Goal: Information Seeking & Learning: Learn about a topic

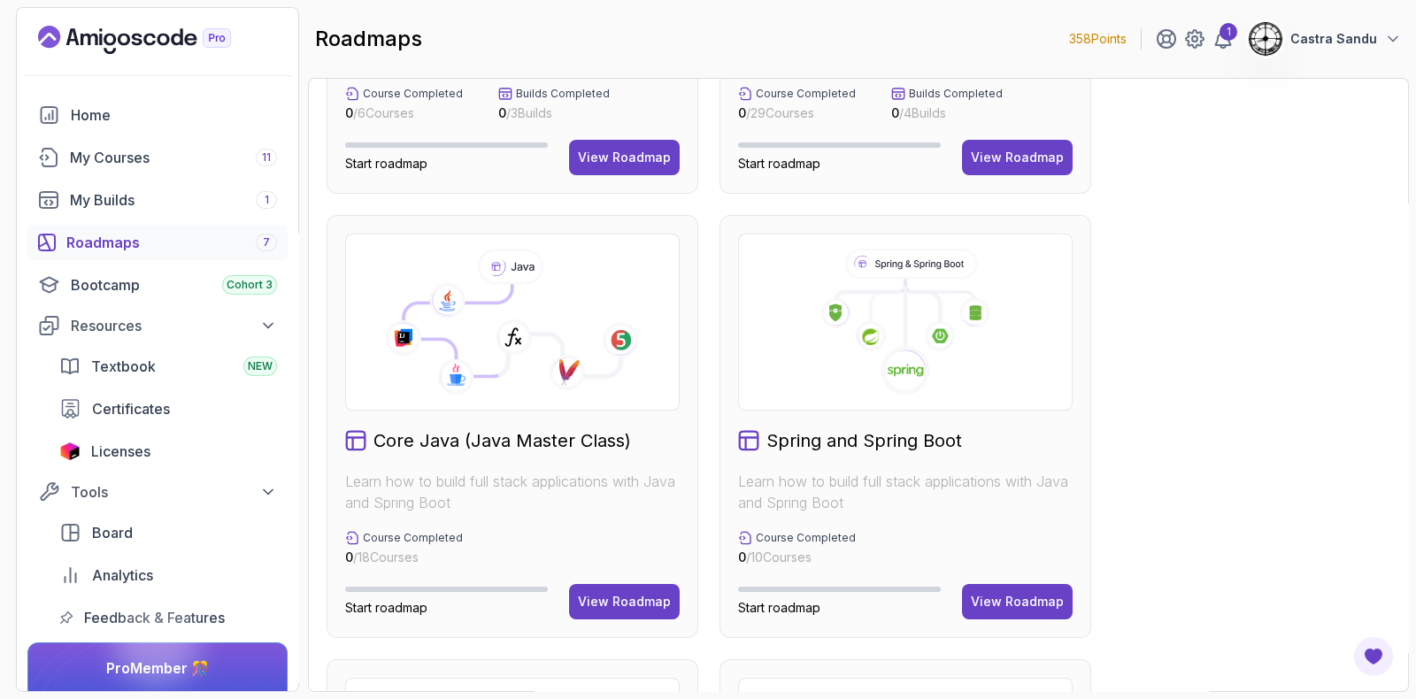
scroll to position [332, 0]
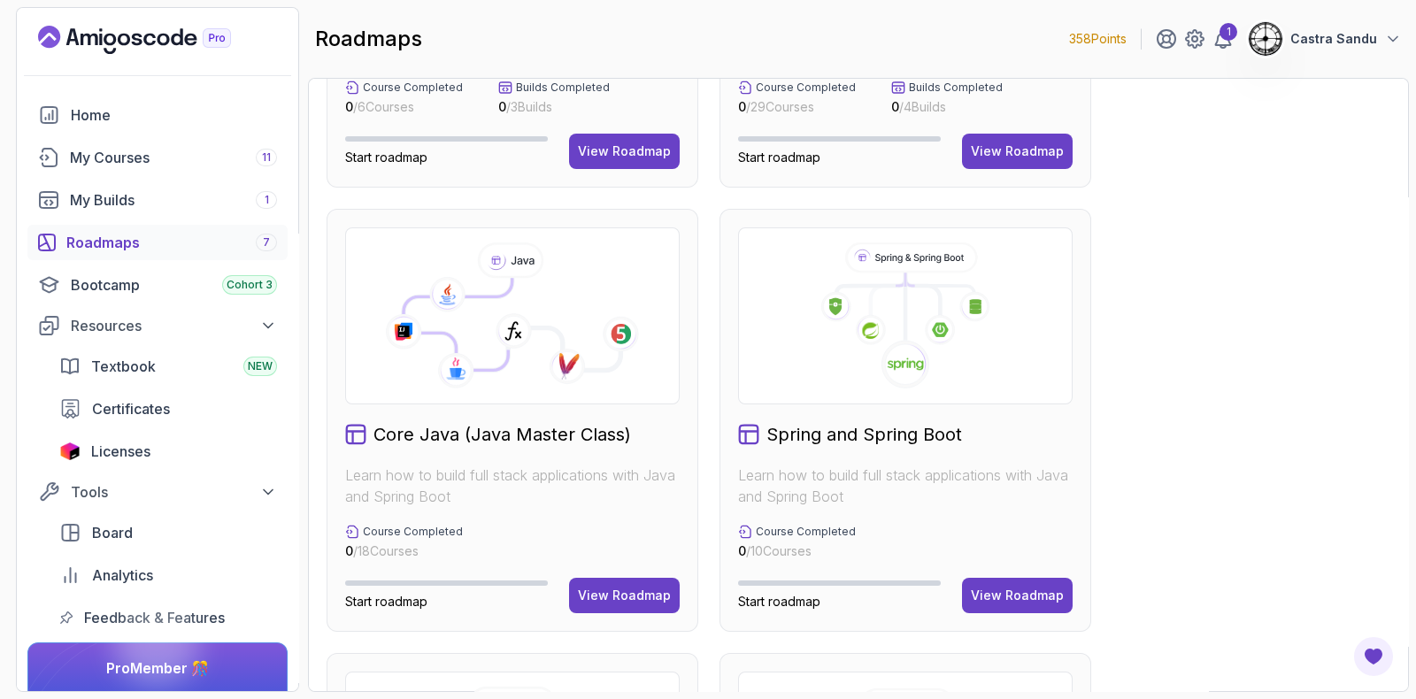
drag, startPoint x: 597, startPoint y: 320, endPoint x: 425, endPoint y: 301, distance: 173.7
click at [426, 301] on g at bounding box center [511, 317] width 261 height 150
click at [634, 589] on div "View Roadmap" at bounding box center [624, 596] width 93 height 18
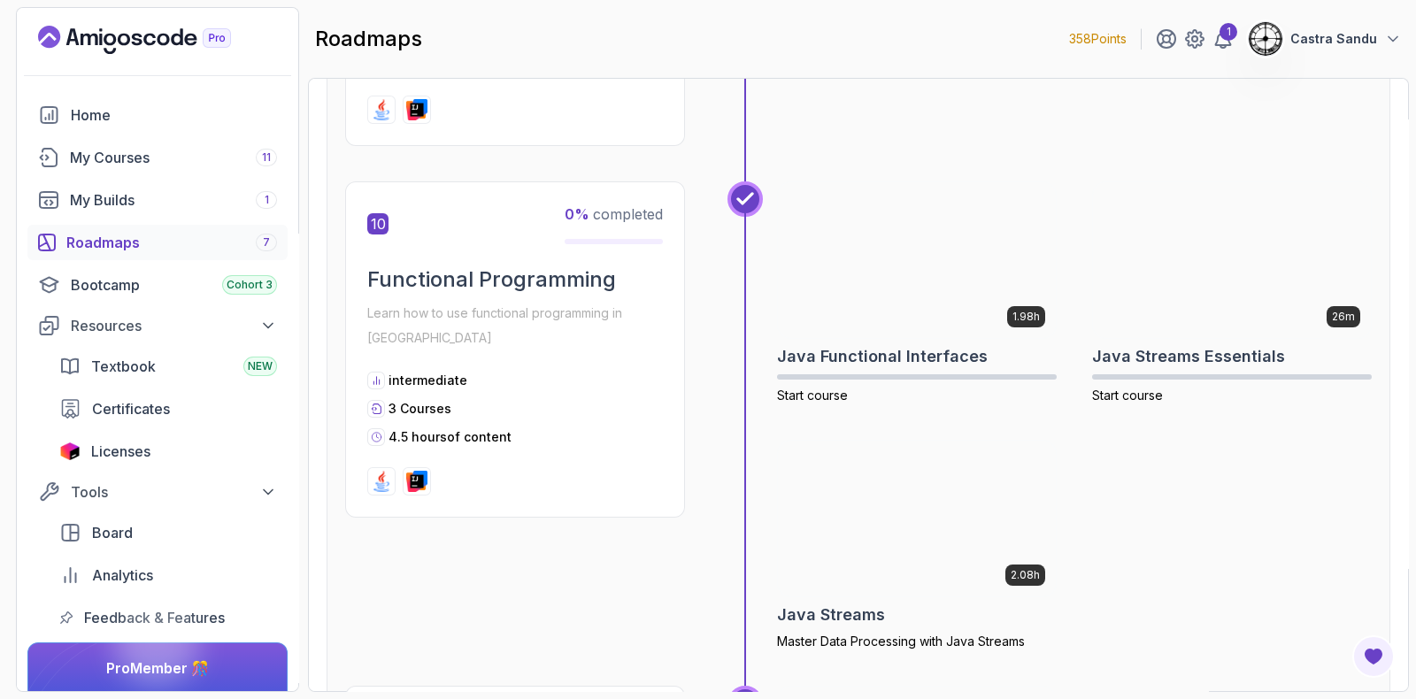
scroll to position [3557, 0]
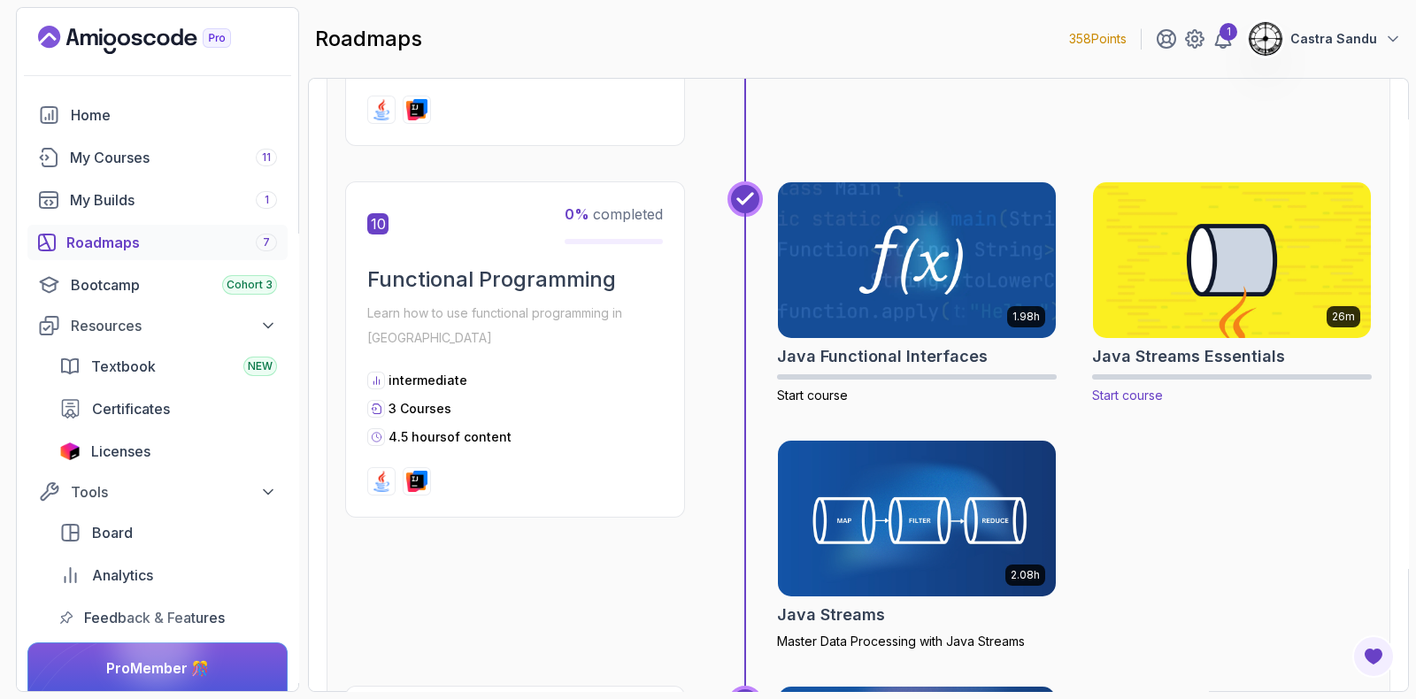
click at [1212, 235] on img at bounding box center [1232, 261] width 292 height 164
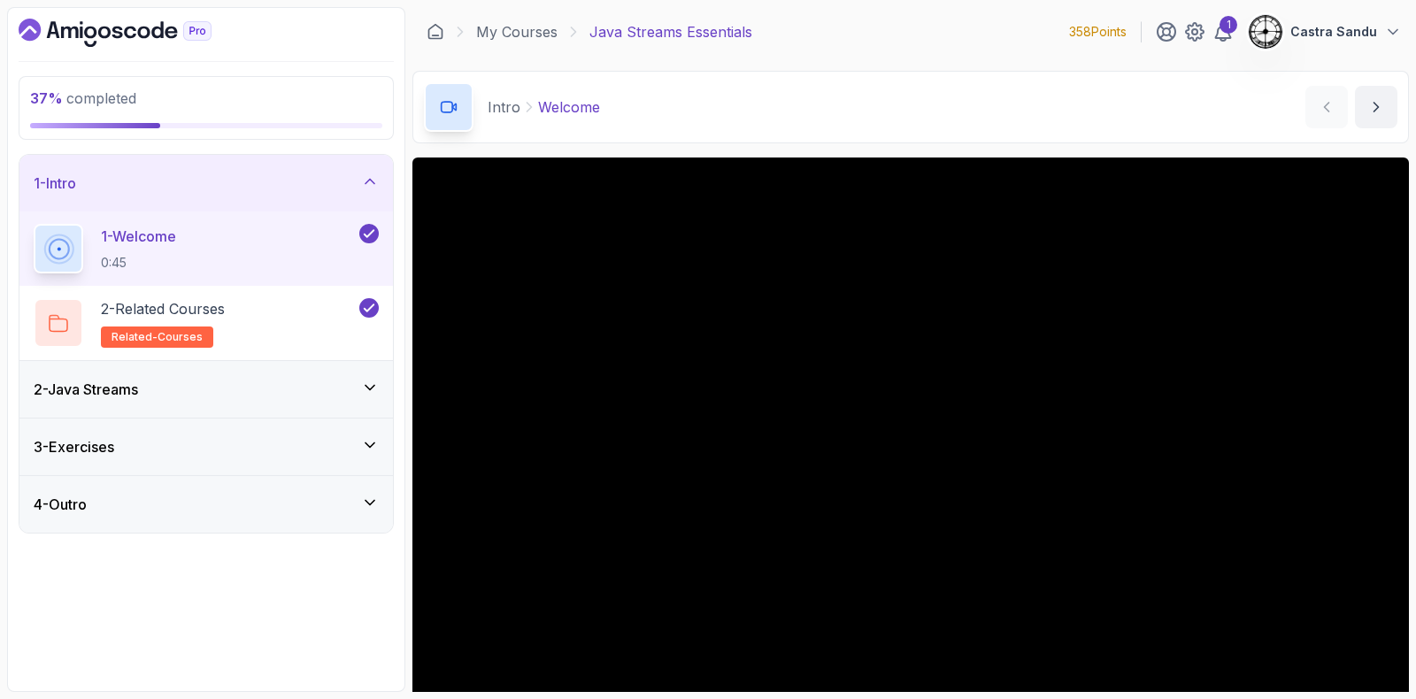
click at [130, 366] on div "2 - Java Streams" at bounding box center [205, 389] width 373 height 57
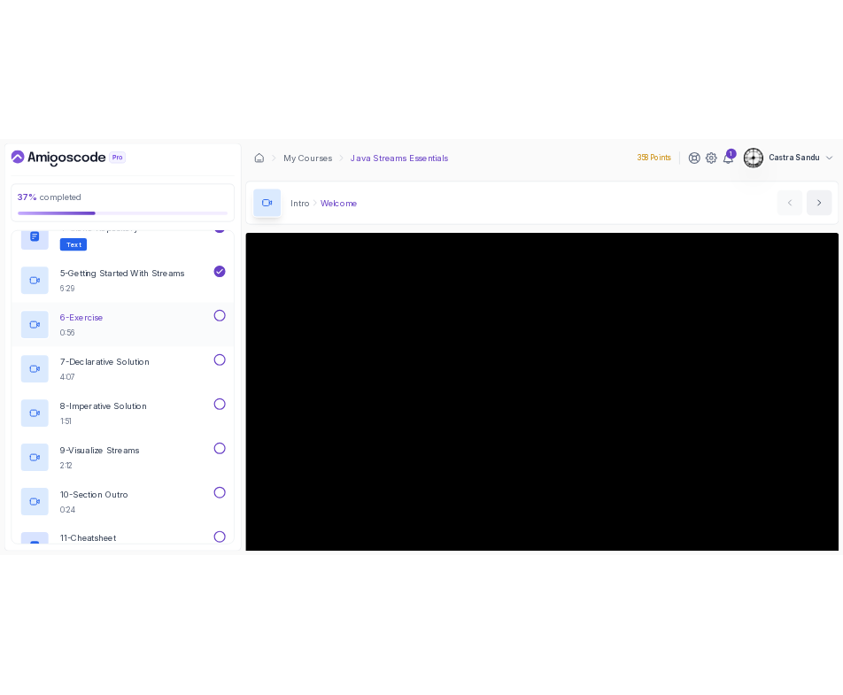
scroll to position [332, 0]
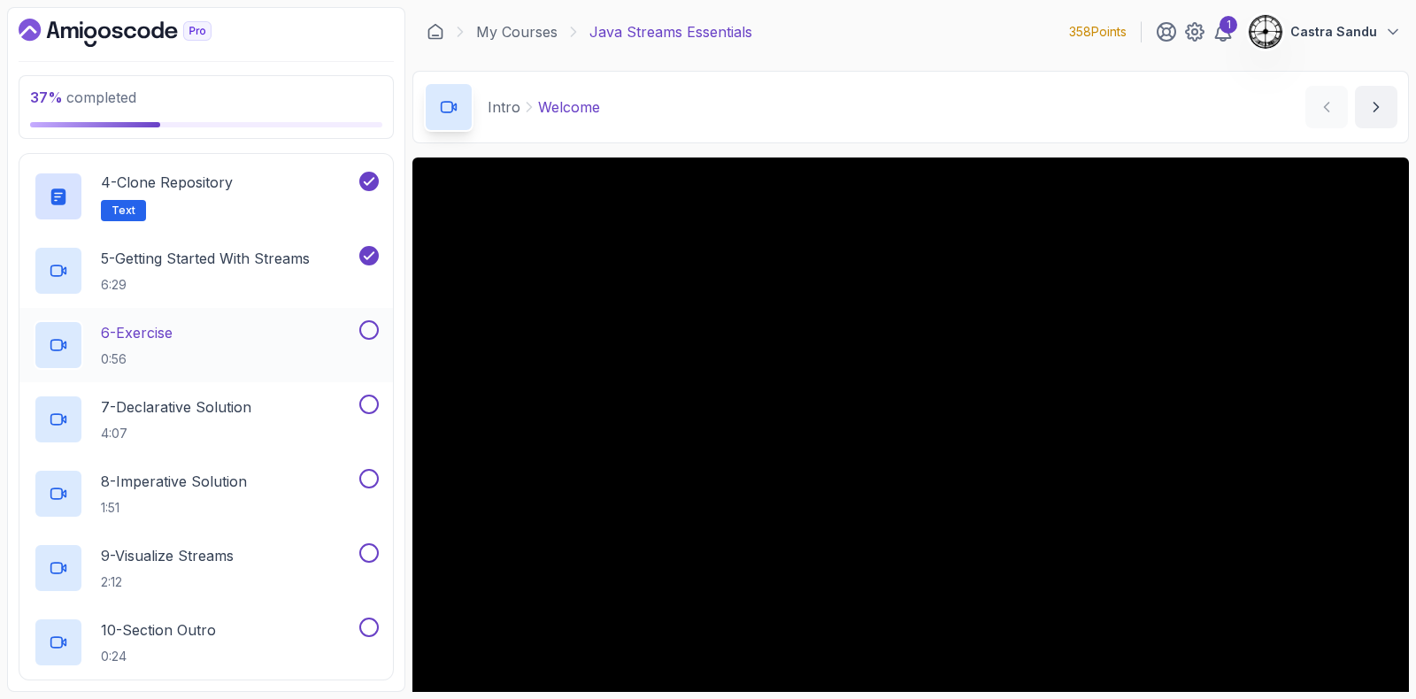
click at [220, 335] on div "6 - Exercise 0:56" at bounding box center [195, 345] width 322 height 50
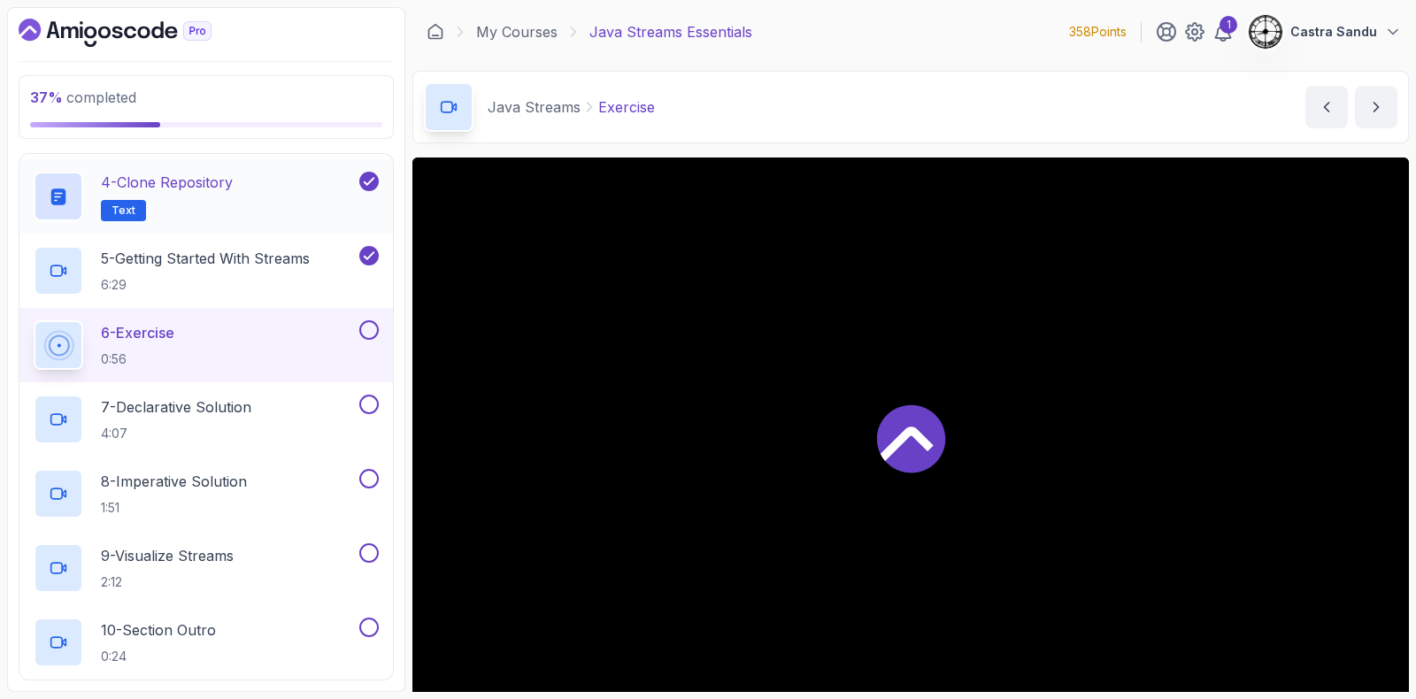
click at [195, 200] on h2 "4 - Clone Repository Text" at bounding box center [167, 197] width 132 height 50
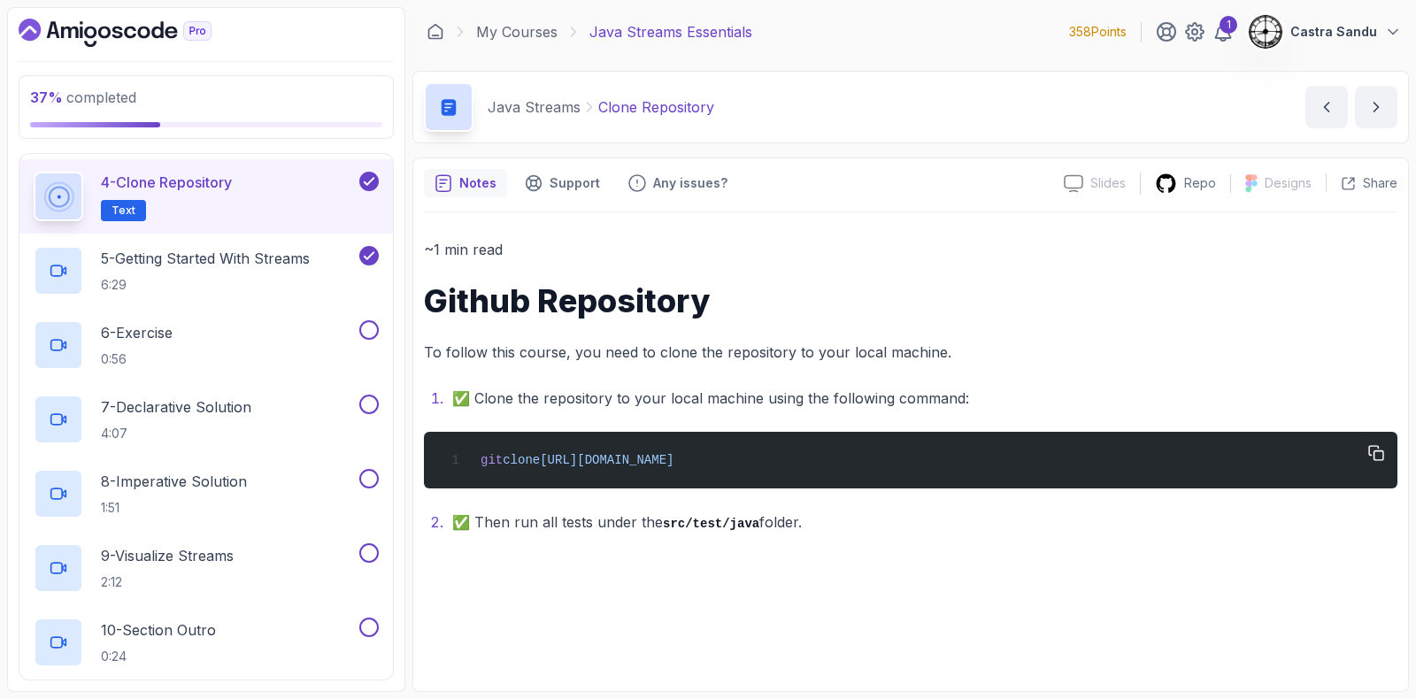
drag, startPoint x: 874, startPoint y: 456, endPoint x: 478, endPoint y: 468, distance: 396.7
click at [478, 468] on div "git clone [URL][DOMAIN_NAME]" at bounding box center [910, 460] width 945 height 35
copy span "git clone [URL][DOMAIN_NAME]"
click at [270, 331] on div "6 - Exercise 0:56" at bounding box center [195, 345] width 322 height 50
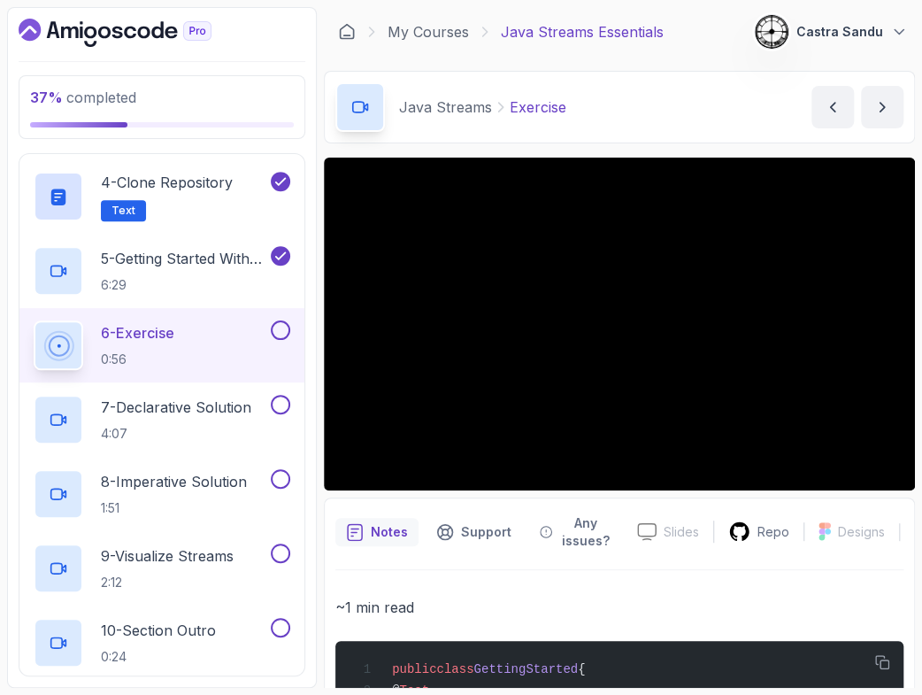
click at [918, 235] on section "37 % completed 1 - Intro 2 - Java Streams 1 - Intro 1:14 2 - Java Streams 3:29 …" at bounding box center [461, 347] width 922 height 695
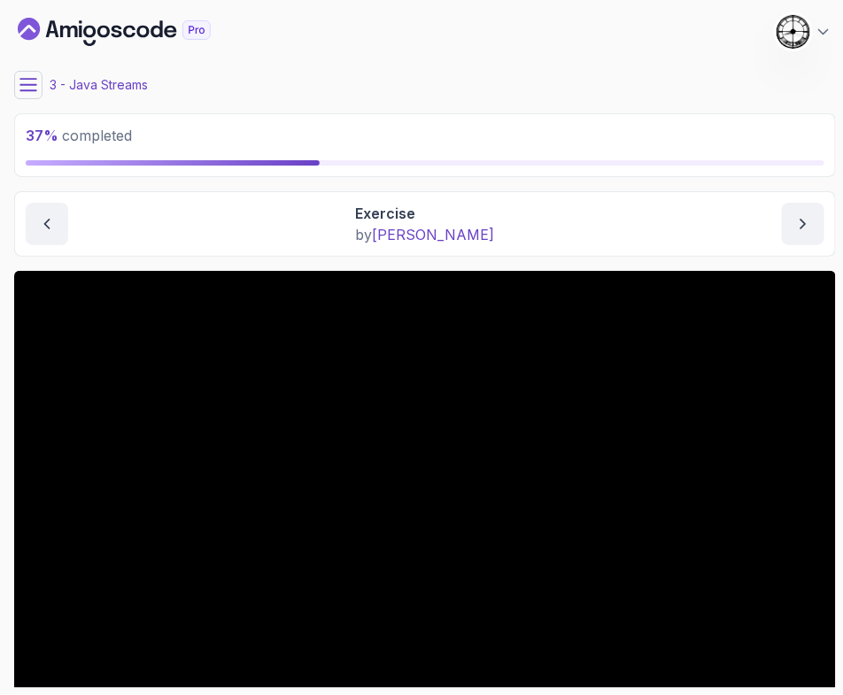
scroll to position [110, 0]
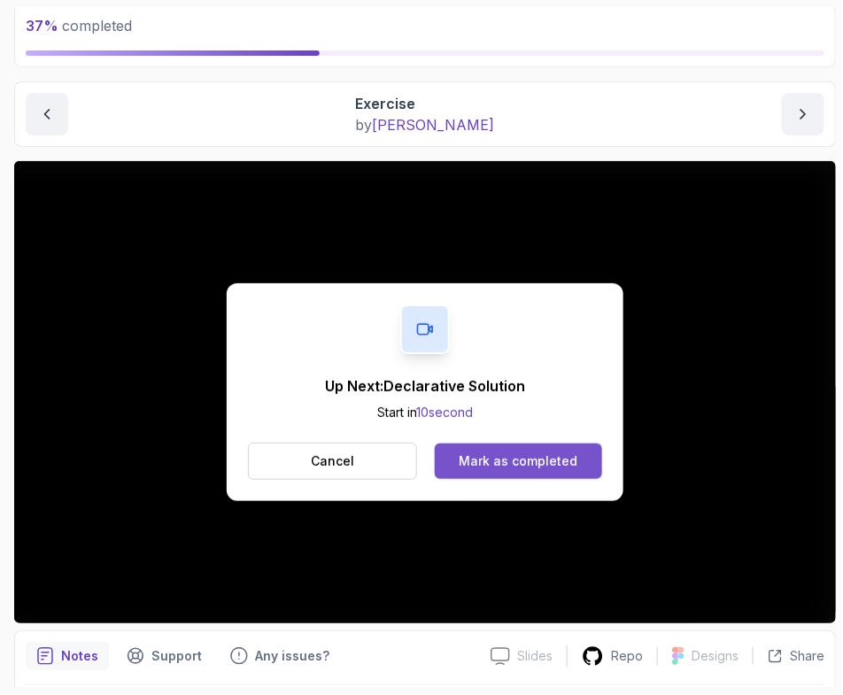
click at [491, 457] on div "Mark as completed" at bounding box center [517, 461] width 119 height 18
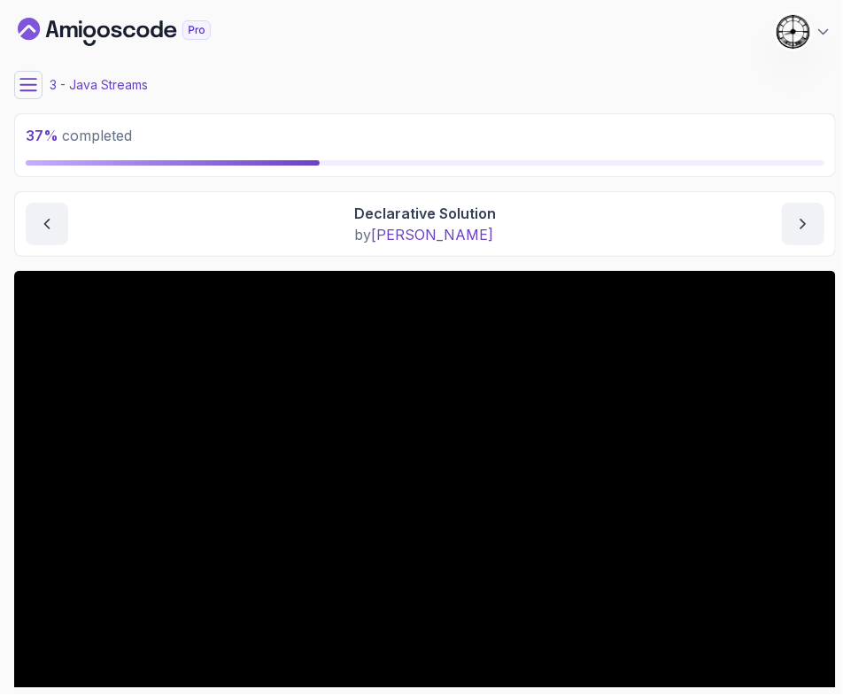
click at [31, 72] on button at bounding box center [28, 85] width 28 height 28
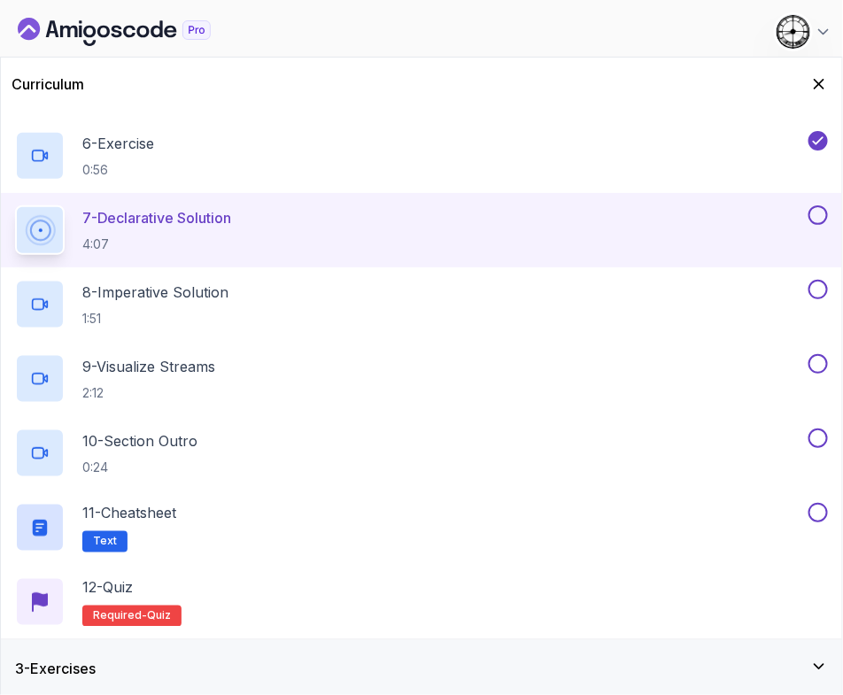
scroll to position [480, 0]
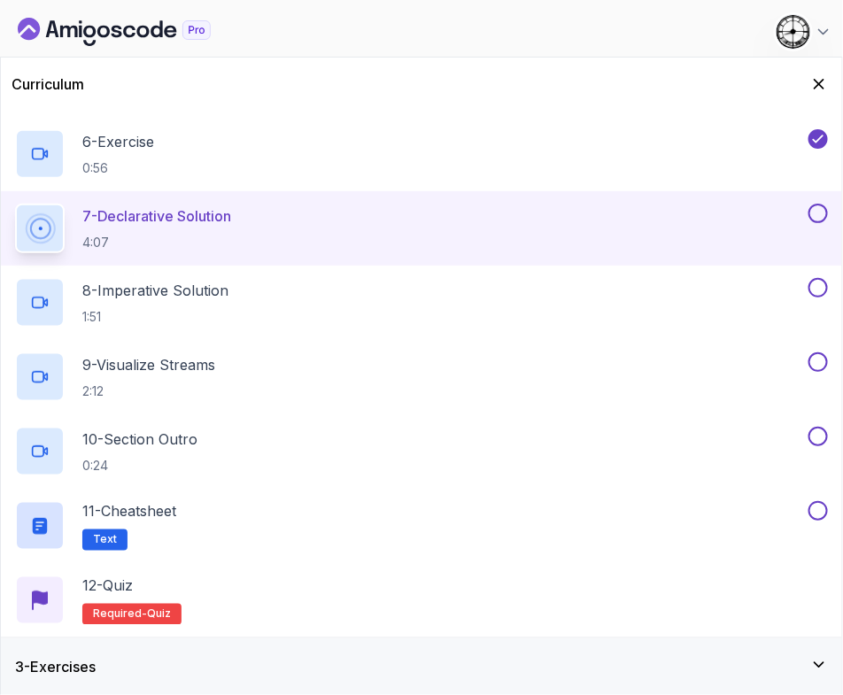
click at [82, 657] on h3 "3 - Exercises" at bounding box center [55, 666] width 81 height 21
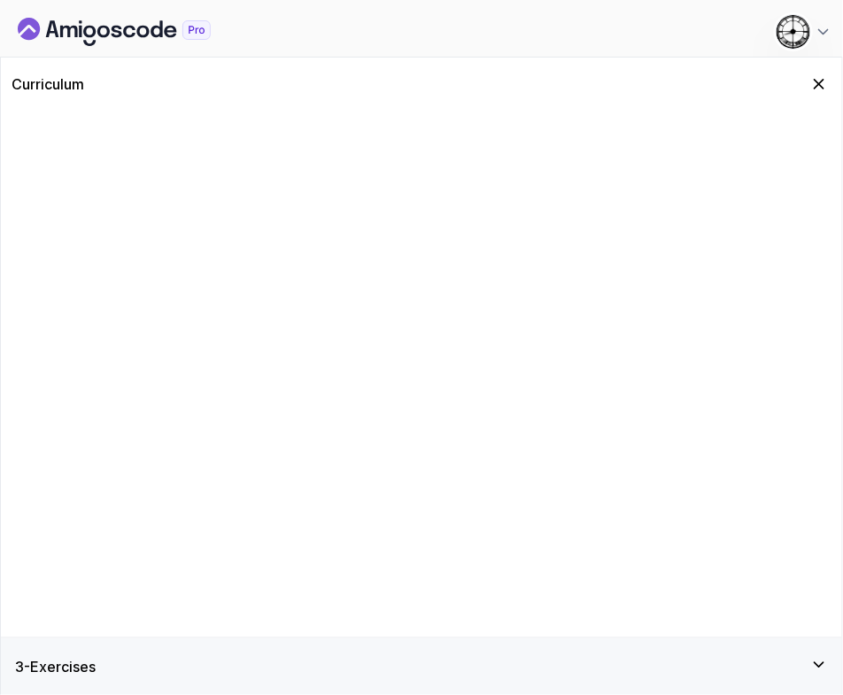
scroll to position [0, 0]
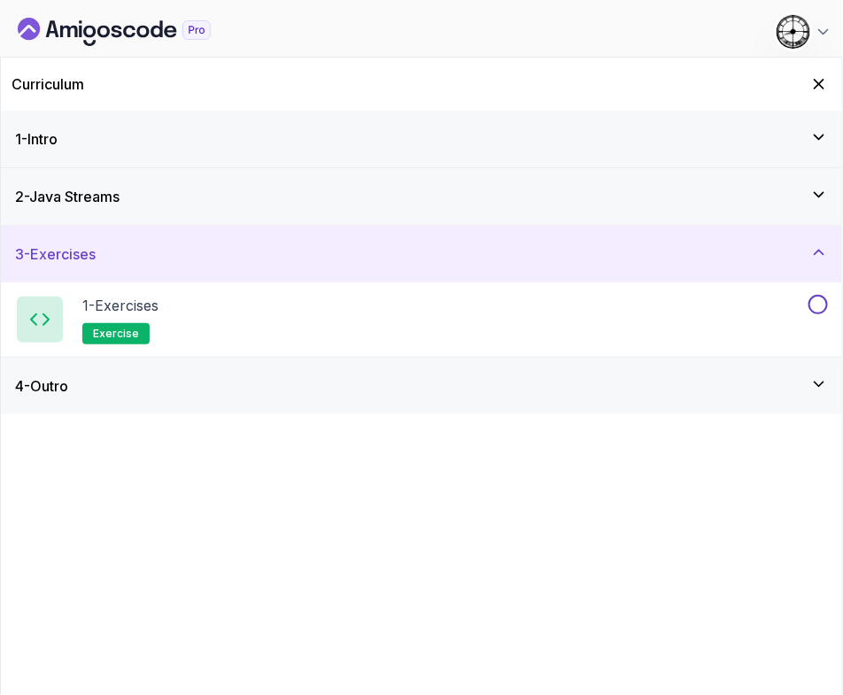
drag, startPoint x: 826, startPoint y: 81, endPoint x: 805, endPoint y: 78, distance: 20.7
click at [825, 81] on icon "Hide Curriculum for mobile" at bounding box center [819, 84] width 18 height 18
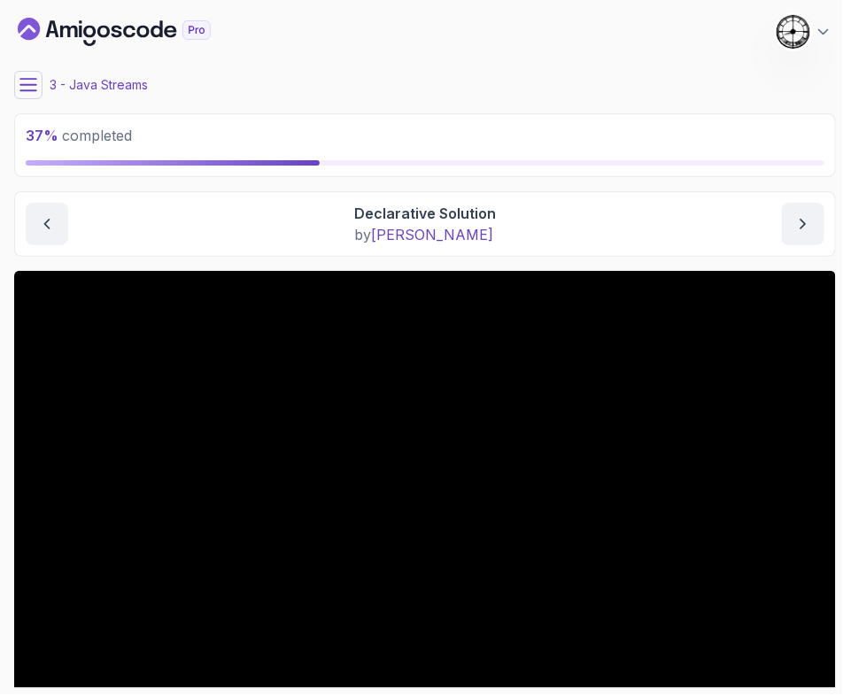
click at [20, 86] on icon at bounding box center [28, 85] width 18 height 18
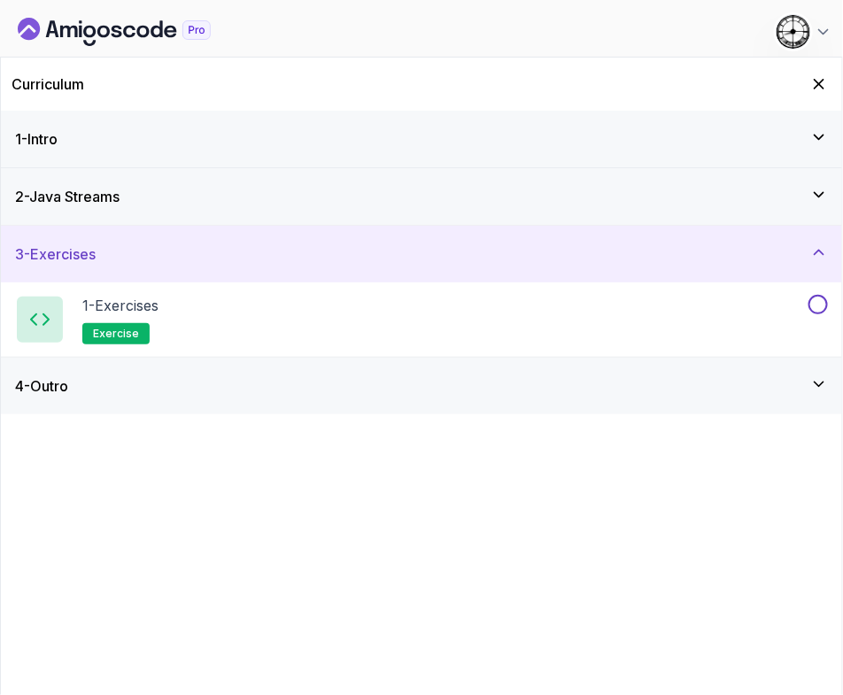
click at [650, 186] on div "2 - Java Streams" at bounding box center [421, 196] width 812 height 21
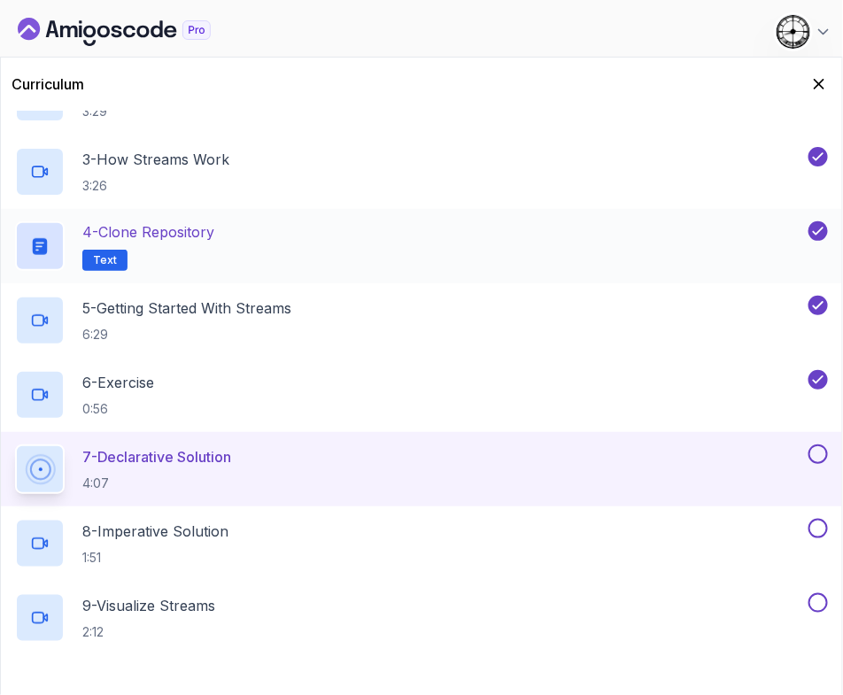
scroll to position [247, 0]
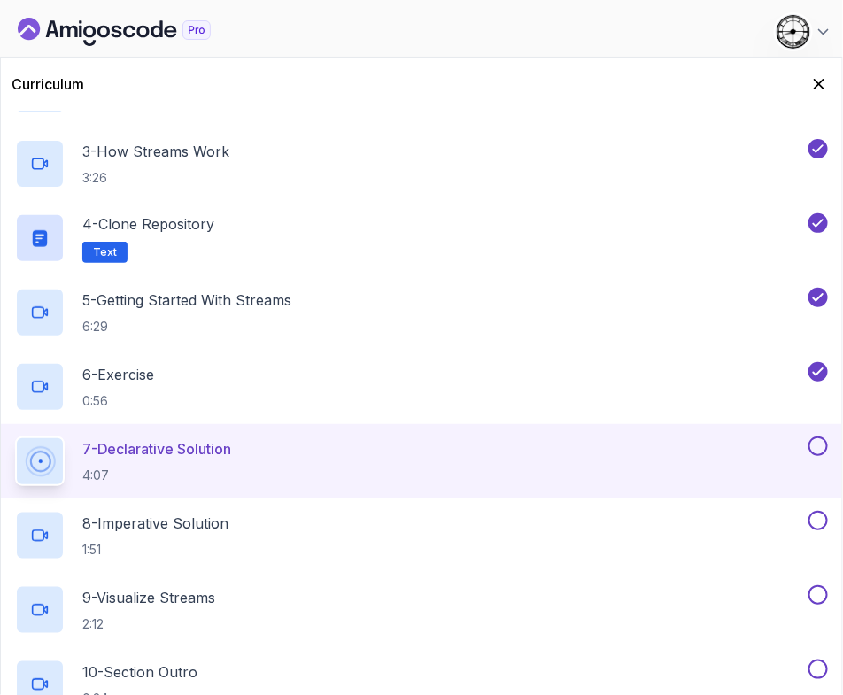
click at [819, 448] on button at bounding box center [817, 445] width 19 height 19
click at [251, 520] on div "8 - Imperative Solution 1:51" at bounding box center [409, 536] width 789 height 50
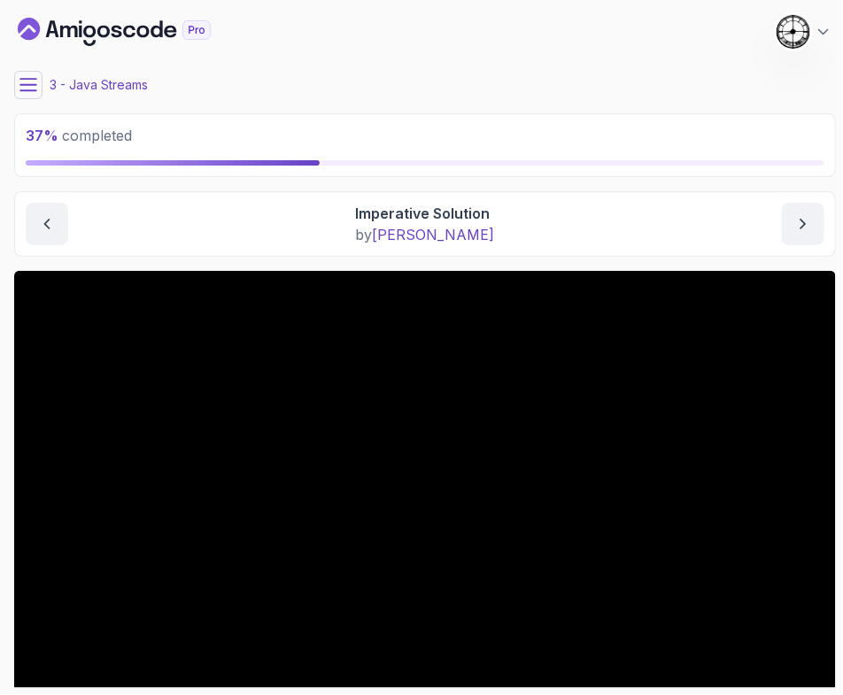
click at [26, 86] on icon at bounding box center [28, 85] width 18 height 18
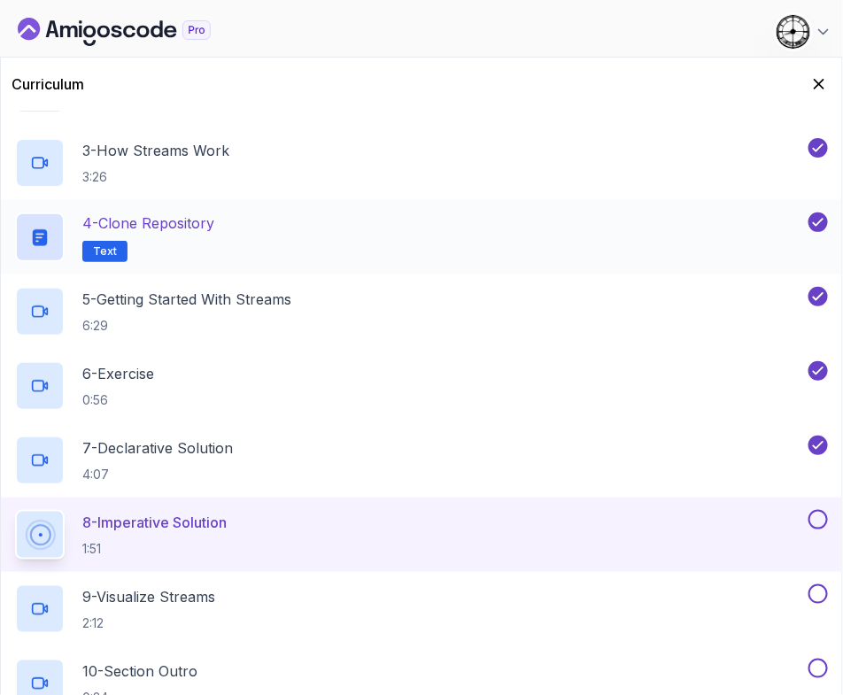
scroll to position [289, 0]
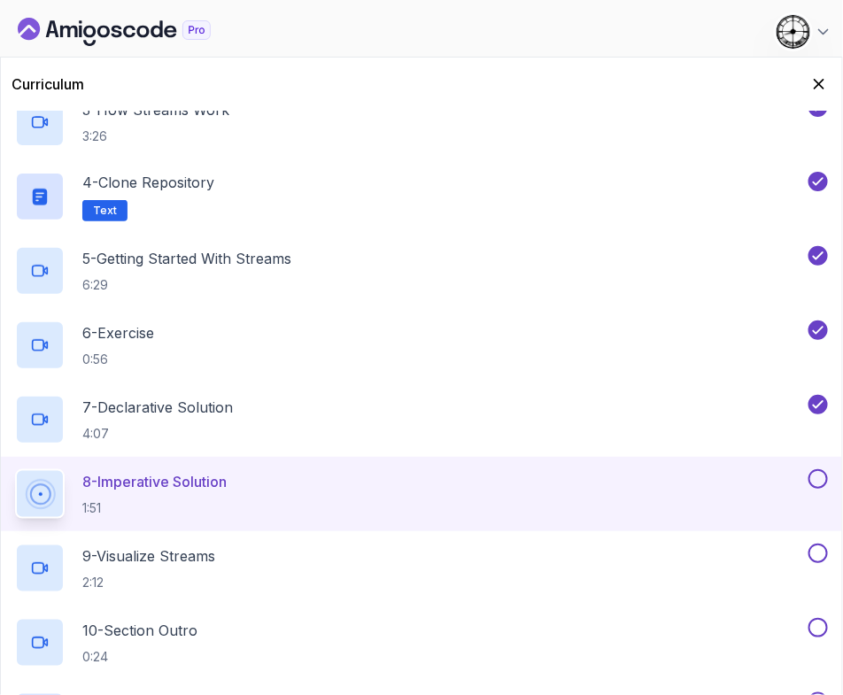
click at [820, 478] on button at bounding box center [817, 478] width 19 height 19
click at [310, 552] on div "9 - Visualize Streams 2:12" at bounding box center [409, 568] width 789 height 50
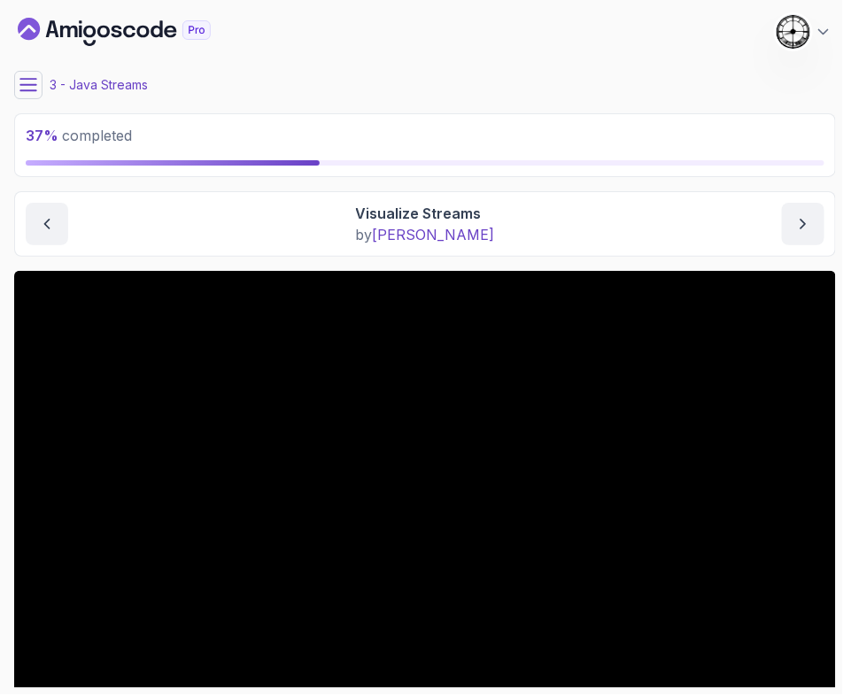
click at [27, 79] on icon at bounding box center [28, 85] width 16 height 12
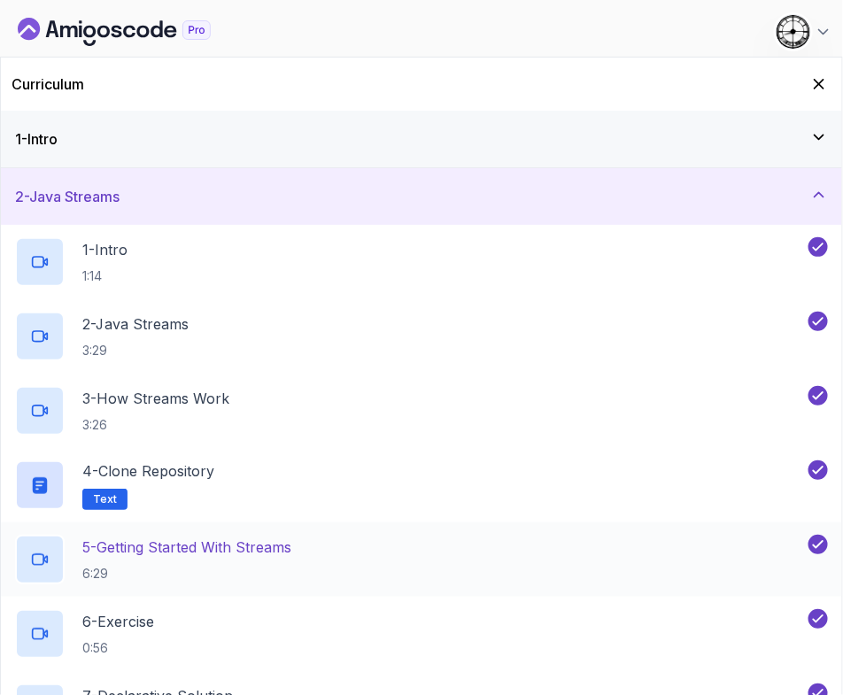
scroll to position [292, 0]
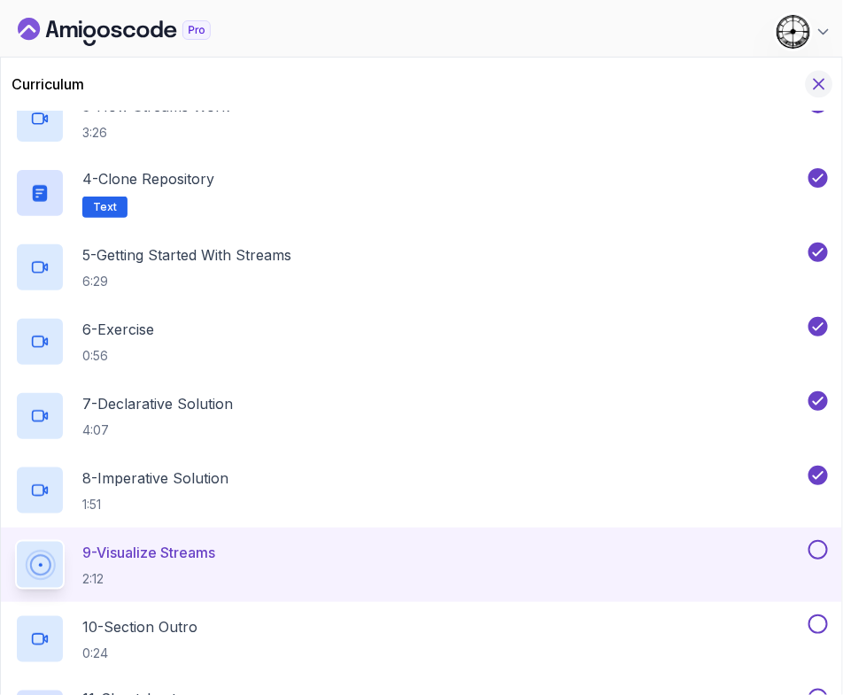
click at [816, 89] on icon "Hide Curriculum for mobile" at bounding box center [818, 83] width 19 height 19
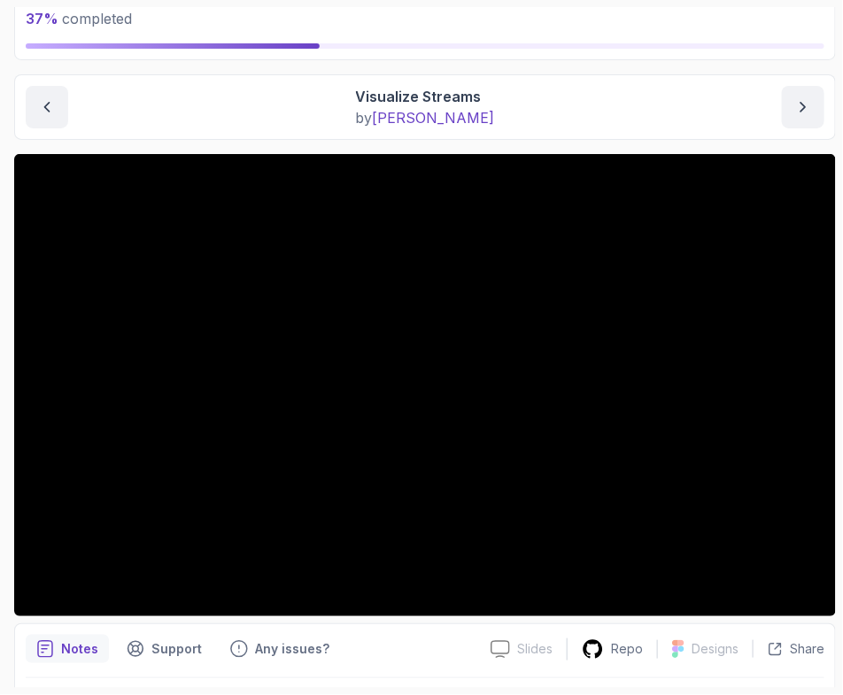
scroll to position [0, 0]
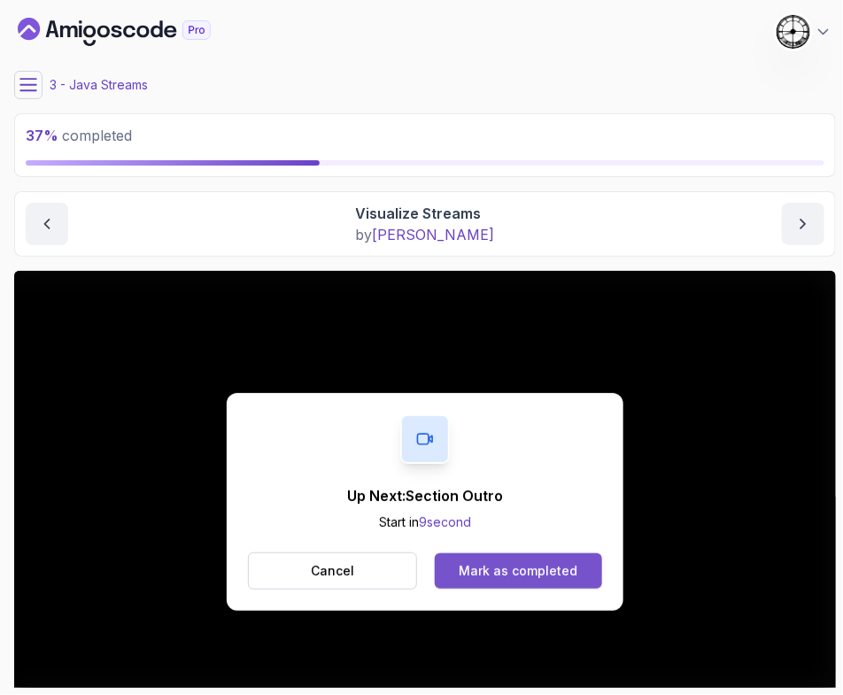
click at [500, 562] on div "Mark as completed" at bounding box center [517, 571] width 119 height 18
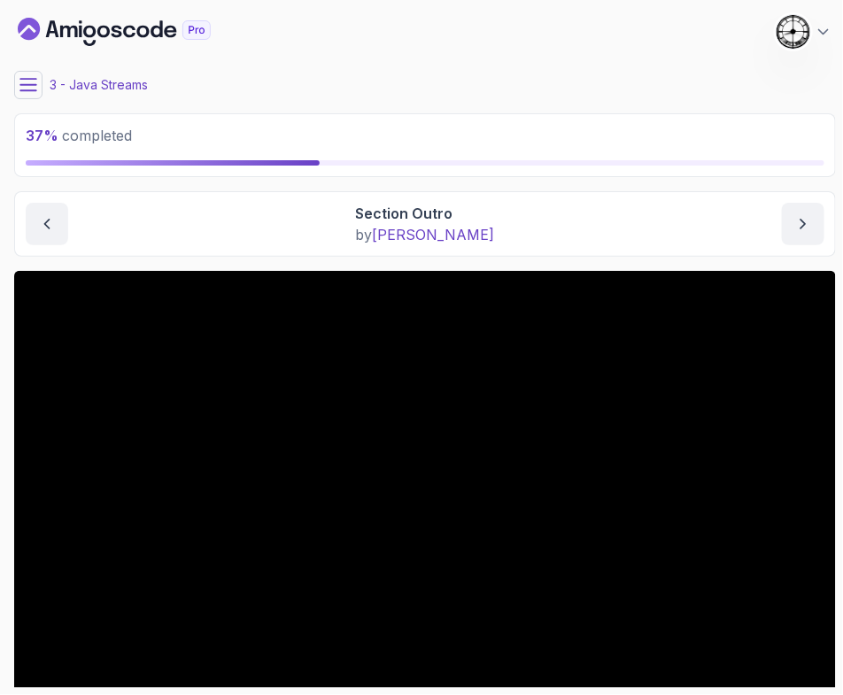
click at [27, 86] on icon at bounding box center [28, 85] width 18 height 18
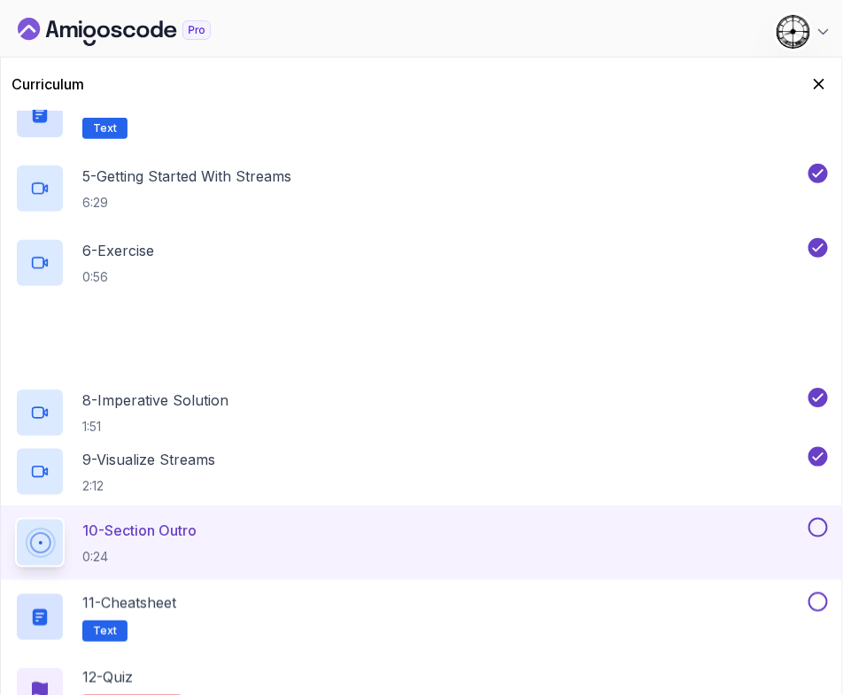
scroll to position [480, 0]
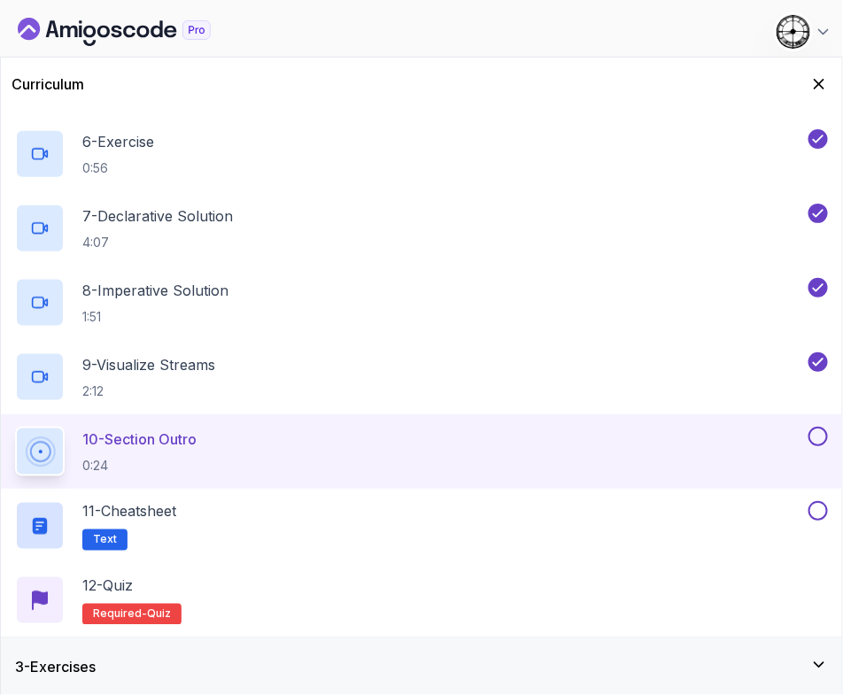
click at [820, 430] on button at bounding box center [817, 436] width 19 height 19
click at [375, 512] on div "11 - Cheatsheet Text" at bounding box center [409, 526] width 789 height 50
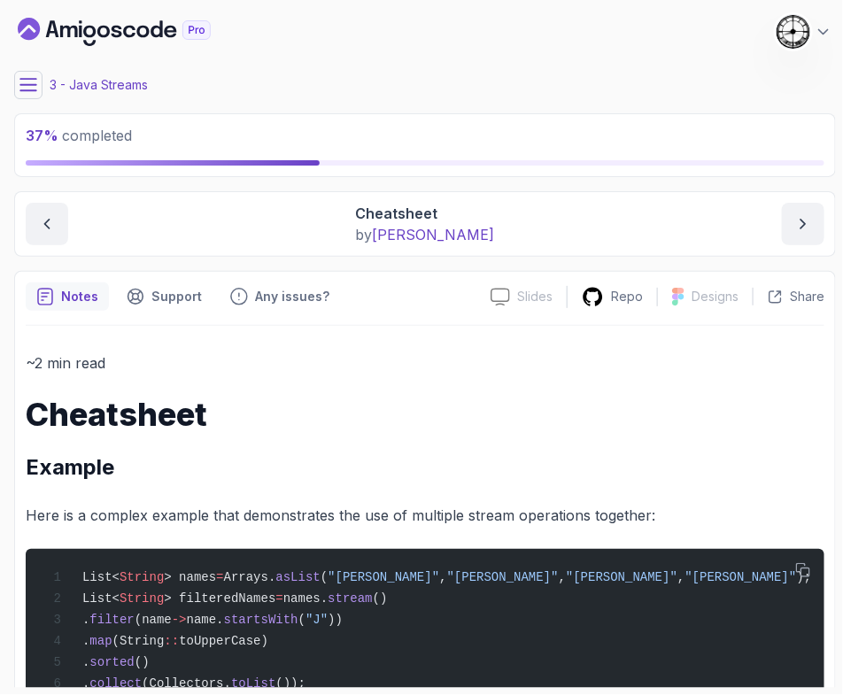
click at [41, 78] on button at bounding box center [28, 85] width 28 height 28
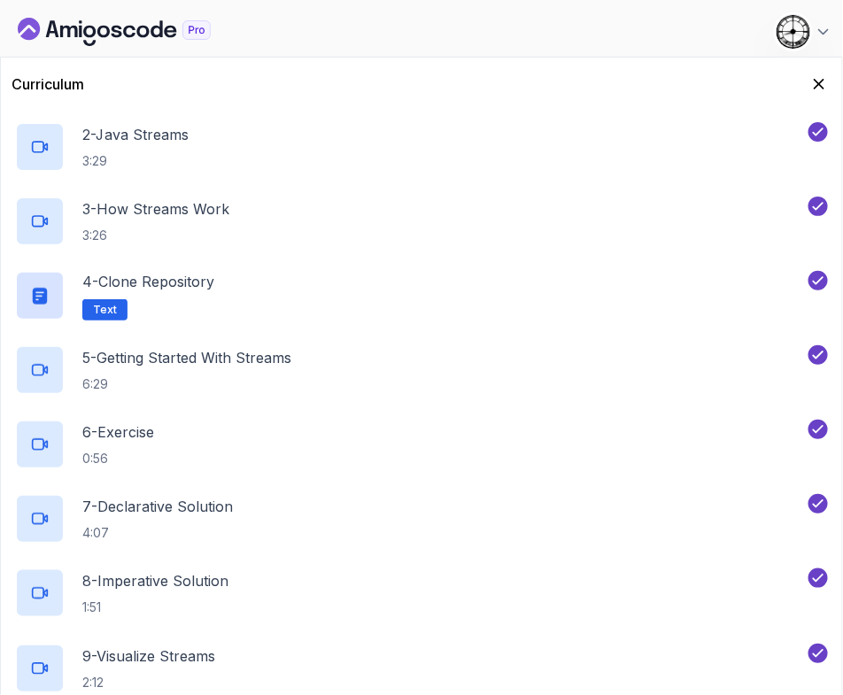
scroll to position [480, 0]
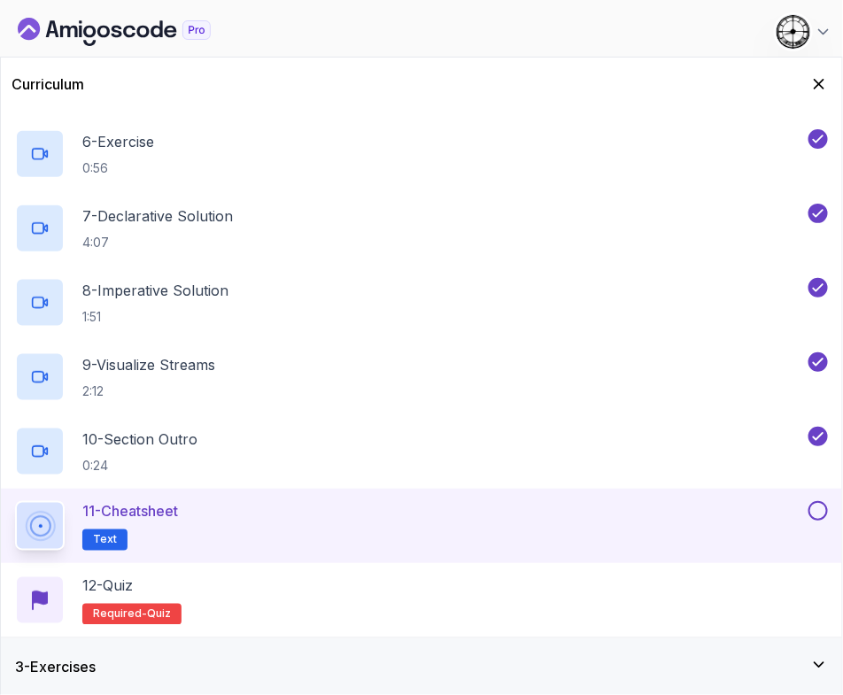
click at [827, 511] on button at bounding box center [817, 510] width 19 height 19
click at [348, 589] on div "12 - Quiz Required- quiz" at bounding box center [421, 600] width 812 height 50
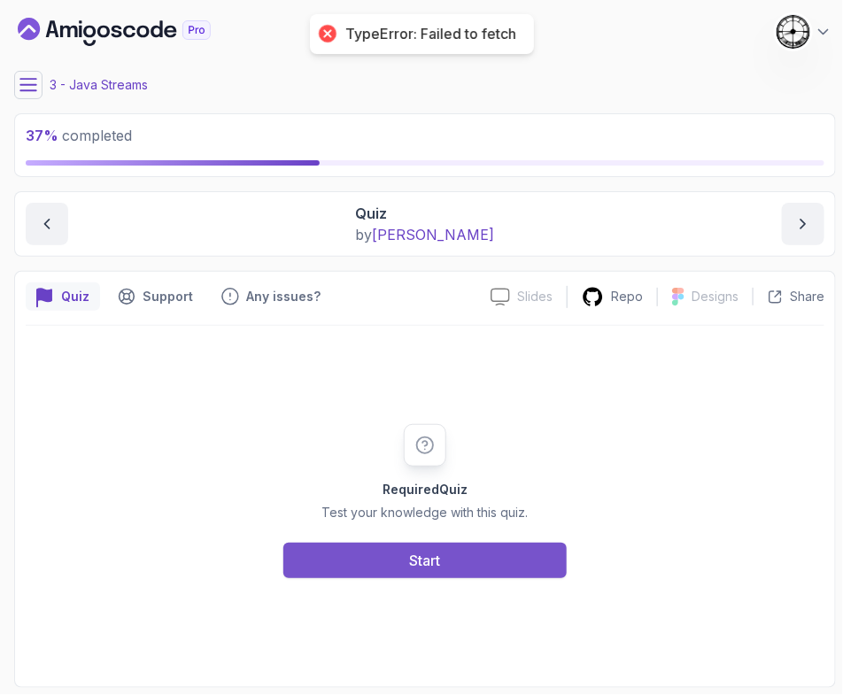
click at [335, 565] on button "Start" at bounding box center [424, 560] width 283 height 35
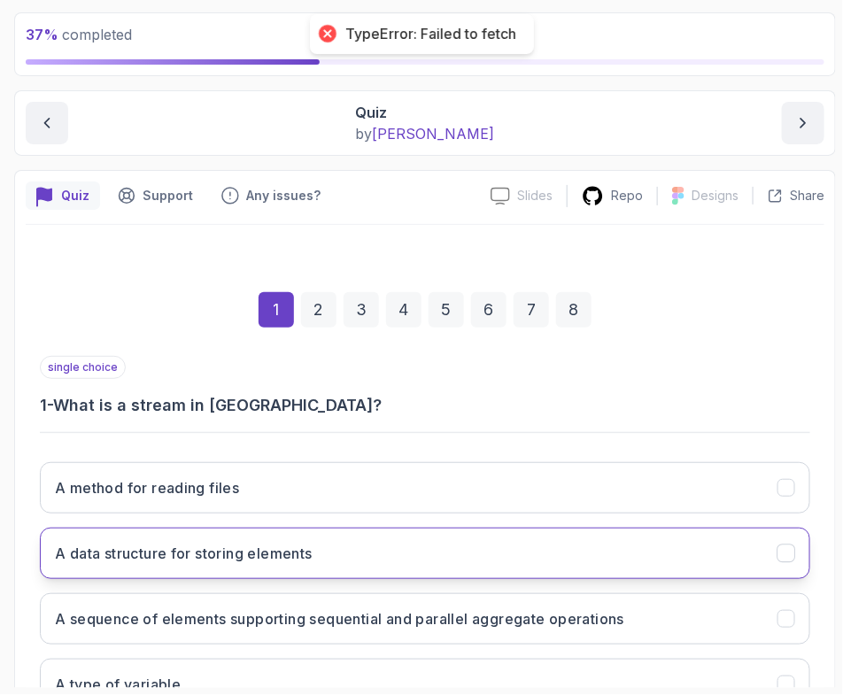
scroll to position [235, 0]
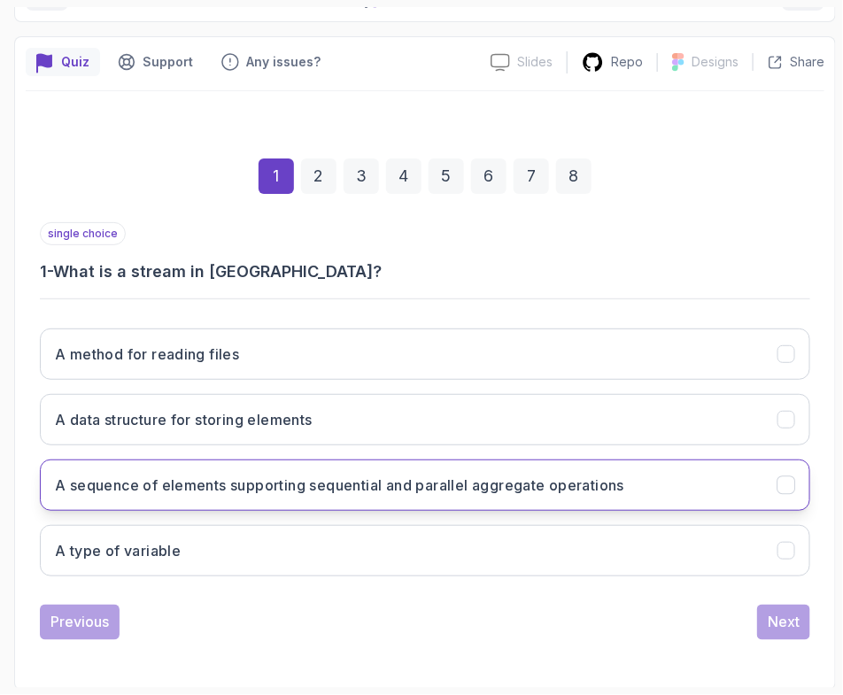
click at [154, 492] on h3 "A sequence of elements supporting sequential and parallel aggregate operations" at bounding box center [339, 484] width 569 height 21
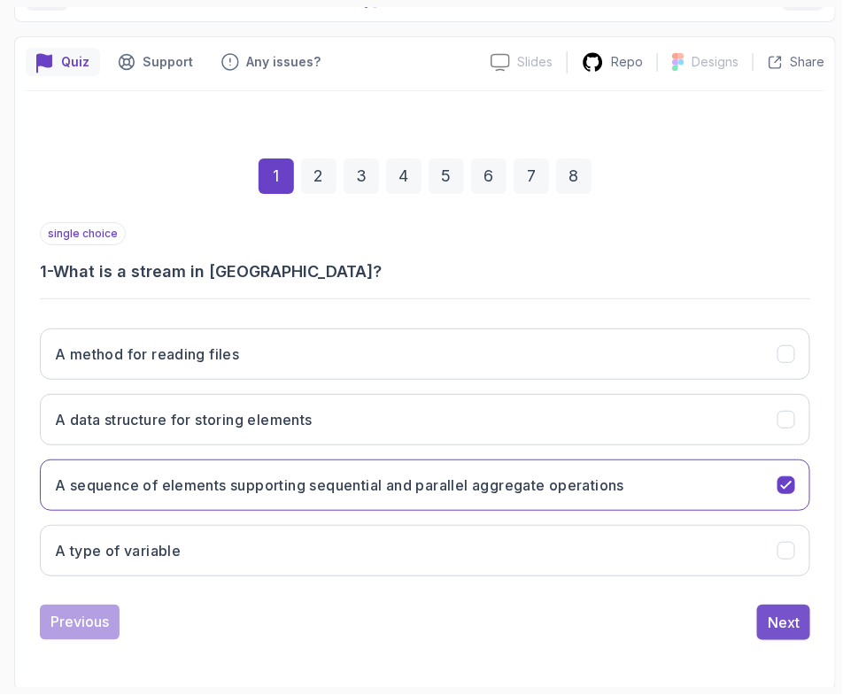
click at [771, 627] on div "Next" at bounding box center [783, 622] width 32 height 21
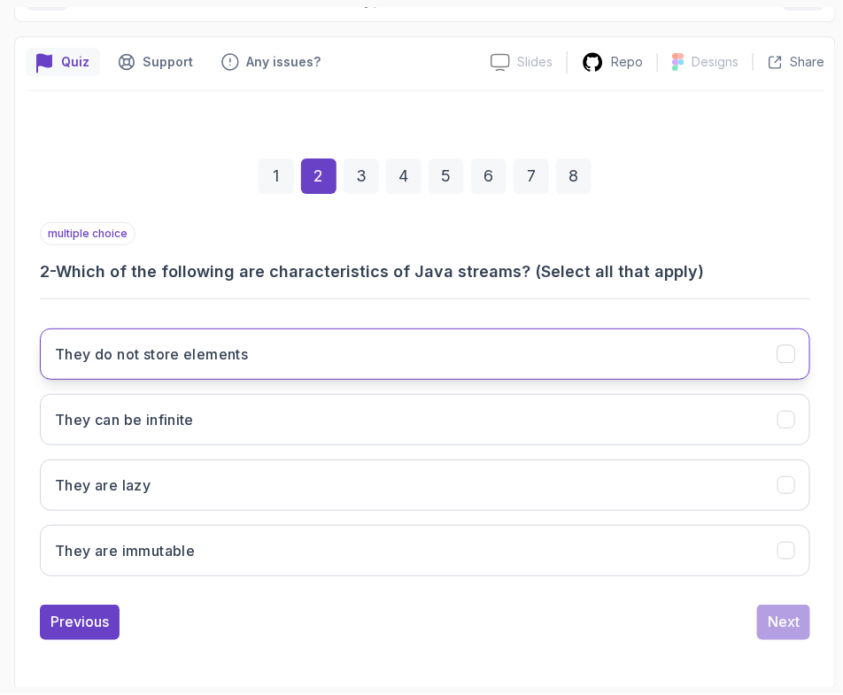
click at [81, 365] on button "They do not store elements" at bounding box center [425, 353] width 770 height 51
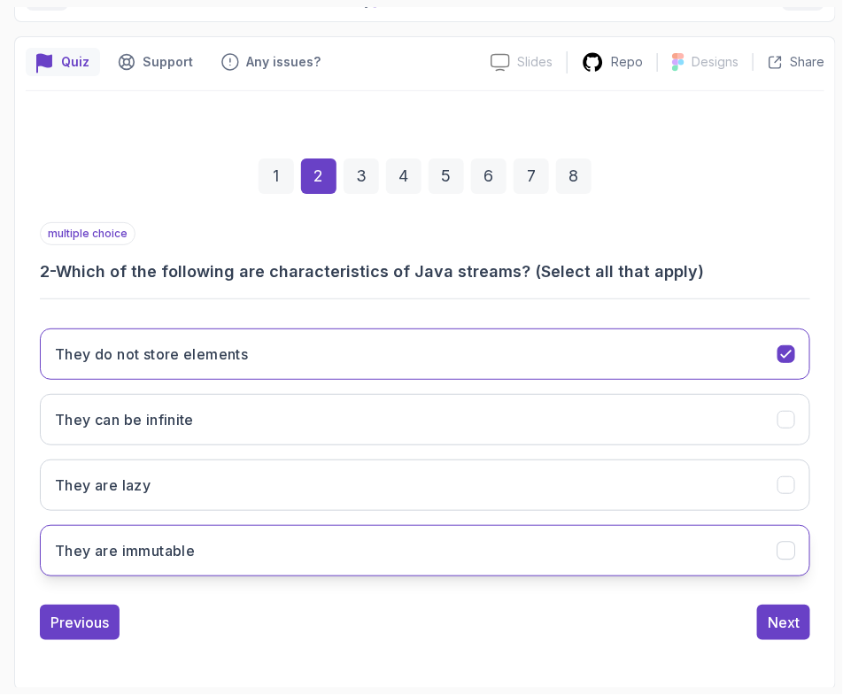
click at [112, 547] on h3 "They are immutable" at bounding box center [125, 550] width 140 height 21
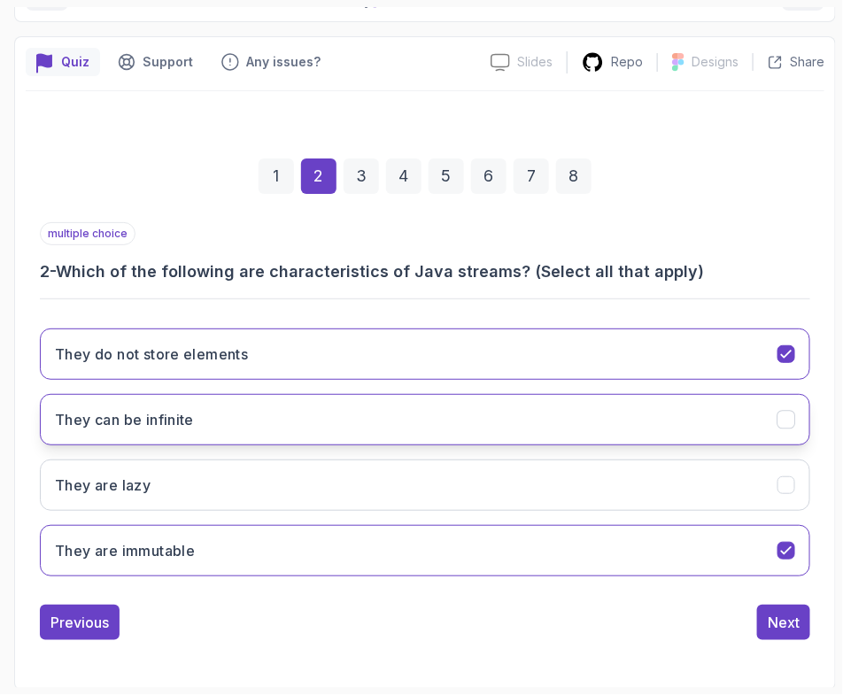
click at [150, 412] on h3 "They can be infinite" at bounding box center [124, 419] width 139 height 21
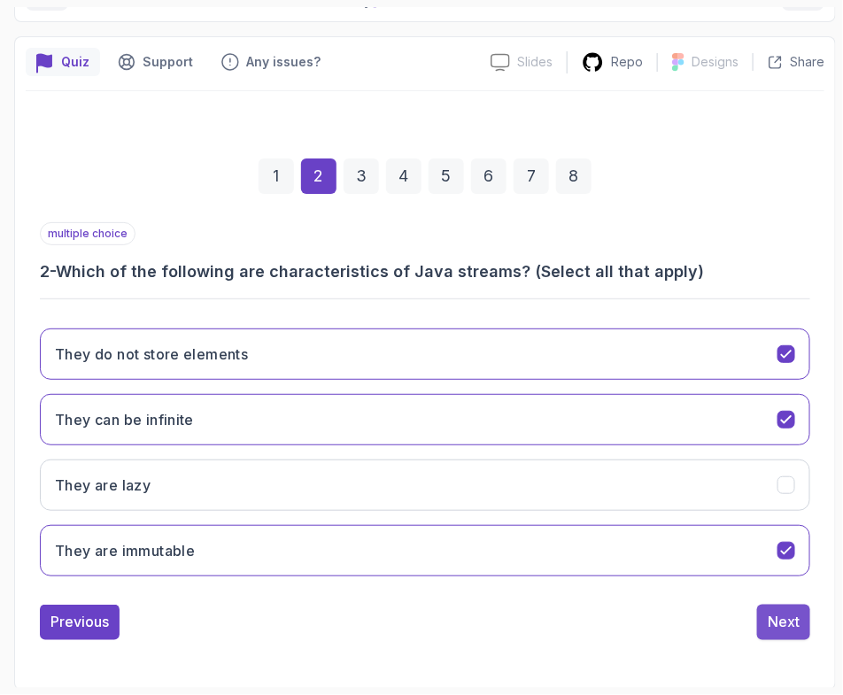
click at [792, 618] on div "Next" at bounding box center [783, 622] width 32 height 21
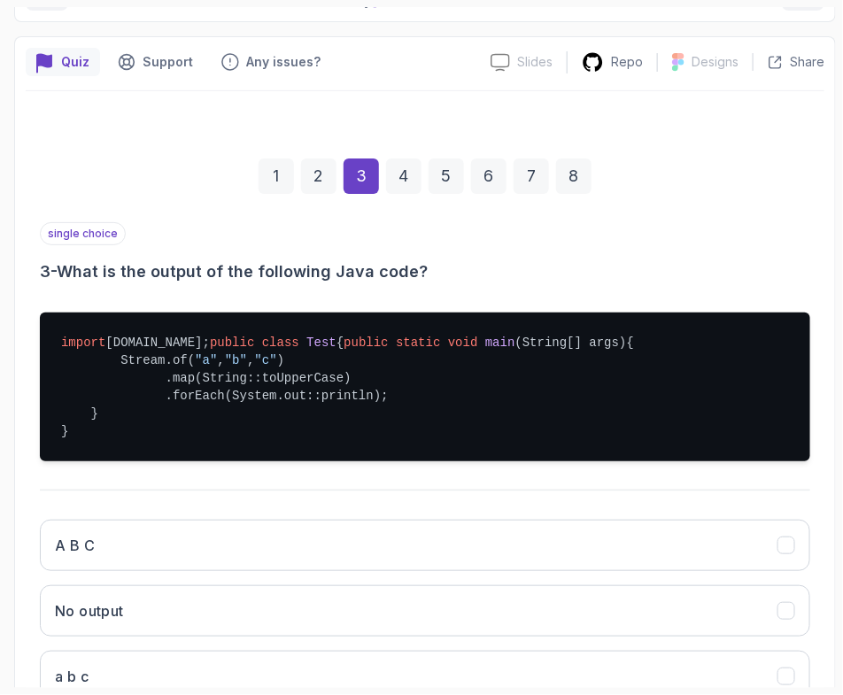
scroll to position [456, 0]
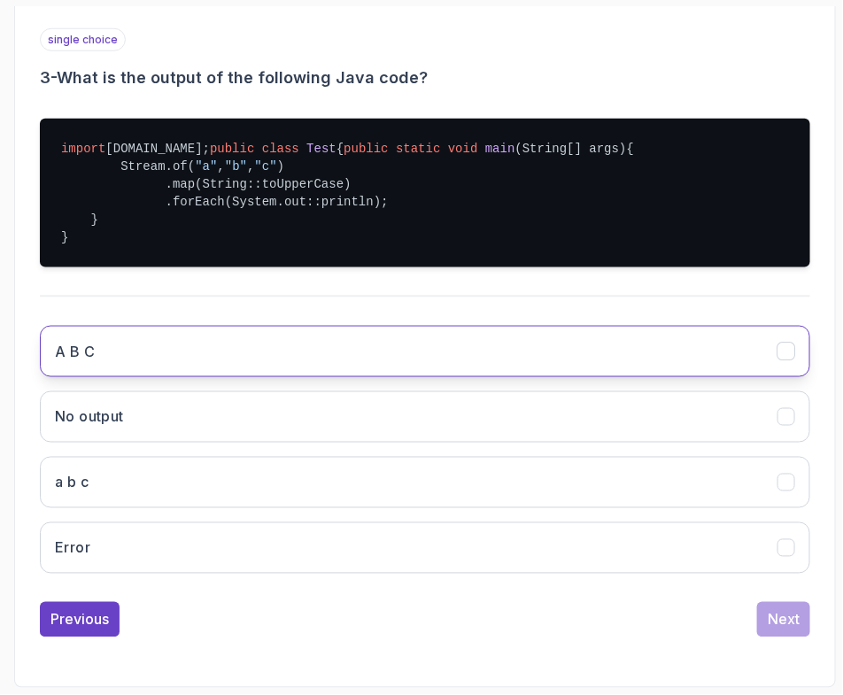
click at [142, 361] on button "A B C" at bounding box center [425, 351] width 770 height 51
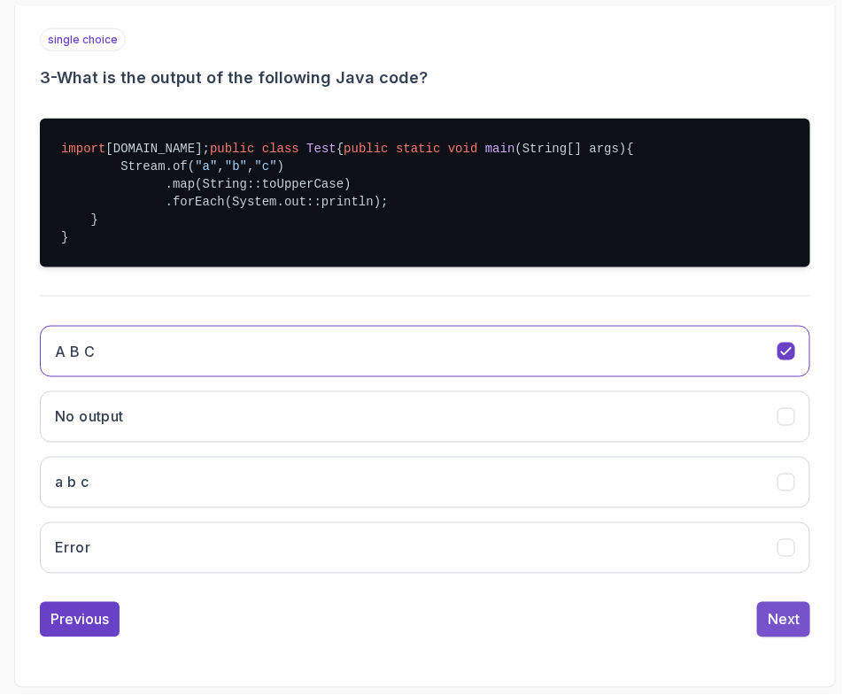
click at [782, 612] on button "Next" at bounding box center [783, 619] width 53 height 35
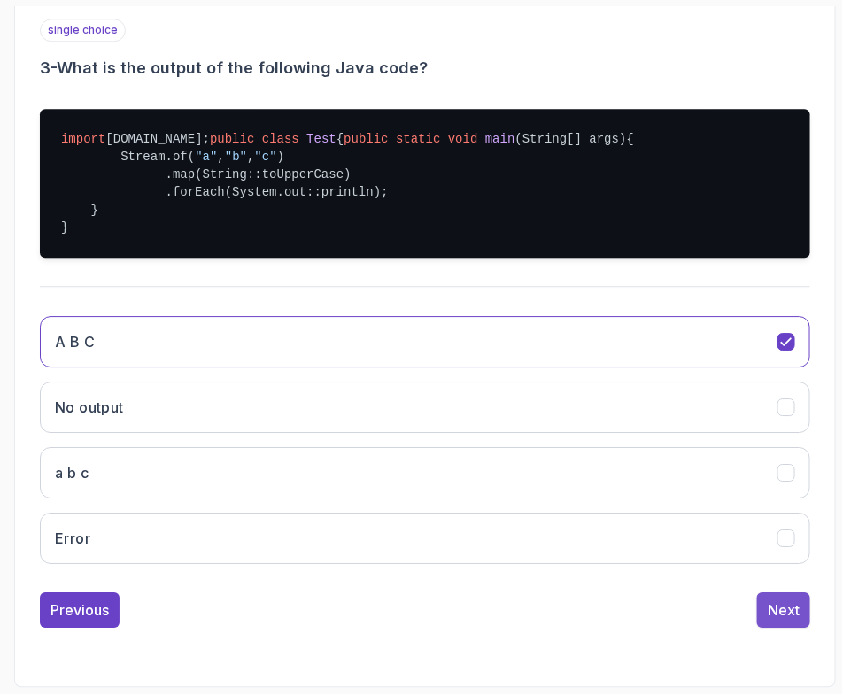
scroll to position [235, 0]
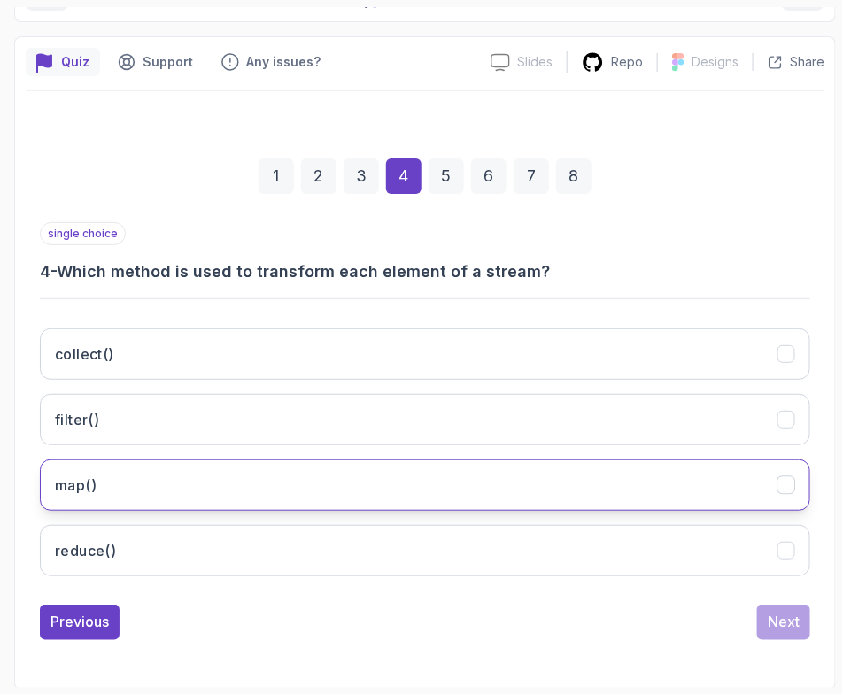
click at [82, 482] on h3 "map()" at bounding box center [76, 484] width 42 height 21
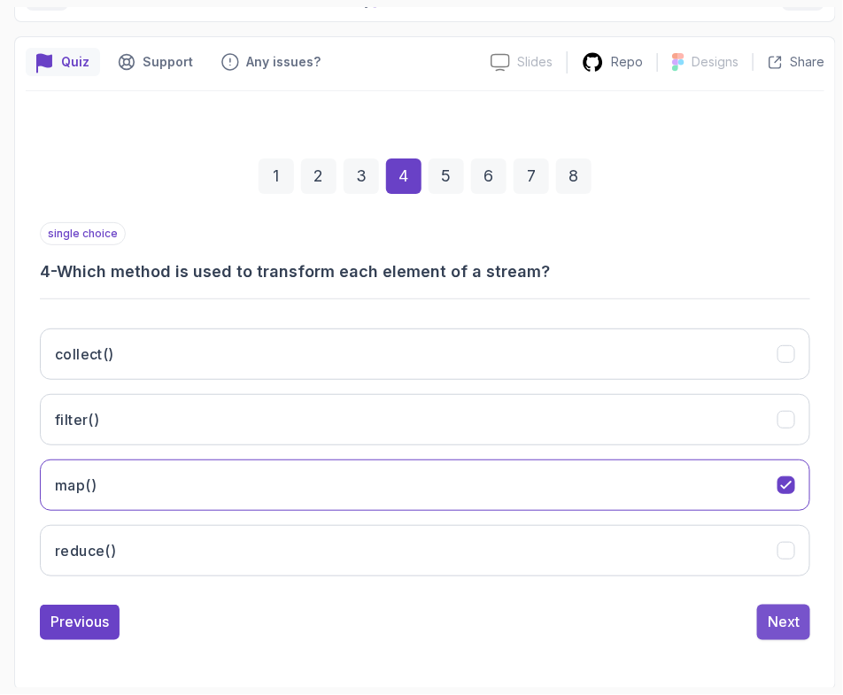
drag, startPoint x: 752, startPoint y: 628, endPoint x: 766, endPoint y: 621, distance: 15.8
click at [755, 626] on div "Previous Next" at bounding box center [425, 621] width 770 height 35
click at [797, 618] on div "Next" at bounding box center [783, 622] width 32 height 21
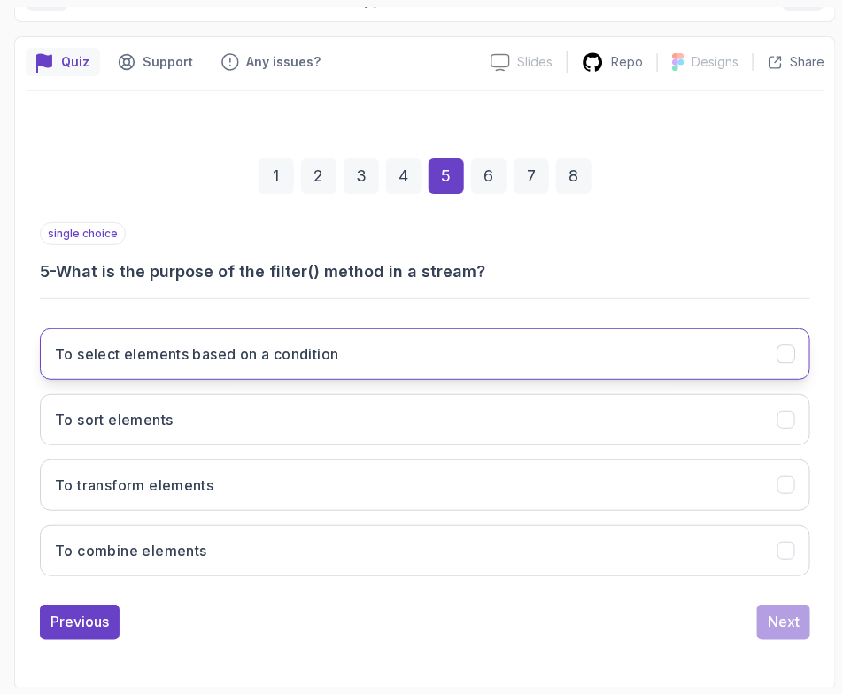
click at [215, 368] on button "To select elements based on a condition" at bounding box center [425, 353] width 770 height 51
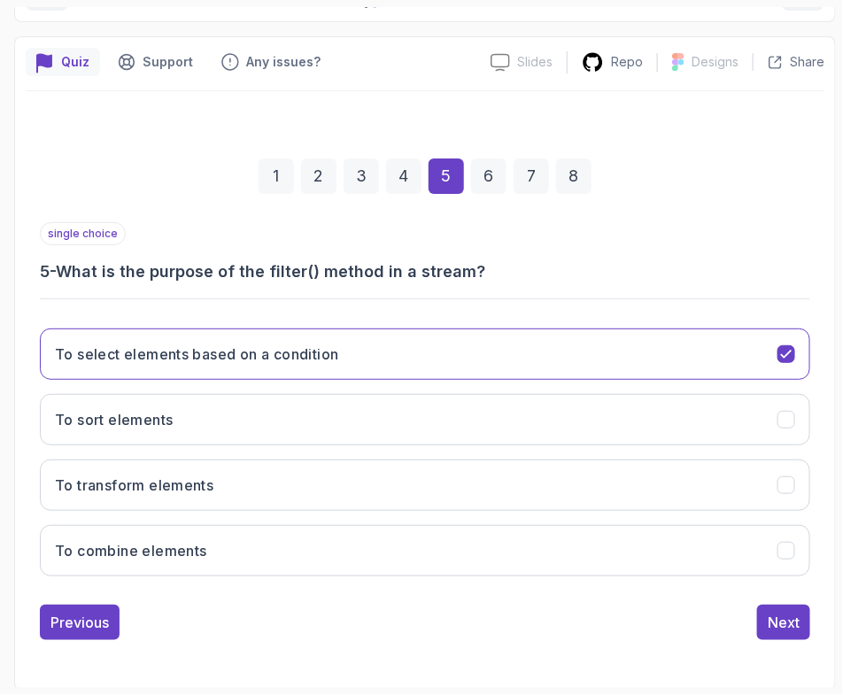
click at [786, 643] on div "1 2 3 4 5 6 7 8 single choice 5 - What is the purpose of the filter() method in…" at bounding box center [425, 385] width 798 height 538
click at [781, 616] on div "Next" at bounding box center [783, 622] width 32 height 21
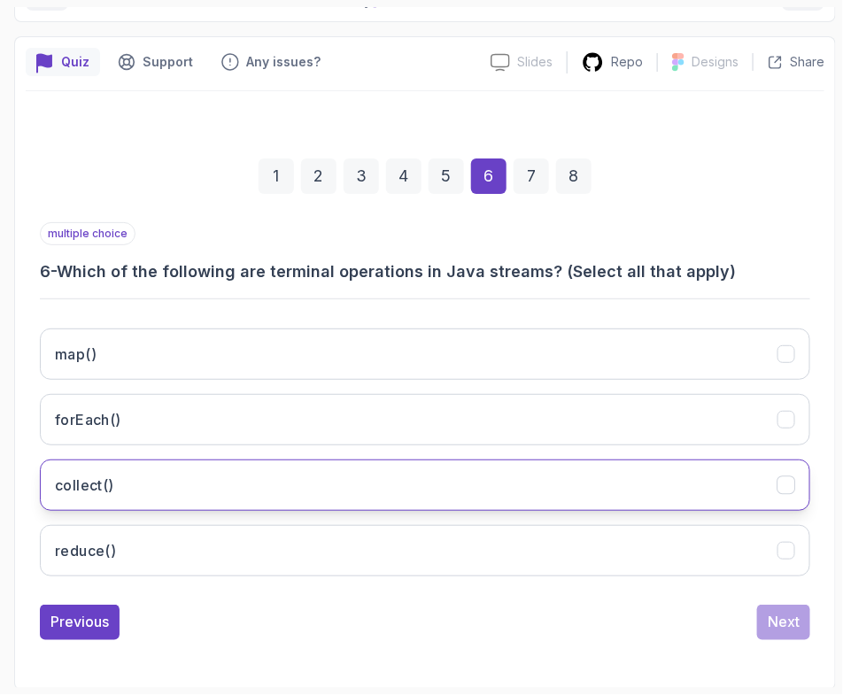
drag, startPoint x: 97, startPoint y: 481, endPoint x: 100, endPoint y: 489, distance: 9.2
click at [97, 481] on h3 "collect()" at bounding box center [84, 484] width 59 height 21
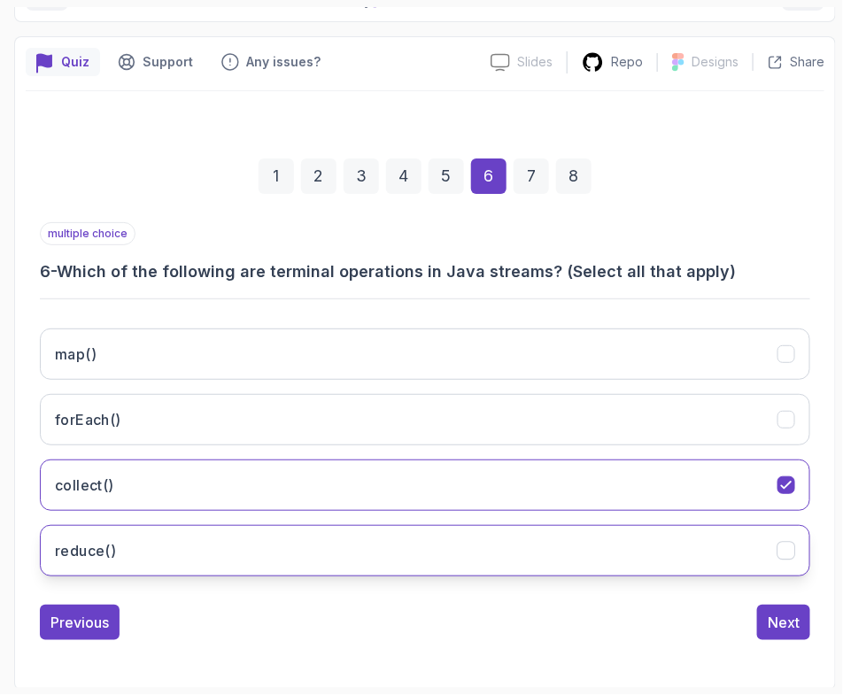
click at [124, 562] on button "reduce()" at bounding box center [425, 550] width 770 height 51
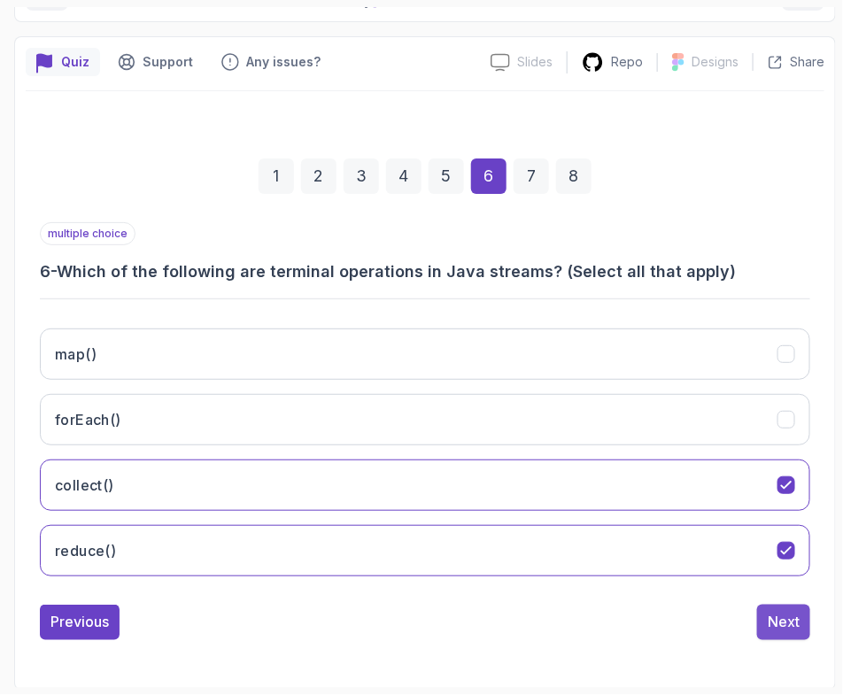
click at [766, 625] on button "Next" at bounding box center [783, 621] width 53 height 35
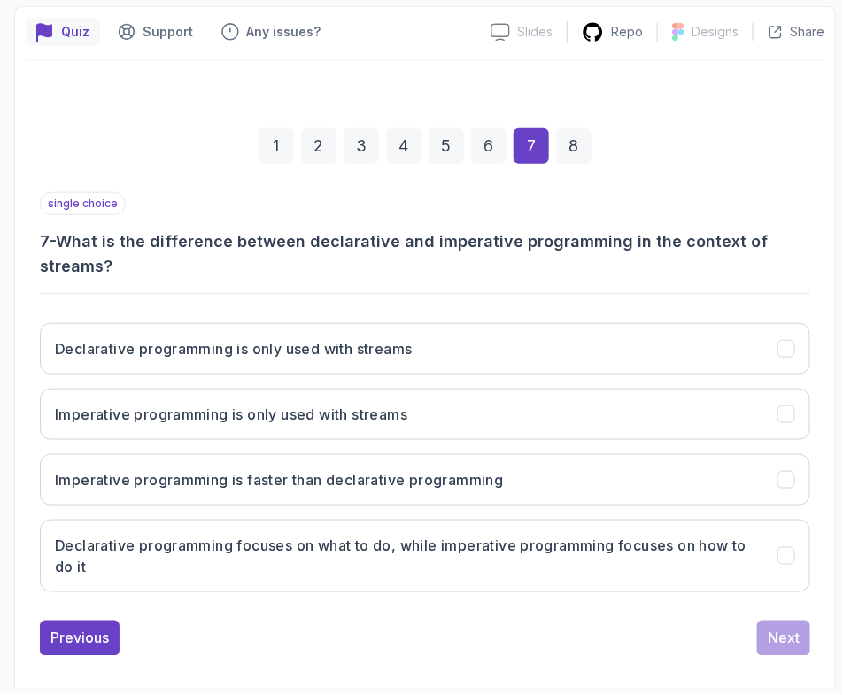
scroll to position [280, 0]
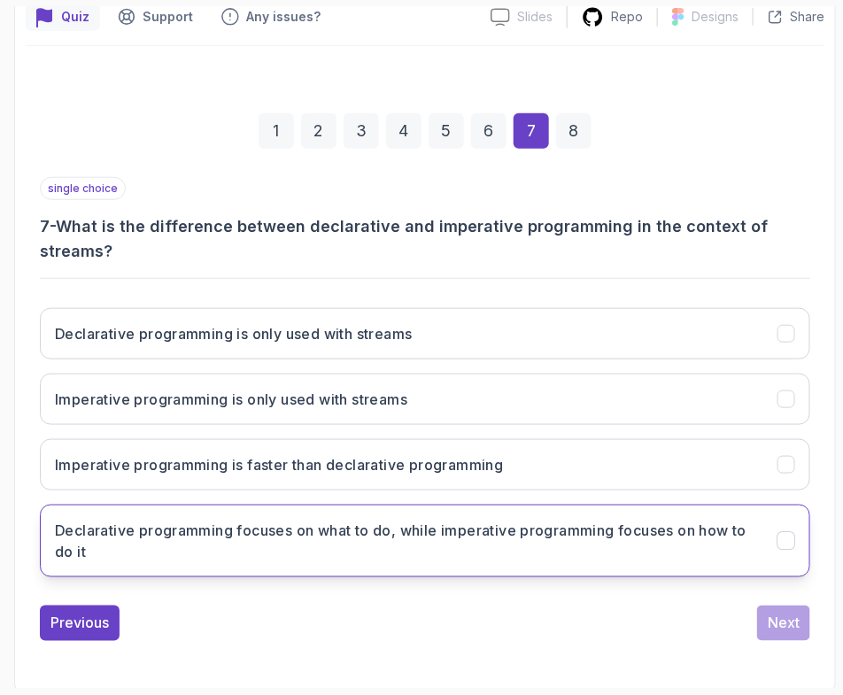
click at [133, 542] on h3 "Declarative programming focuses on what to do, while imperative programming foc…" at bounding box center [405, 541] width 701 height 42
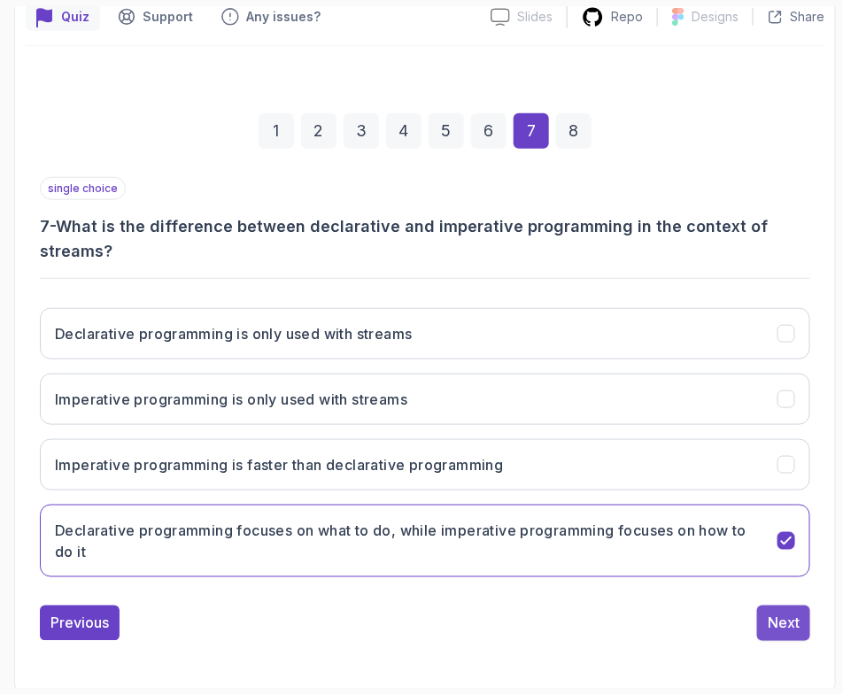
click at [771, 626] on div "Next" at bounding box center [783, 622] width 32 height 21
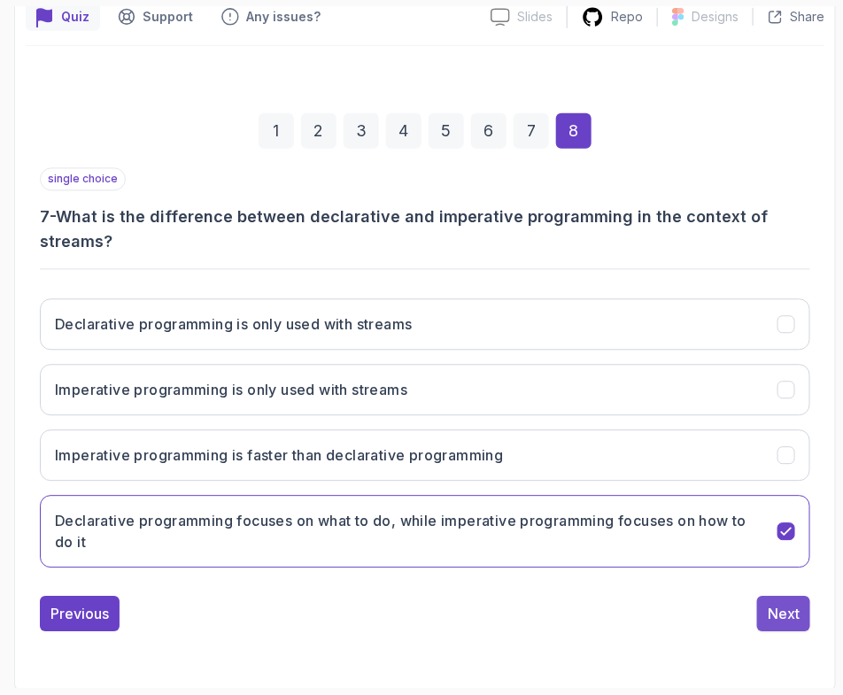
scroll to position [235, 0]
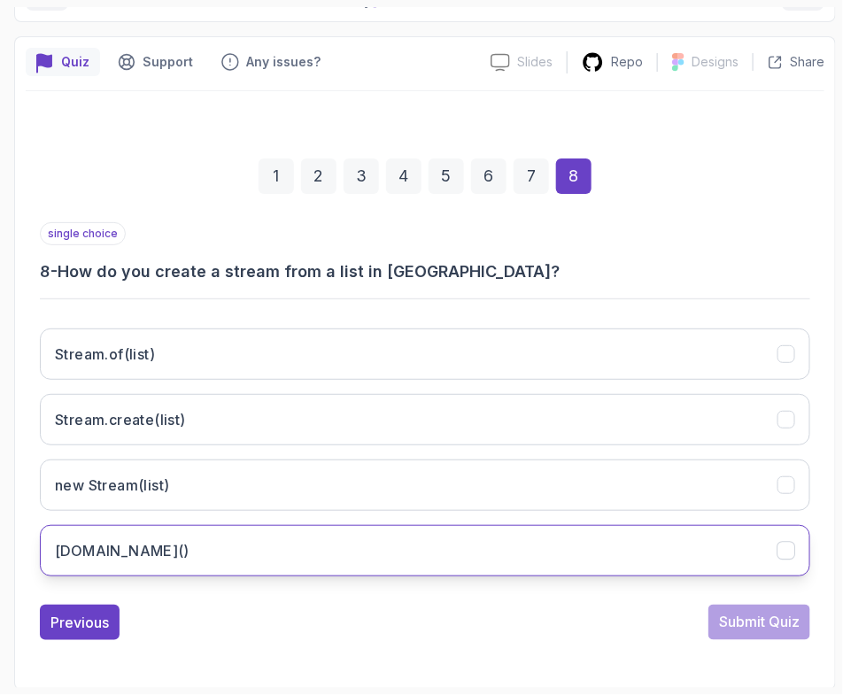
drag, startPoint x: 83, startPoint y: 554, endPoint x: 119, endPoint y: 574, distance: 40.8
click at [85, 554] on h3 "[DOMAIN_NAME]()" at bounding box center [122, 550] width 135 height 21
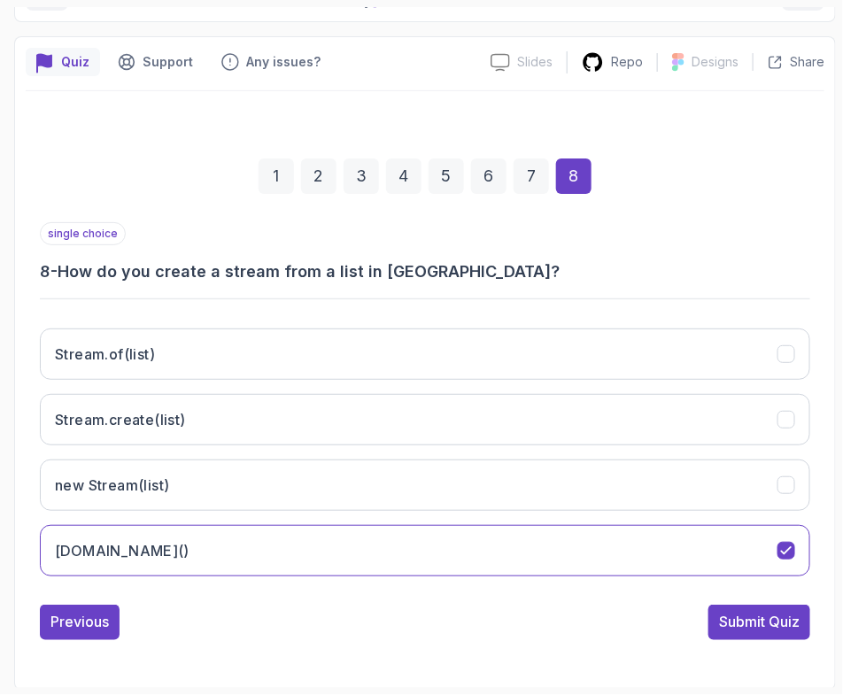
drag, startPoint x: 731, startPoint y: 627, endPoint x: 748, endPoint y: 622, distance: 17.4
click at [735, 627] on div "Submit Quiz" at bounding box center [759, 622] width 81 height 21
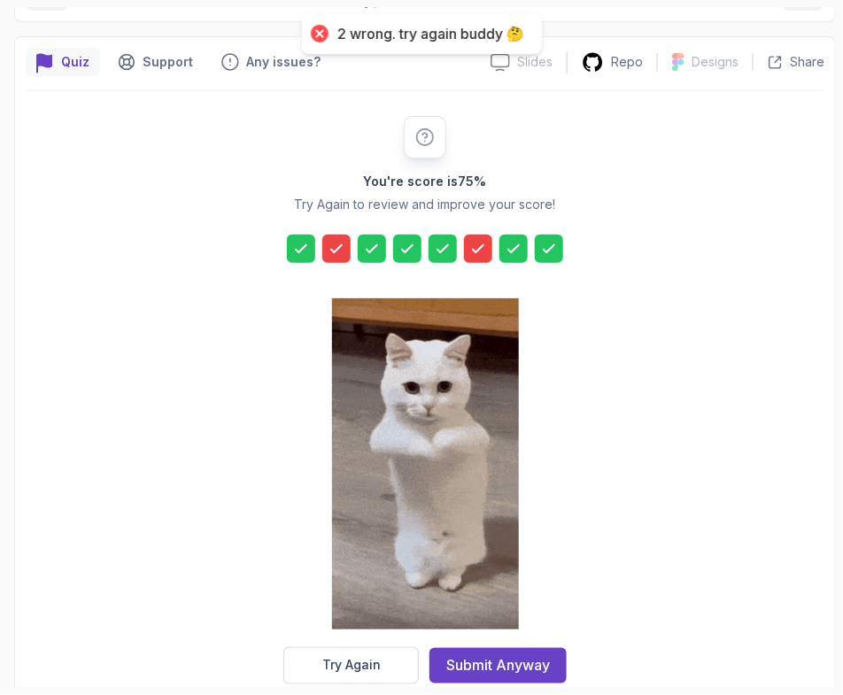
click at [332, 661] on div "Try Again" at bounding box center [351, 666] width 58 height 18
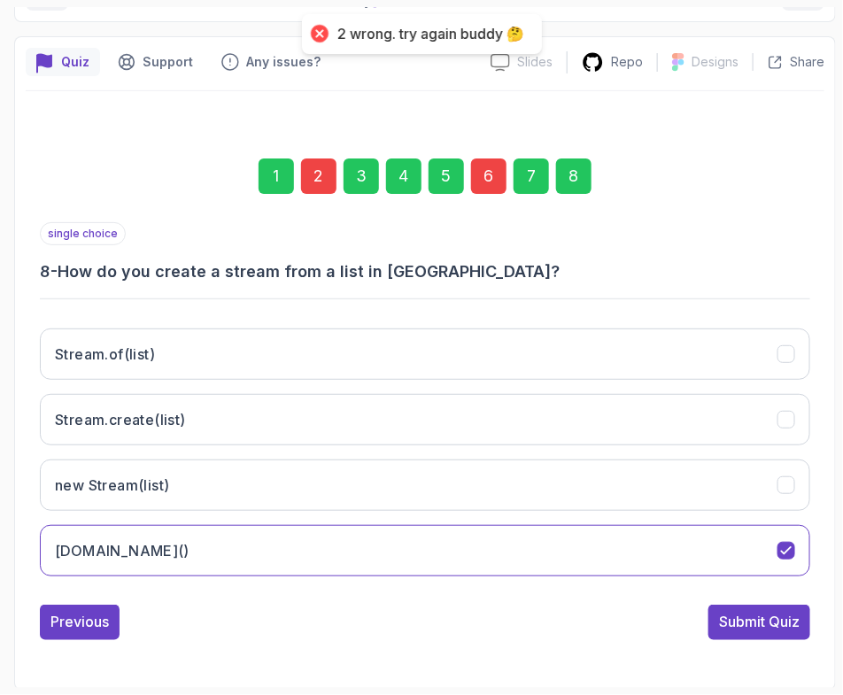
click at [293, 175] on div "1" at bounding box center [275, 175] width 35 height 35
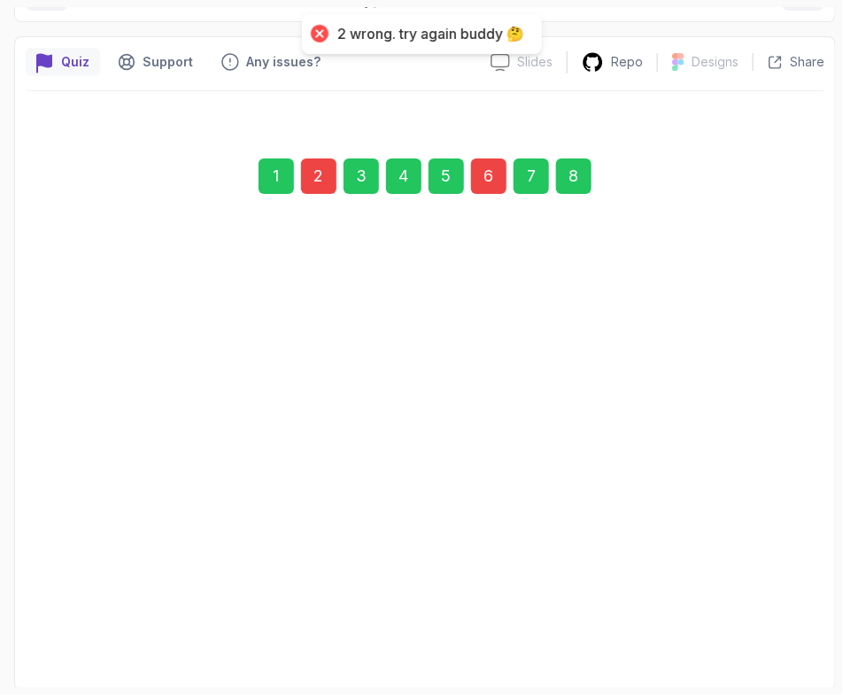
click at [304, 180] on div "2" at bounding box center [318, 175] width 35 height 35
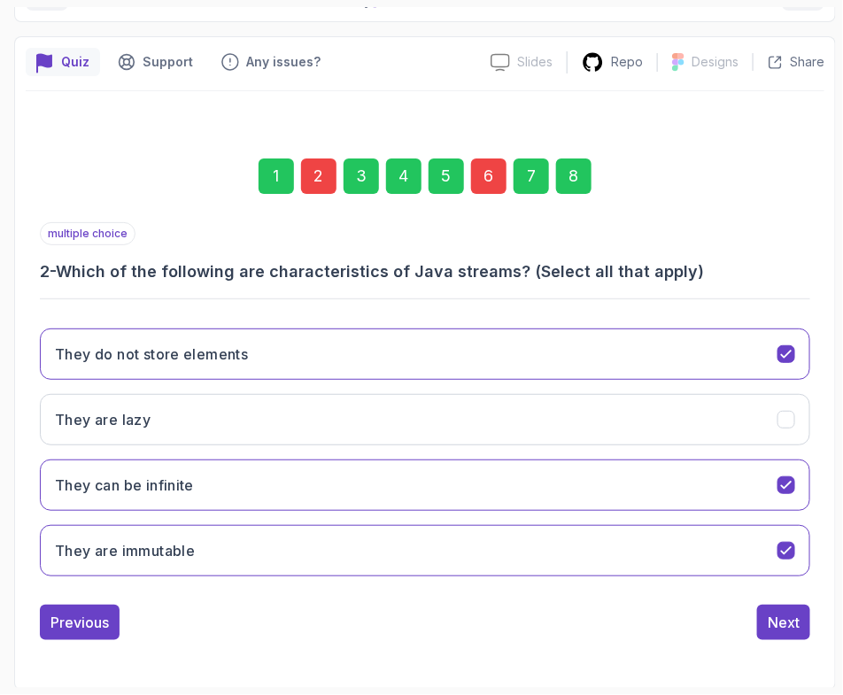
click at [490, 170] on div "6" at bounding box center [488, 175] width 35 height 35
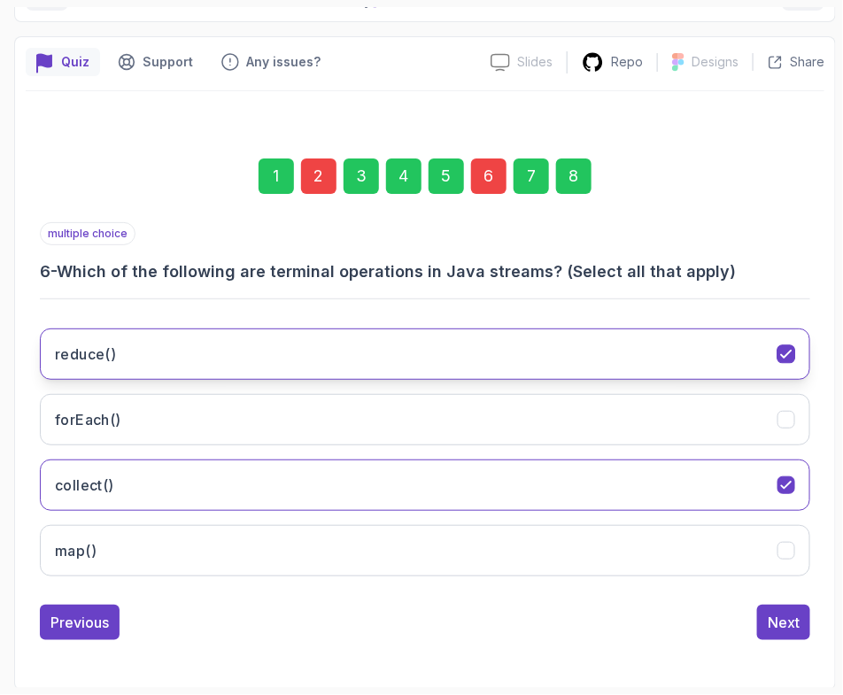
click at [172, 345] on button "reduce()" at bounding box center [425, 353] width 770 height 51
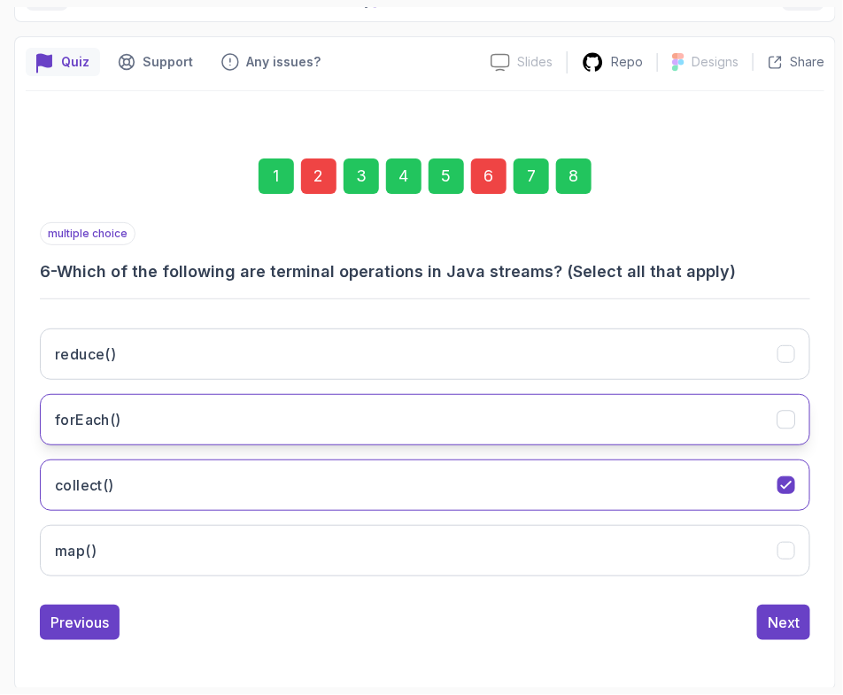
click at [504, 407] on button "forEach()" at bounding box center [425, 419] width 770 height 51
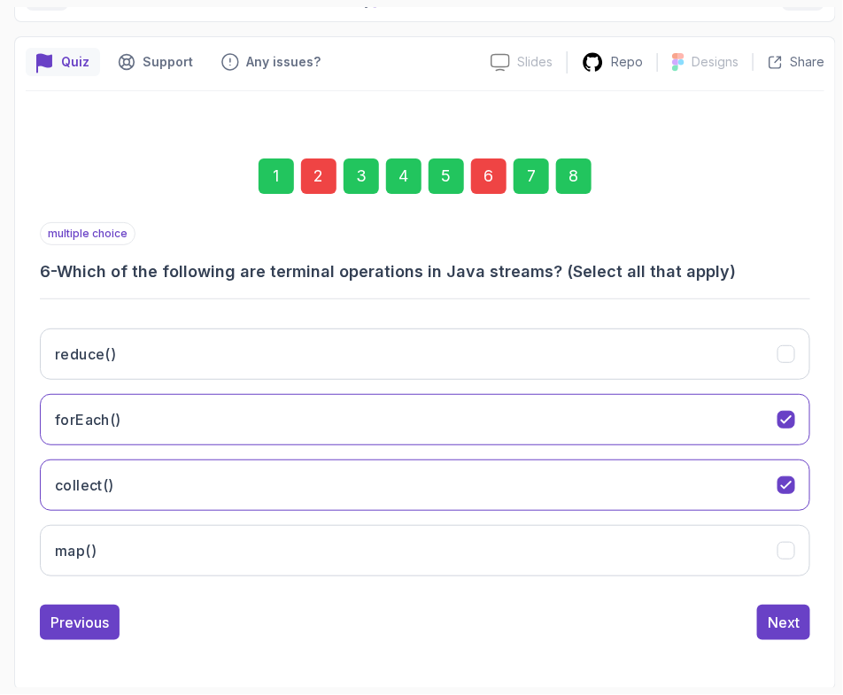
click at [579, 170] on div "8" at bounding box center [573, 175] width 35 height 35
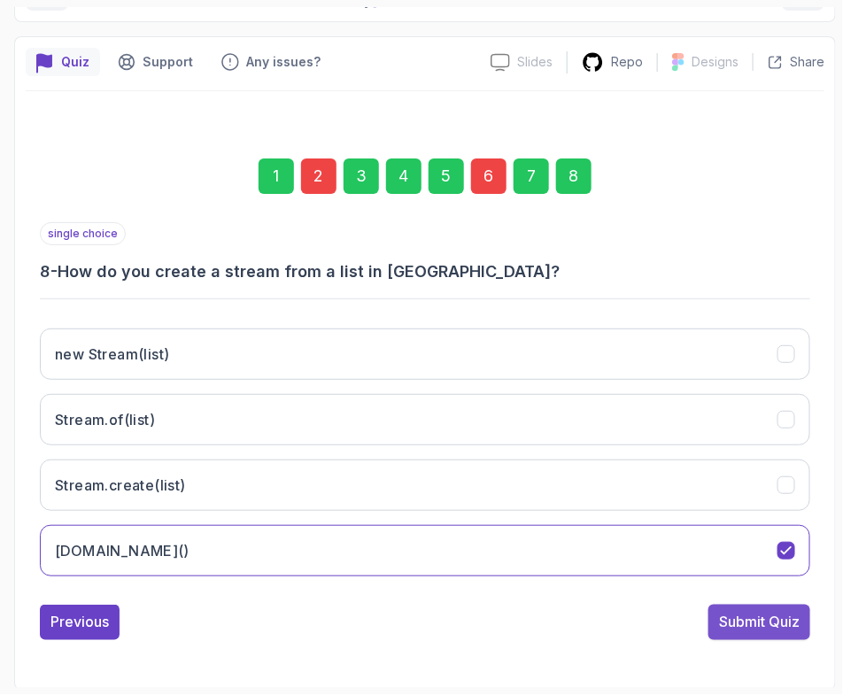
click at [768, 613] on div "Submit Quiz" at bounding box center [759, 622] width 81 height 21
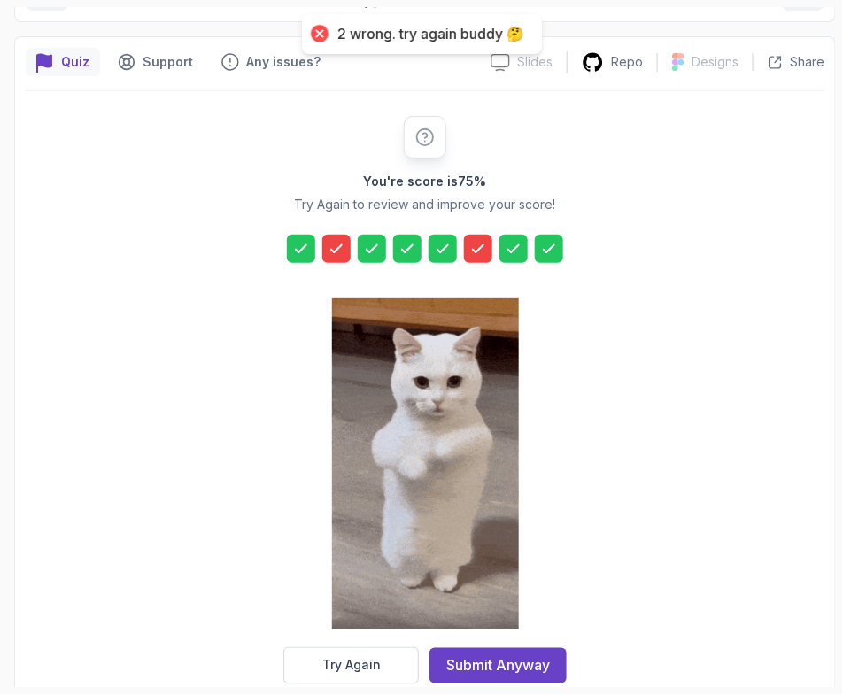
click at [377, 666] on div "Try Again" at bounding box center [351, 666] width 58 height 18
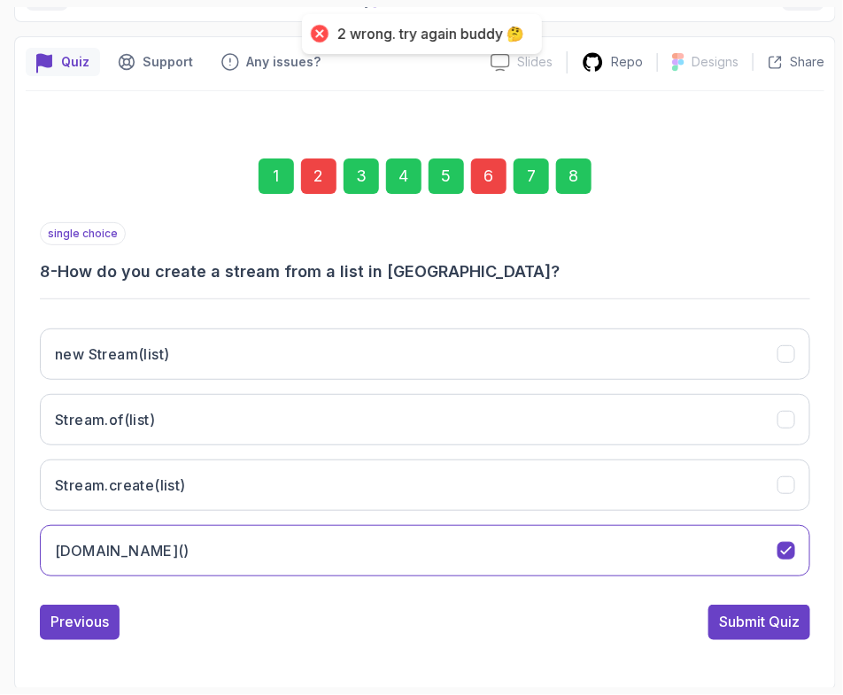
click at [483, 180] on div "6" at bounding box center [488, 175] width 35 height 35
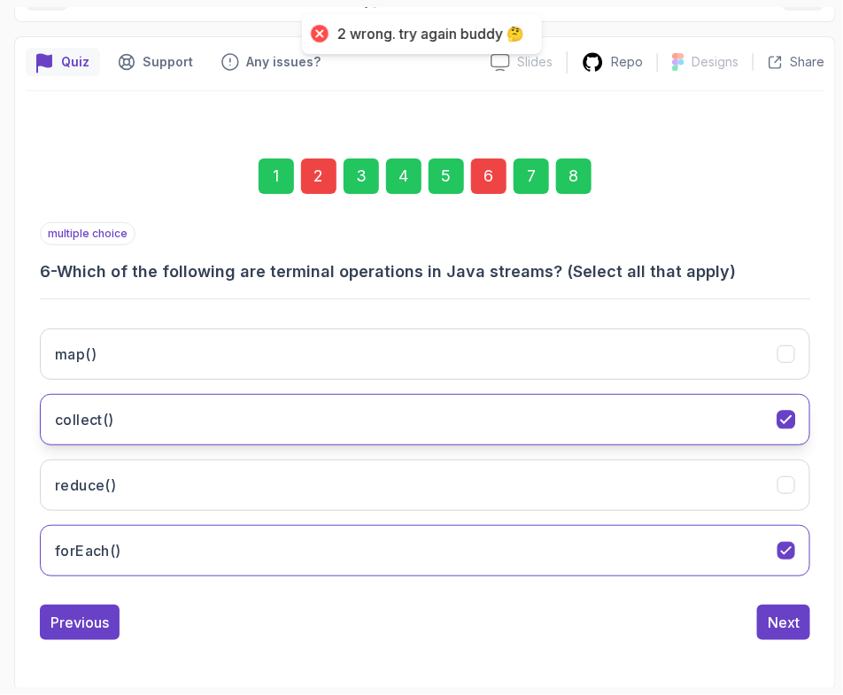
click at [162, 408] on button "collect()" at bounding box center [425, 419] width 770 height 51
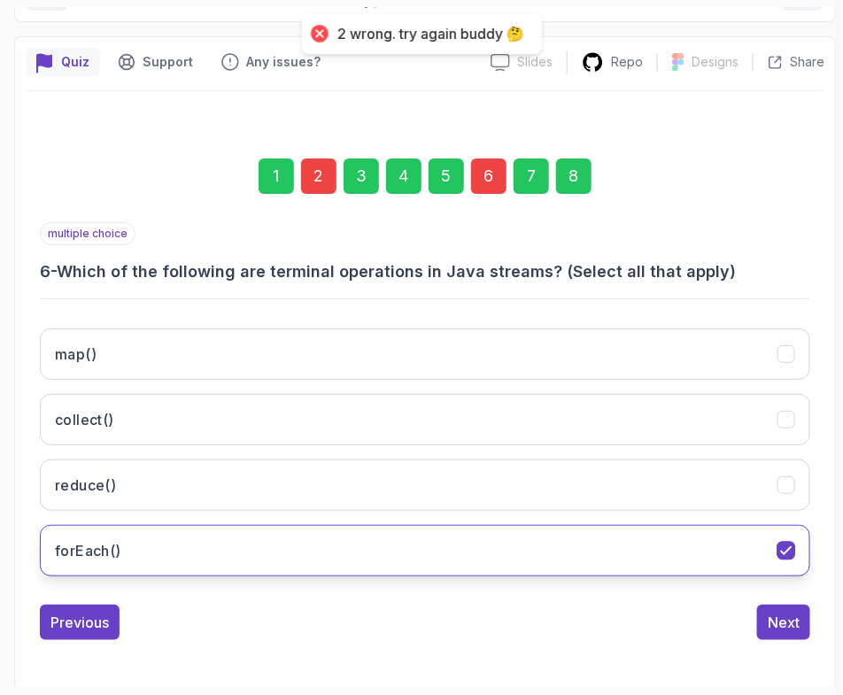
click at [140, 542] on button "forEach()" at bounding box center [425, 550] width 770 height 51
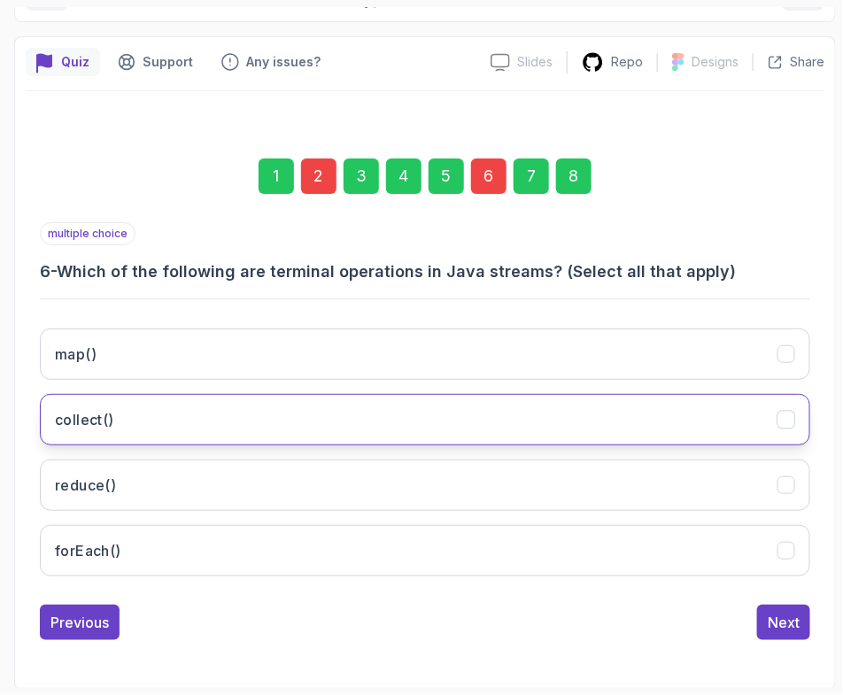
click at [118, 427] on button "collect()" at bounding box center [425, 419] width 770 height 51
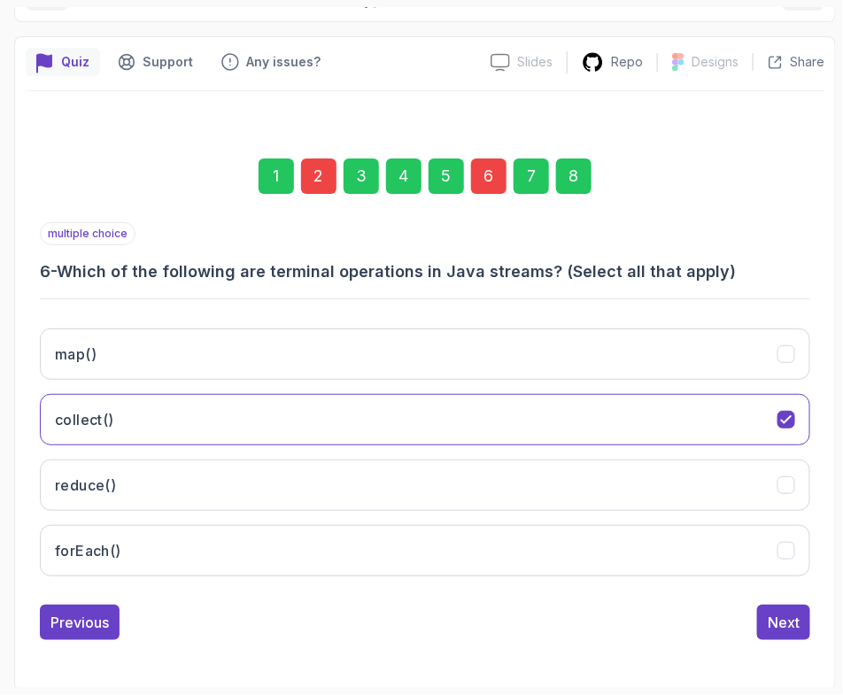
click at [575, 180] on div "8" at bounding box center [573, 175] width 35 height 35
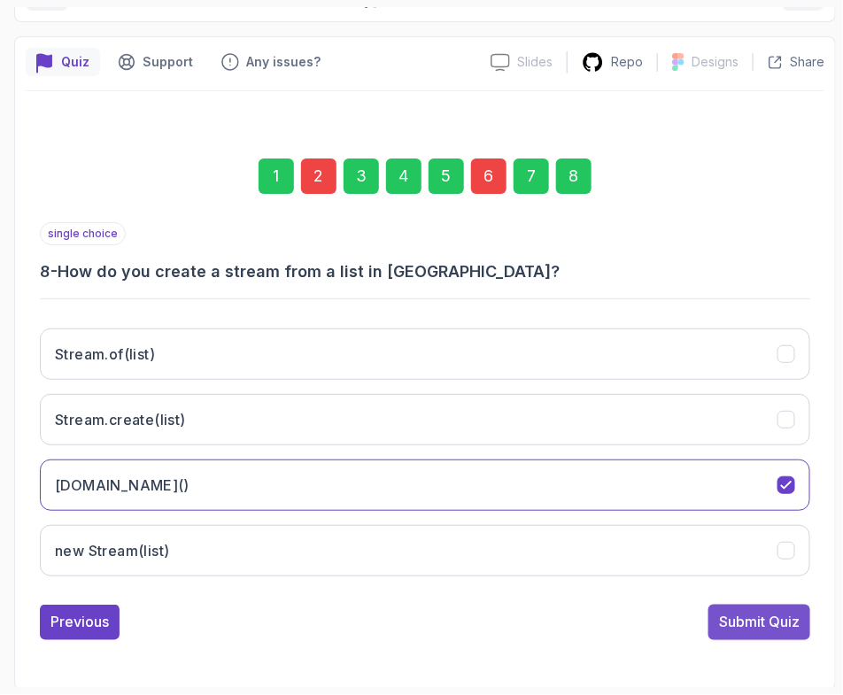
click at [735, 607] on button "Submit Quiz" at bounding box center [759, 621] width 102 height 35
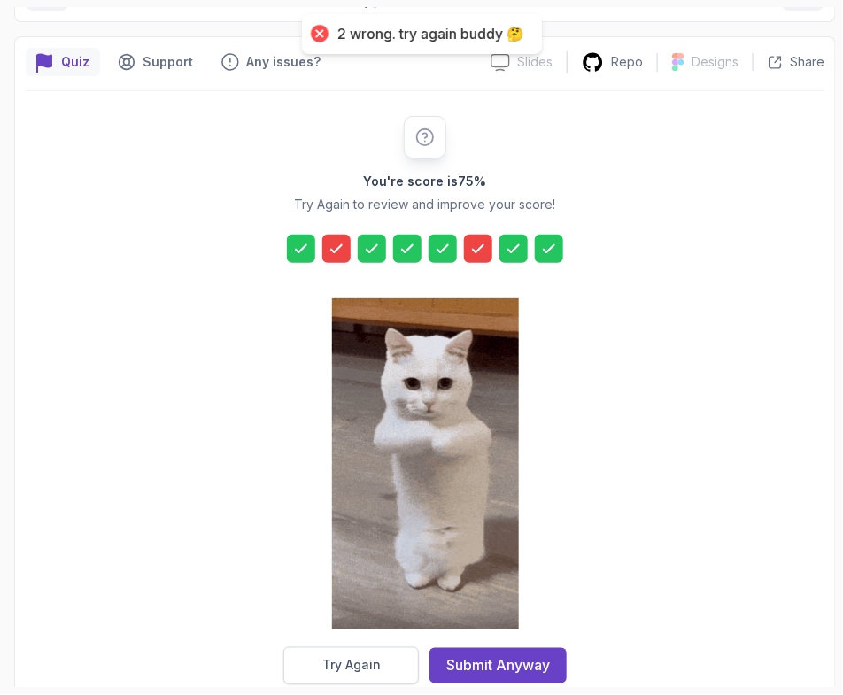
click at [332, 647] on button "Try Again" at bounding box center [350, 665] width 135 height 37
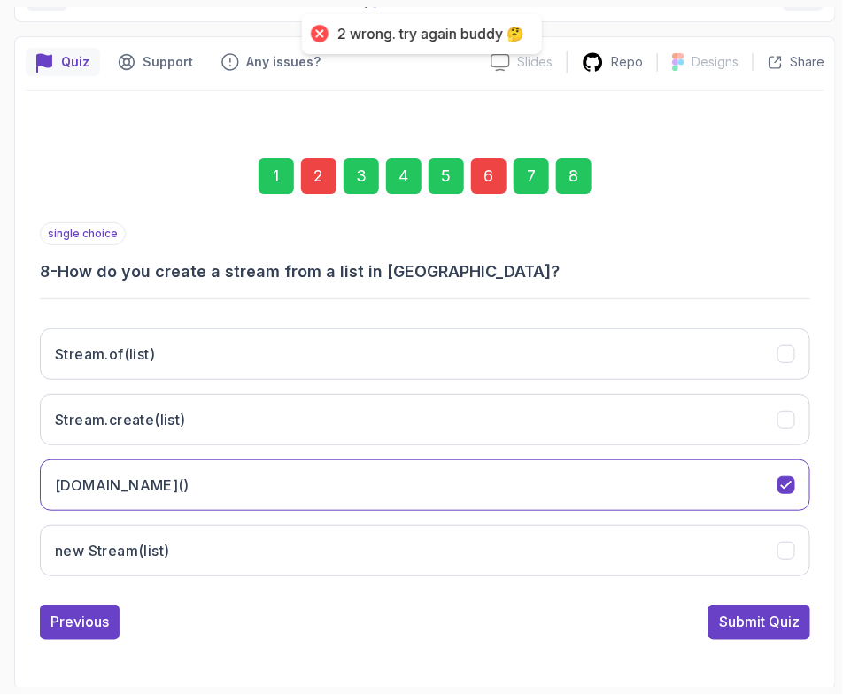
click at [478, 179] on div "6" at bounding box center [488, 175] width 35 height 35
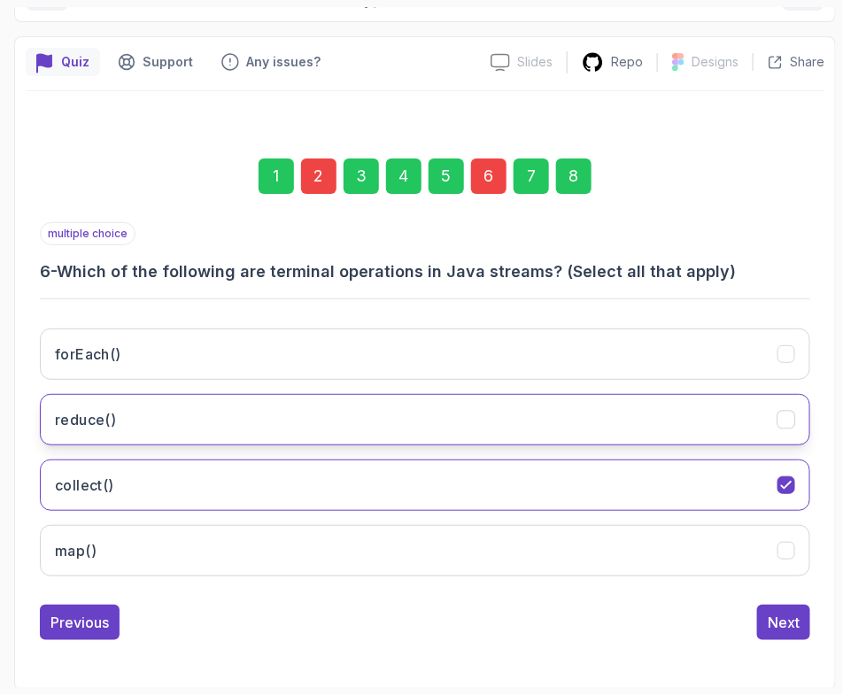
click at [96, 425] on h3 "reduce()" at bounding box center [85, 419] width 61 height 21
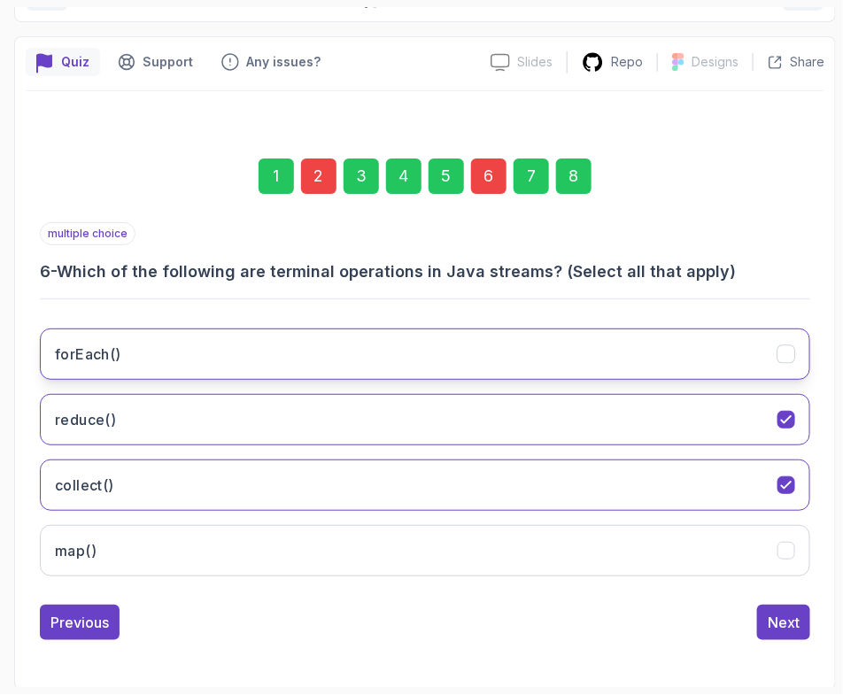
click at [120, 343] on button "forEach()" at bounding box center [425, 353] width 770 height 51
click at [583, 166] on div "8" at bounding box center [573, 175] width 35 height 35
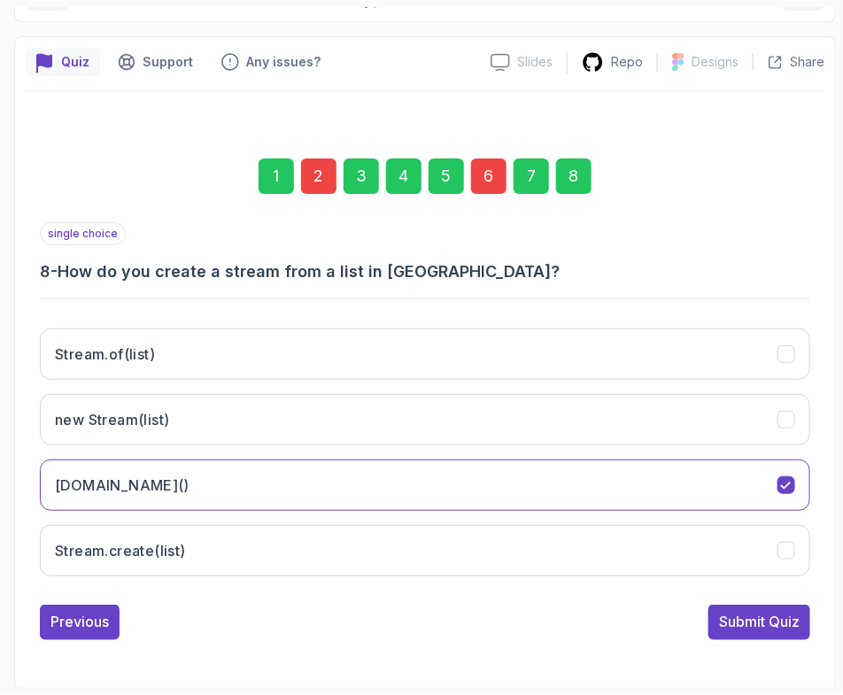
click at [715, 613] on button "Submit Quiz" at bounding box center [759, 621] width 102 height 35
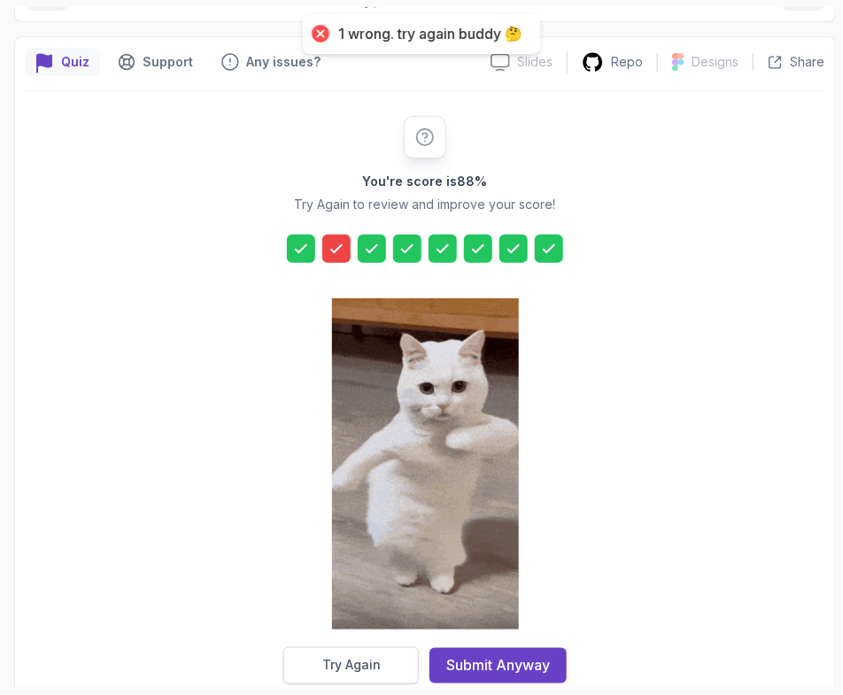
click at [359, 658] on div "Try Again" at bounding box center [351, 666] width 58 height 18
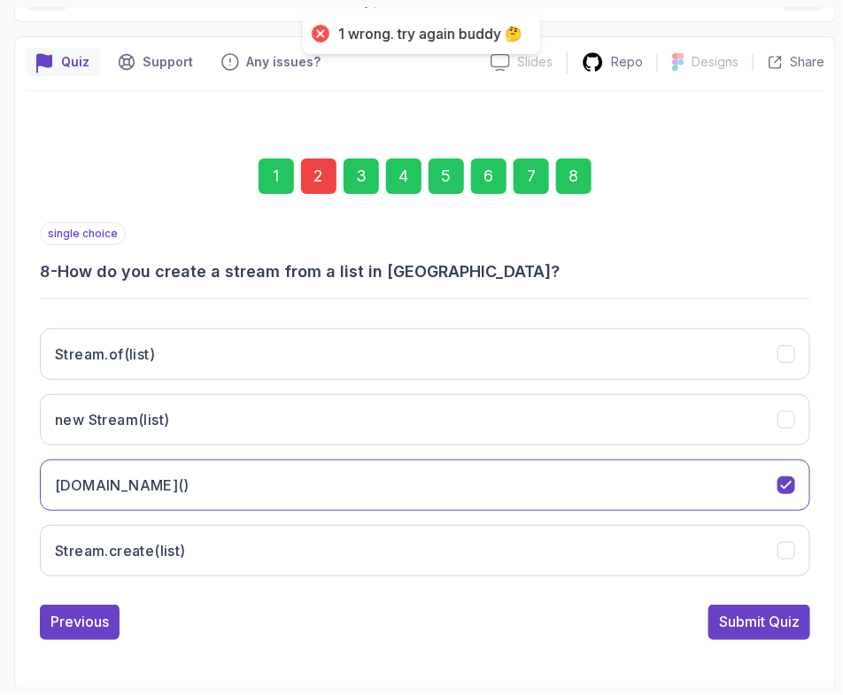
click at [324, 173] on div "2" at bounding box center [318, 175] width 35 height 35
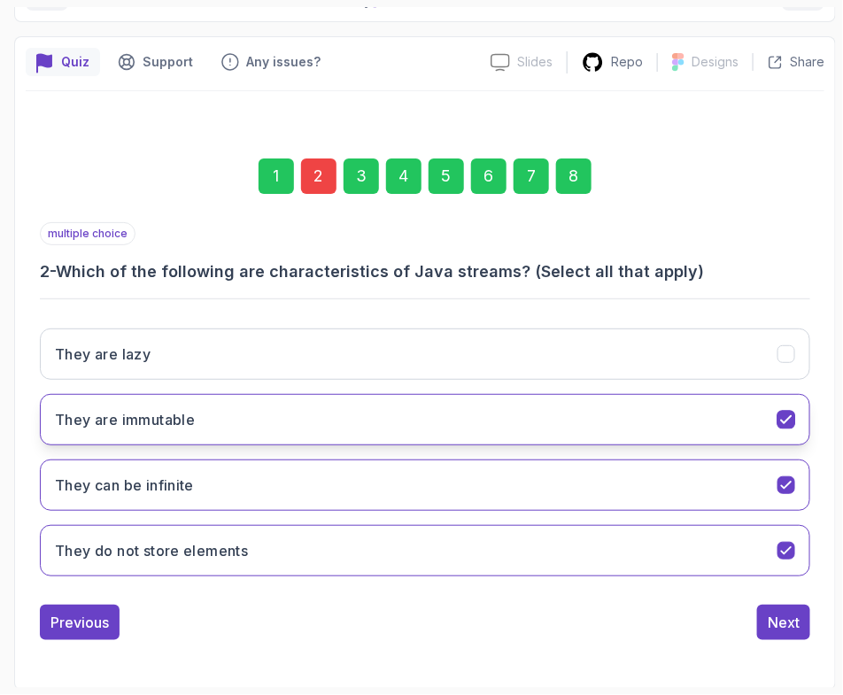
click at [91, 419] on h3 "They are immutable" at bounding box center [125, 419] width 140 height 21
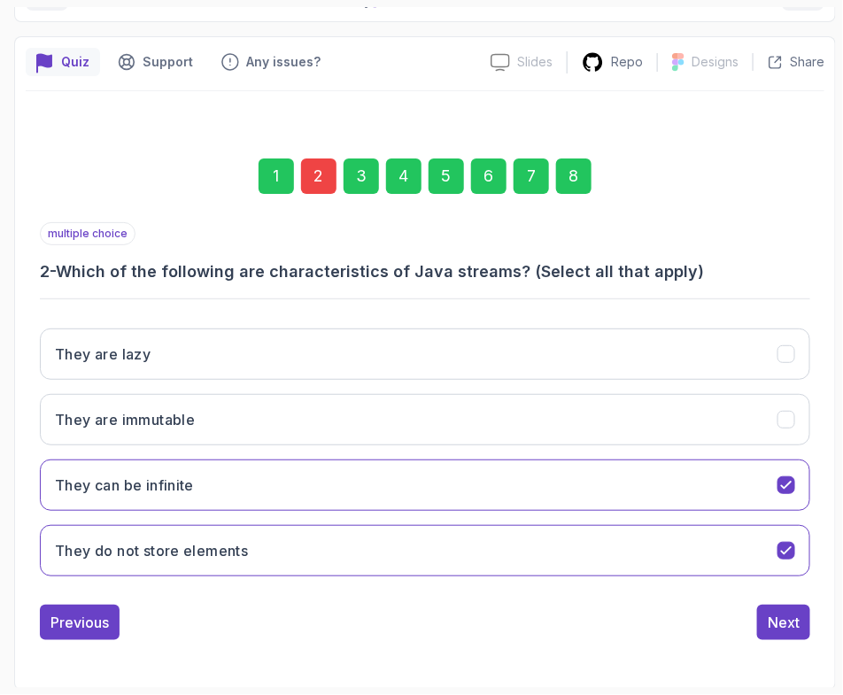
click at [571, 186] on div "8" at bounding box center [573, 175] width 35 height 35
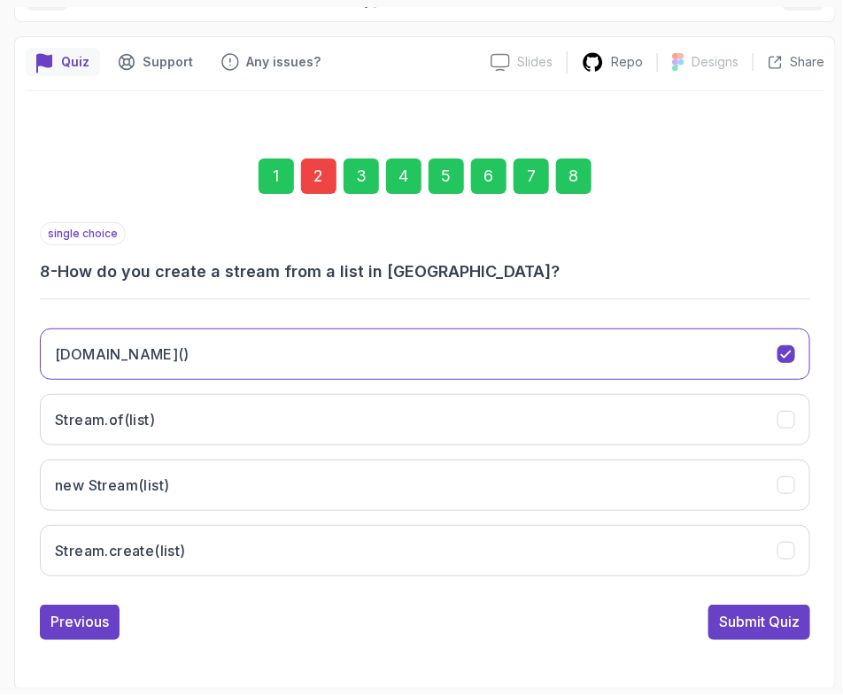
click at [823, 620] on div "1 2 3 4 5 6 7 8 single choice 8 - How do you create a stream from a list in [GE…" at bounding box center [425, 385] width 798 height 538
click at [779, 631] on button "Submit Quiz" at bounding box center [759, 621] width 102 height 35
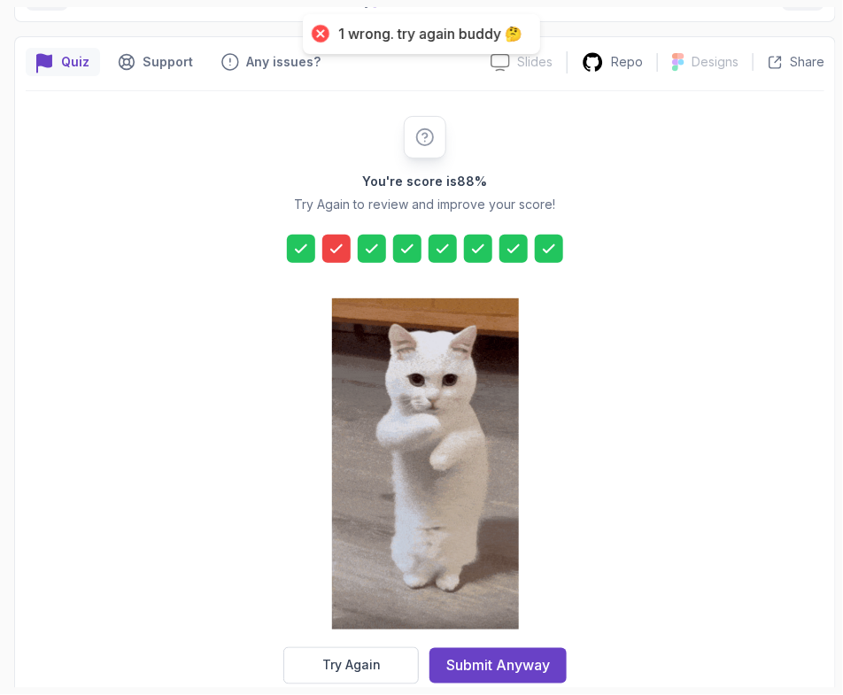
click at [344, 662] on div "Try Again" at bounding box center [351, 666] width 58 height 18
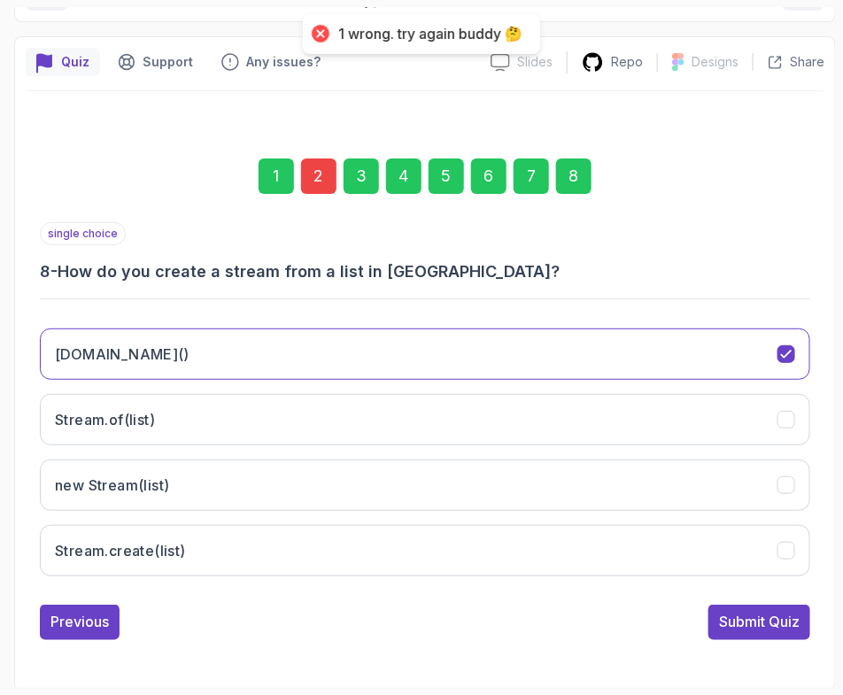
drag, startPoint x: 332, startPoint y: 180, endPoint x: 320, endPoint y: 173, distance: 13.5
click at [327, 178] on div "2" at bounding box center [318, 175] width 35 height 35
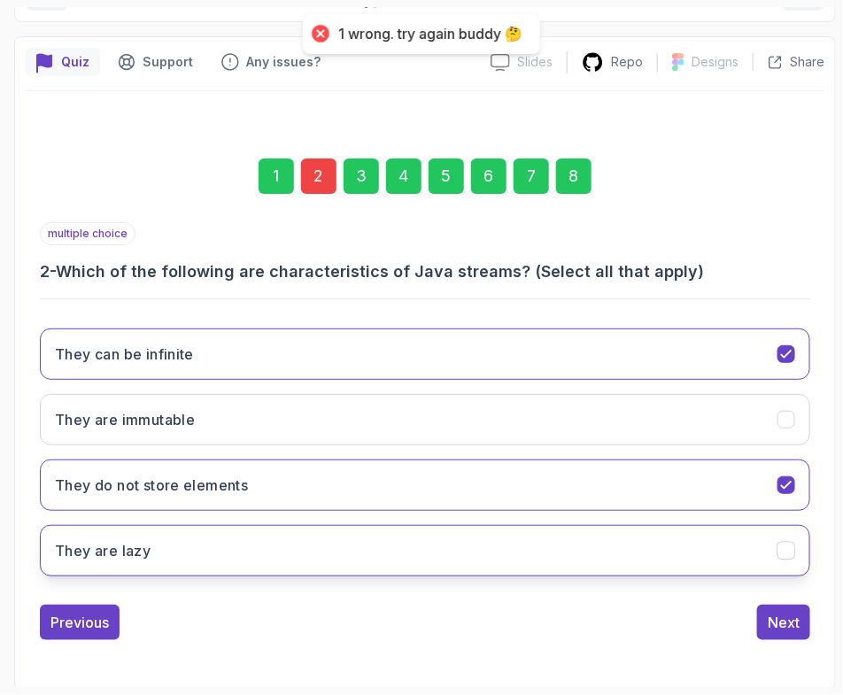
click at [171, 536] on button "They are lazy" at bounding box center [425, 550] width 770 height 51
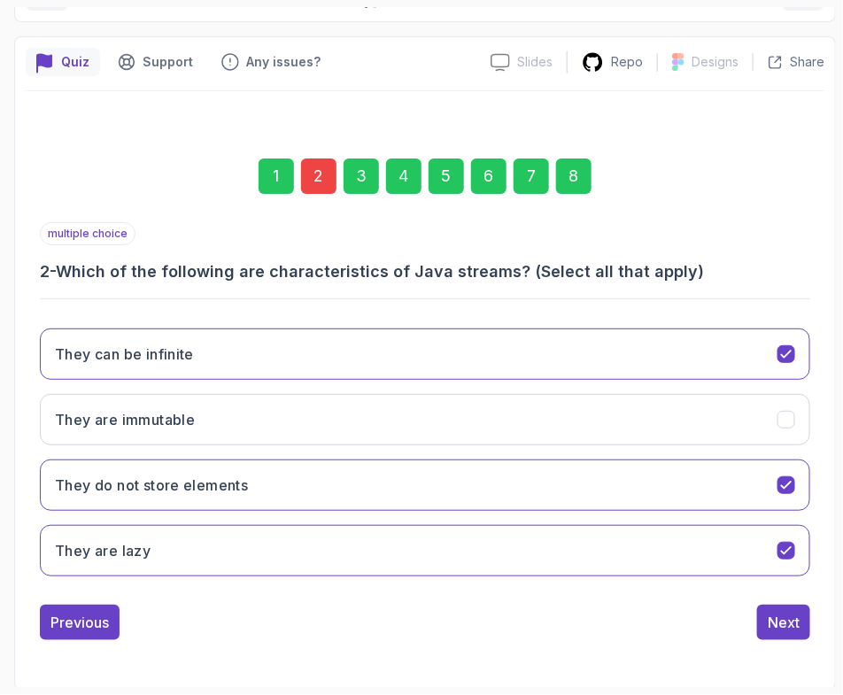
click at [562, 187] on div "8" at bounding box center [573, 175] width 35 height 35
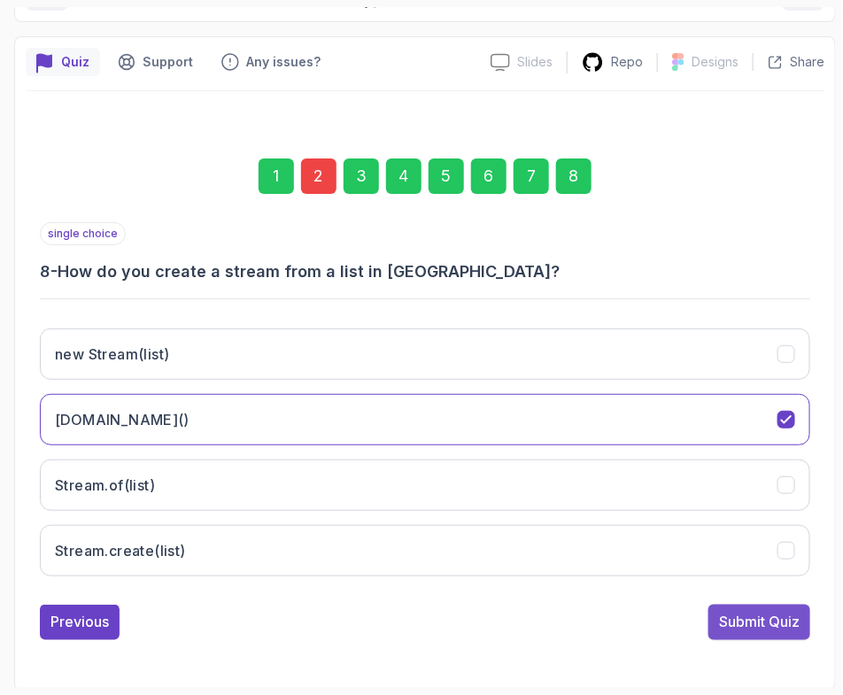
click at [735, 619] on div "Submit Quiz" at bounding box center [759, 622] width 81 height 21
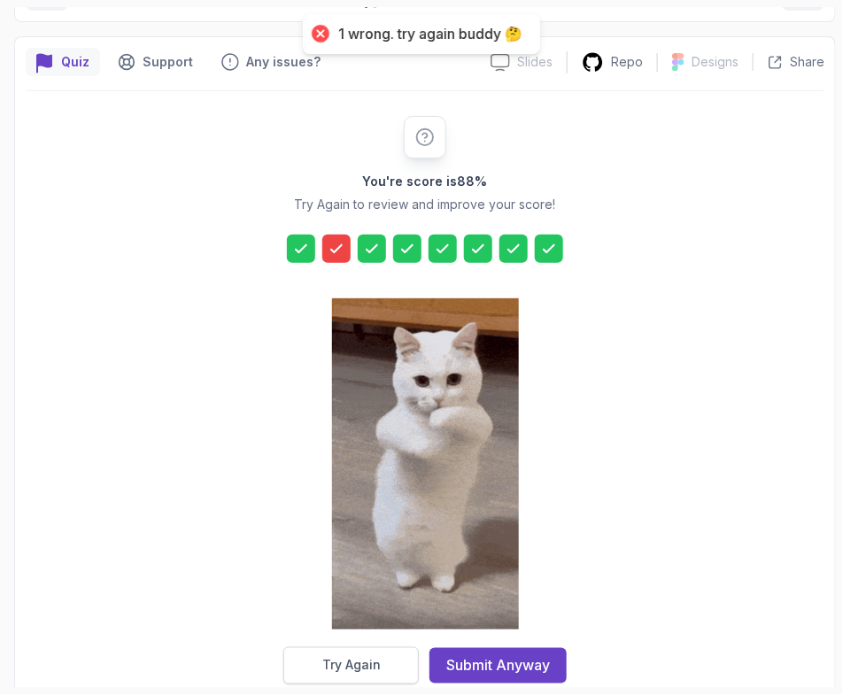
click at [336, 663] on div "Try Again" at bounding box center [351, 666] width 58 height 18
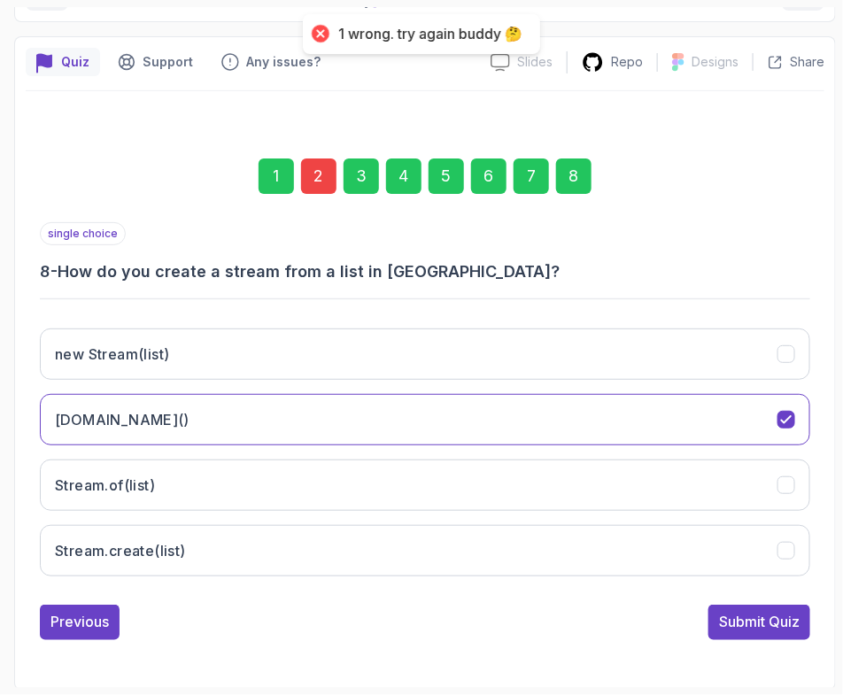
click at [309, 171] on div "1 2 3 4 5 6 7 8" at bounding box center [425, 176] width 770 height 92
click at [309, 171] on div "2" at bounding box center [318, 175] width 35 height 35
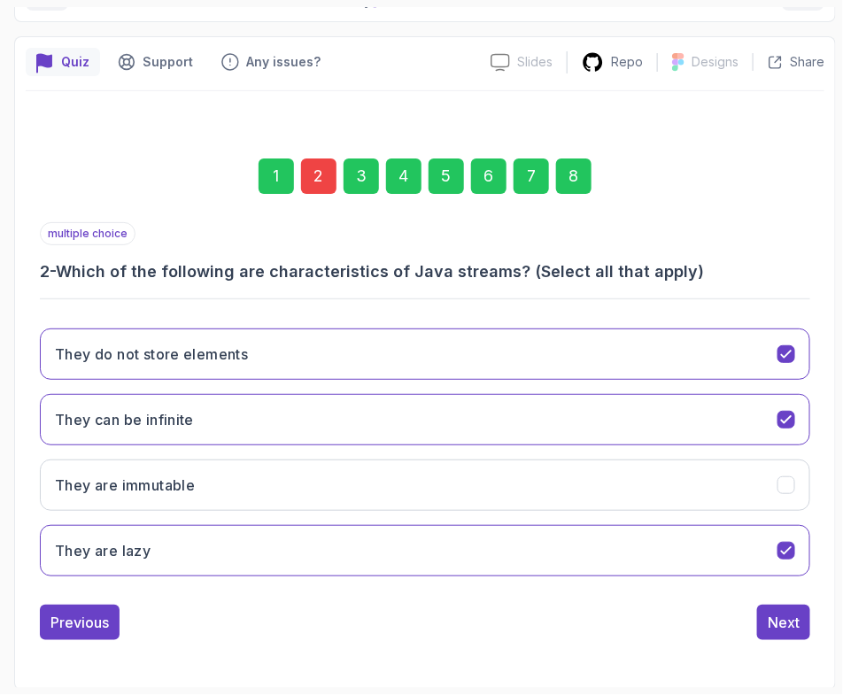
click at [571, 160] on div "8" at bounding box center [573, 175] width 35 height 35
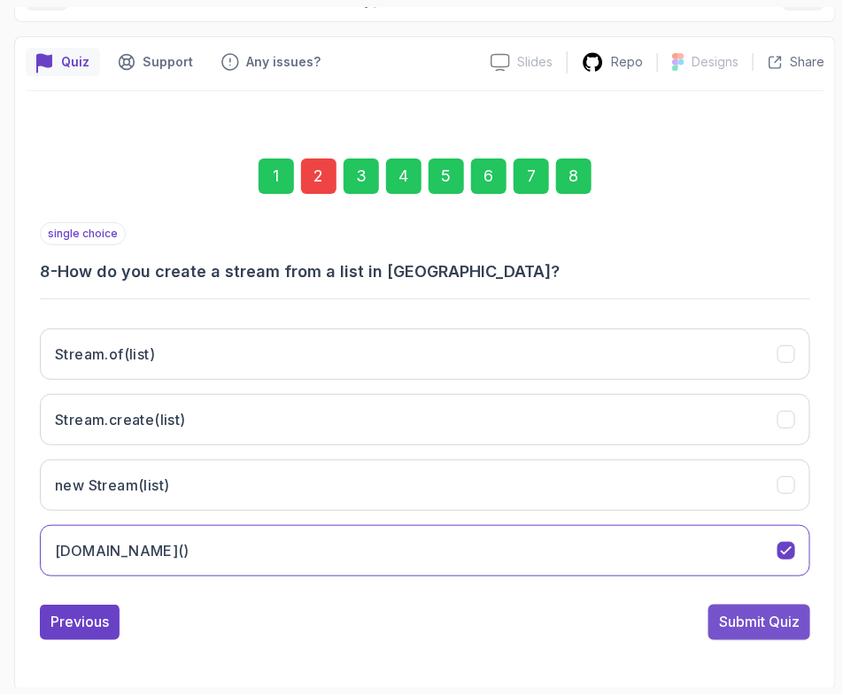
click at [761, 616] on div "Submit Quiz" at bounding box center [759, 622] width 81 height 21
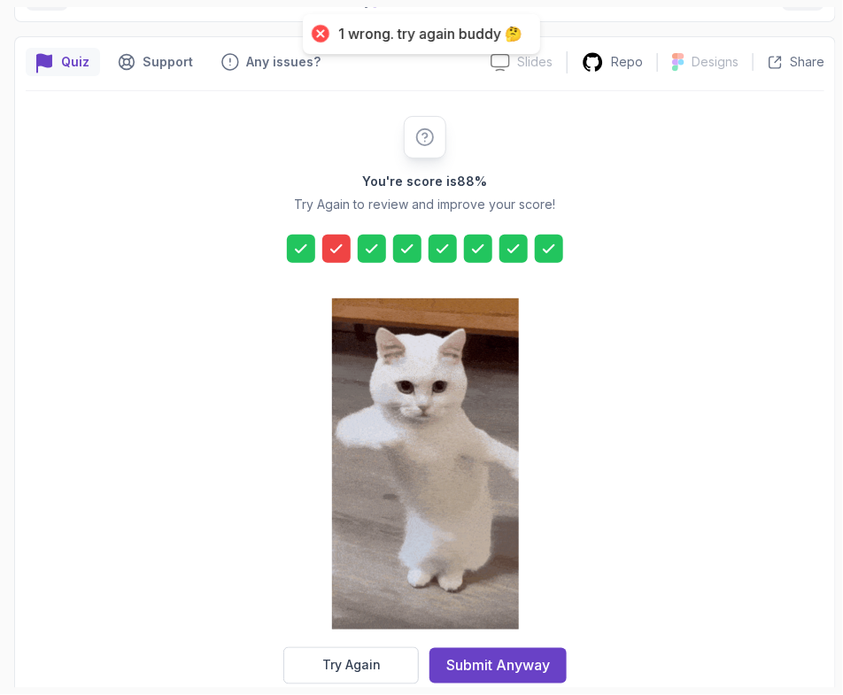
click at [452, 643] on div at bounding box center [425, 465] width 187 height 363
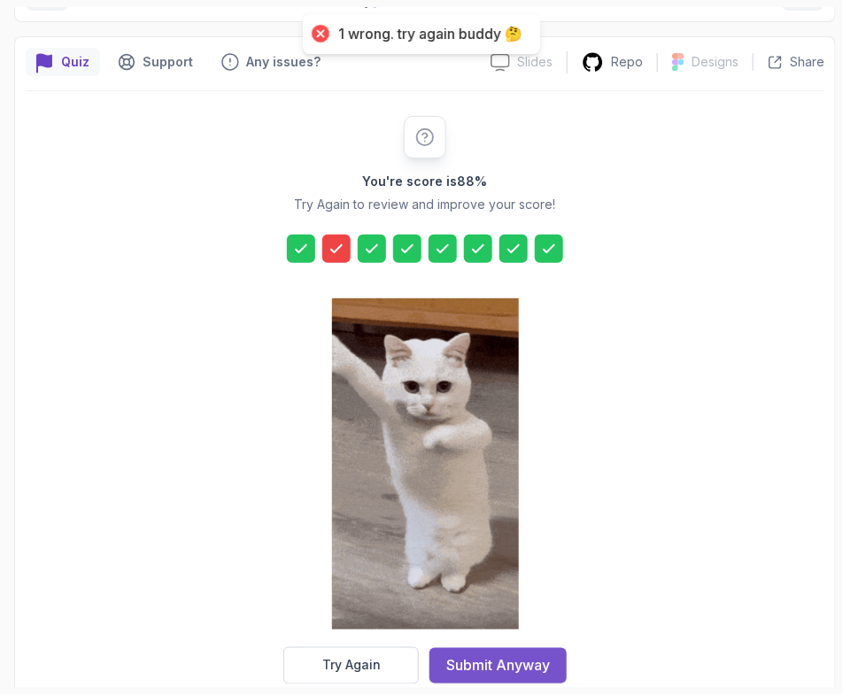
click at [478, 658] on div "Submit Anyway" at bounding box center [498, 665] width 104 height 21
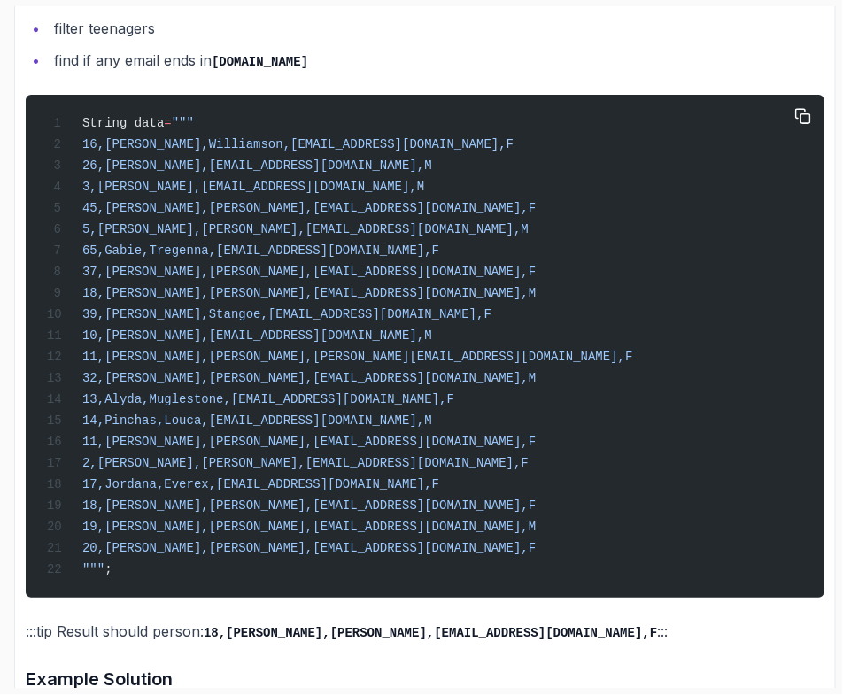
scroll to position [1552, 0]
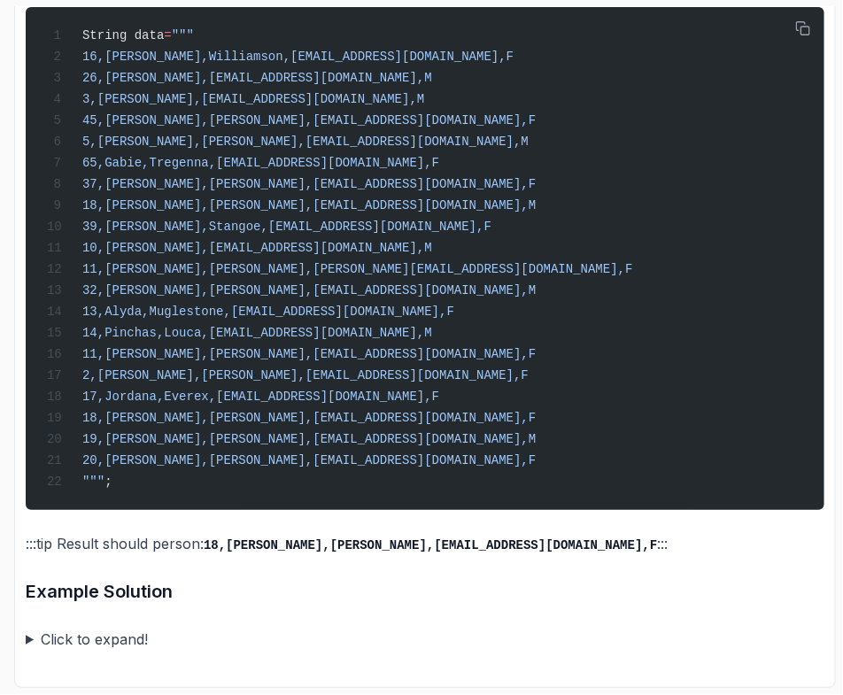
drag, startPoint x: 194, startPoint y: 603, endPoint x: 168, endPoint y: 581, distance: 33.9
click at [168, 581] on h3 "Example Solution" at bounding box center [425, 591] width 798 height 28
click at [89, 645] on summary "Click to expand!" at bounding box center [425, 639] width 798 height 25
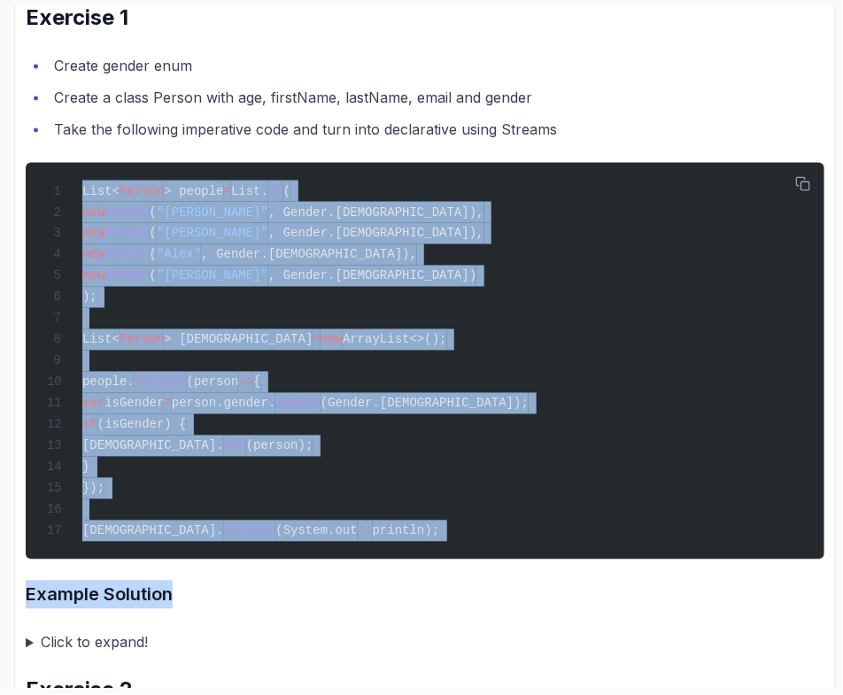
scroll to position [664, 0]
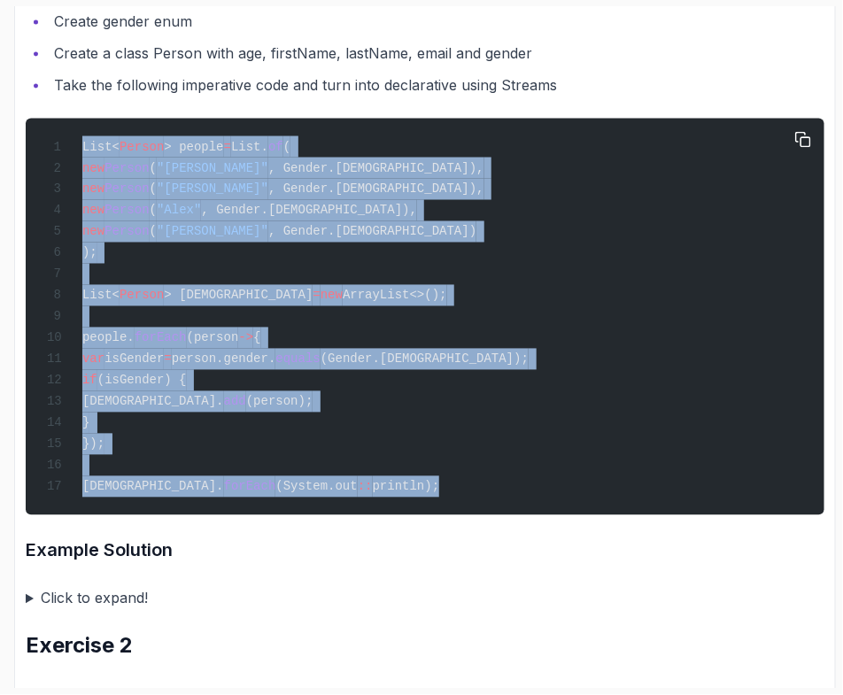
drag, startPoint x: 76, startPoint y: 249, endPoint x: 478, endPoint y: 492, distance: 469.8
click at [481, 494] on div "List< Person > people = List. of ( new Person ( "[PERSON_NAME]" , Gender.[DEMOG…" at bounding box center [425, 316] width 770 height 375
copy code "List< Person > people = List. of ( new Person ( "[PERSON_NAME]" , Gender.[DEMOG…"
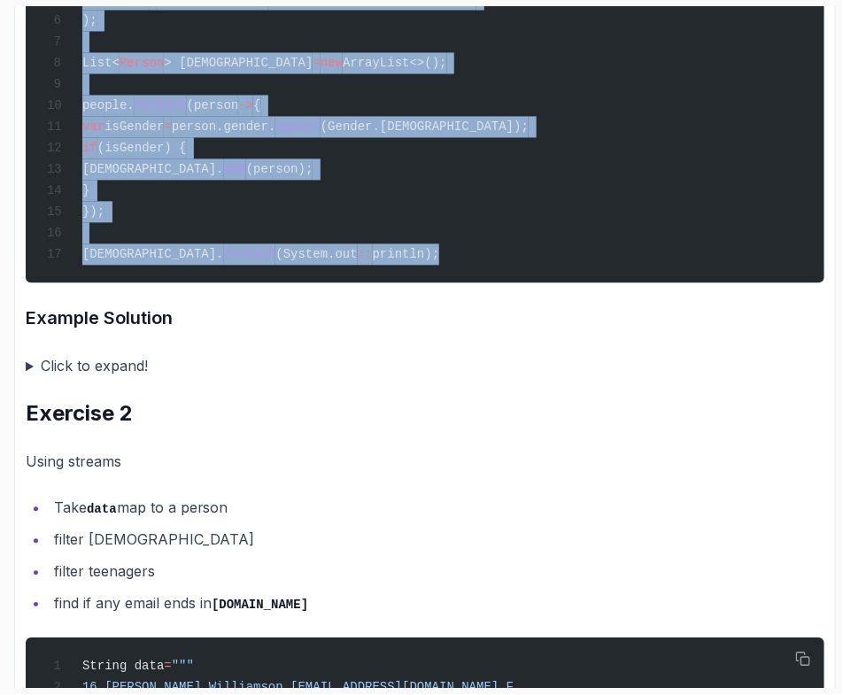
scroll to position [1106, 0]
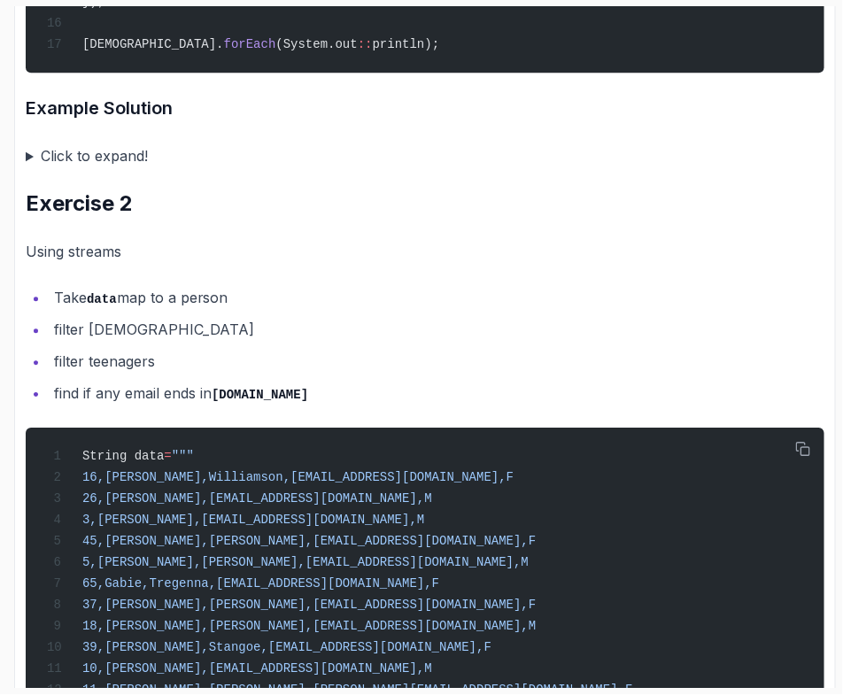
click at [39, 158] on summary "Click to expand!" at bounding box center [425, 155] width 798 height 25
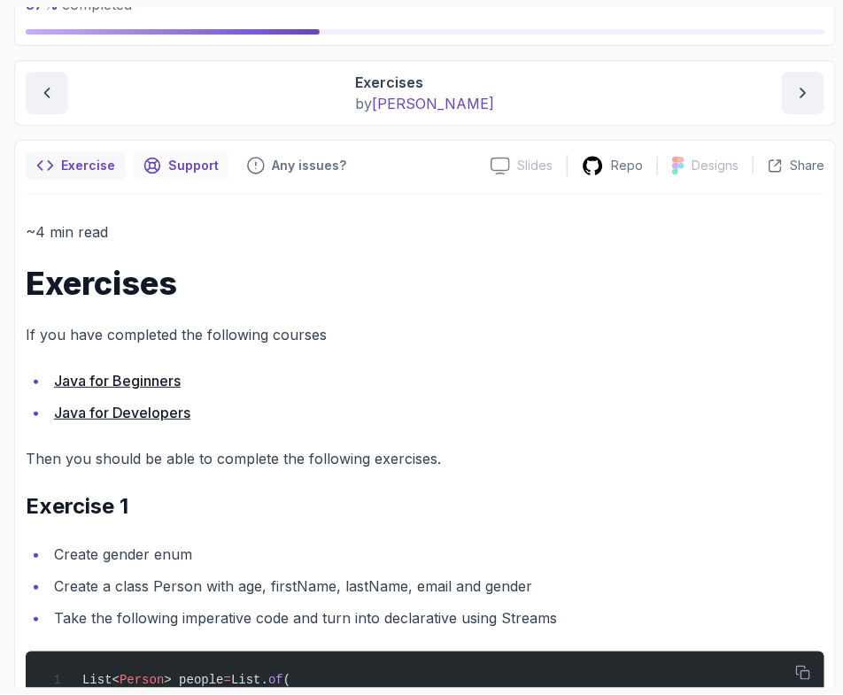
scroll to position [0, 0]
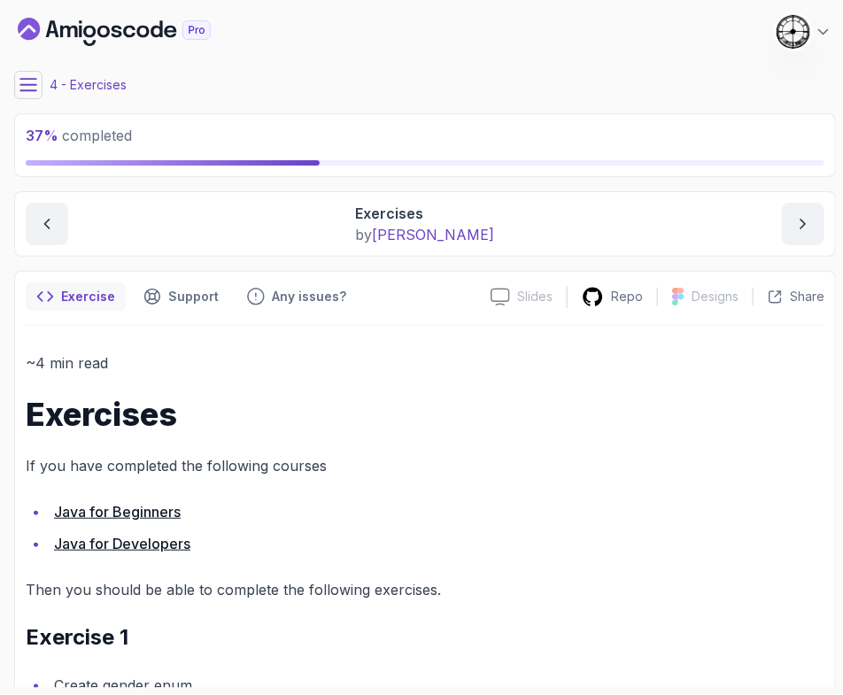
click at [18, 89] on button at bounding box center [28, 85] width 28 height 28
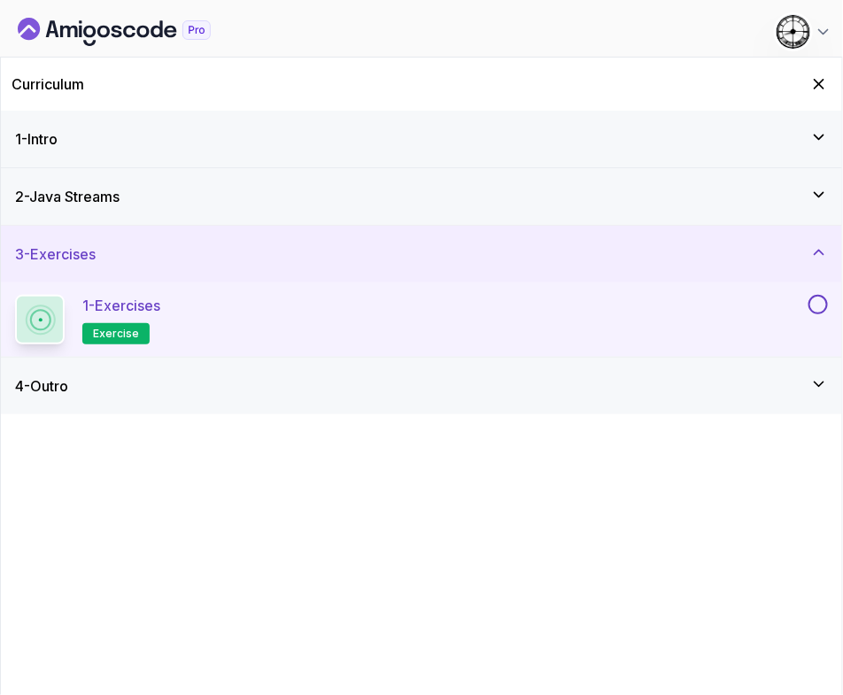
click at [821, 295] on button at bounding box center [817, 304] width 19 height 19
drag, startPoint x: 802, startPoint y: 201, endPoint x: 785, endPoint y: 214, distance: 21.4
click at [803, 201] on div "2 - Java Streams" at bounding box center [421, 196] width 812 height 21
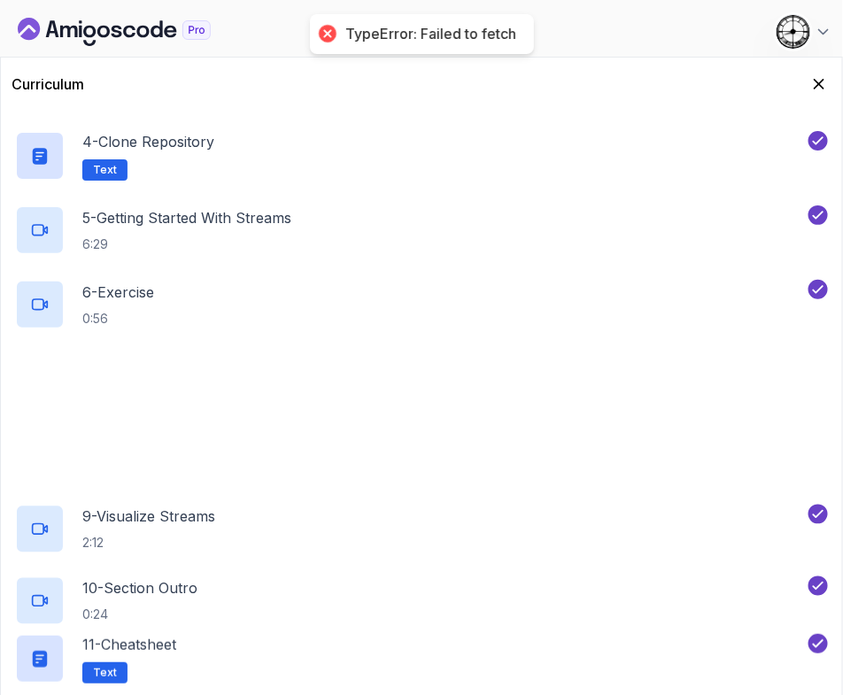
scroll to position [480, 0]
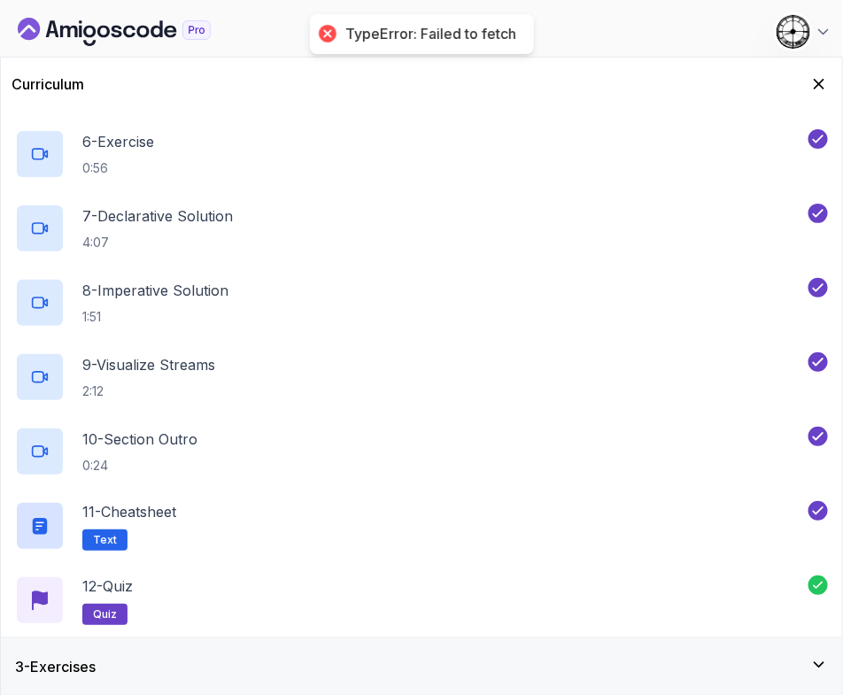
click at [242, 647] on div "3 - Exercises" at bounding box center [421, 666] width 841 height 57
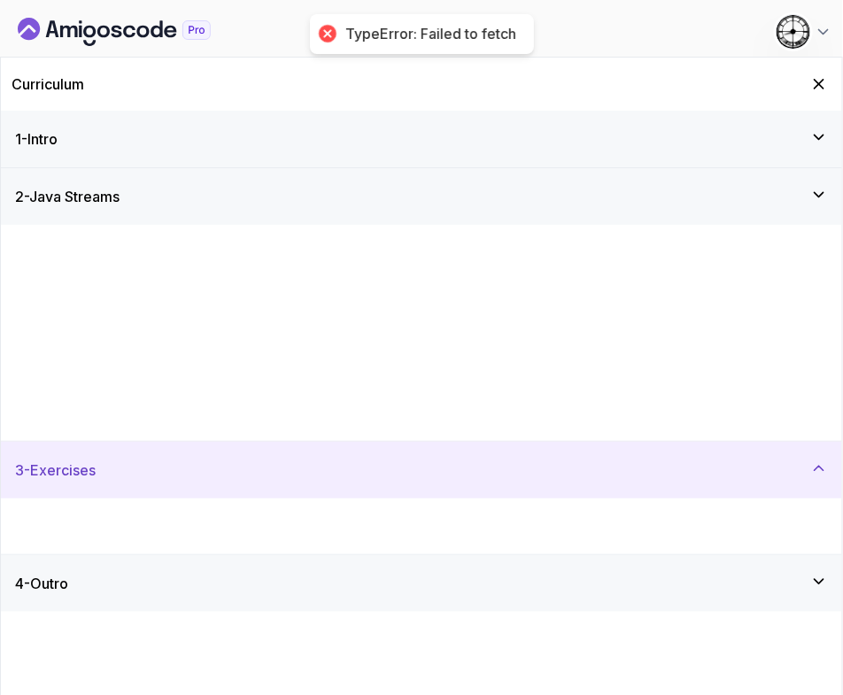
scroll to position [0, 0]
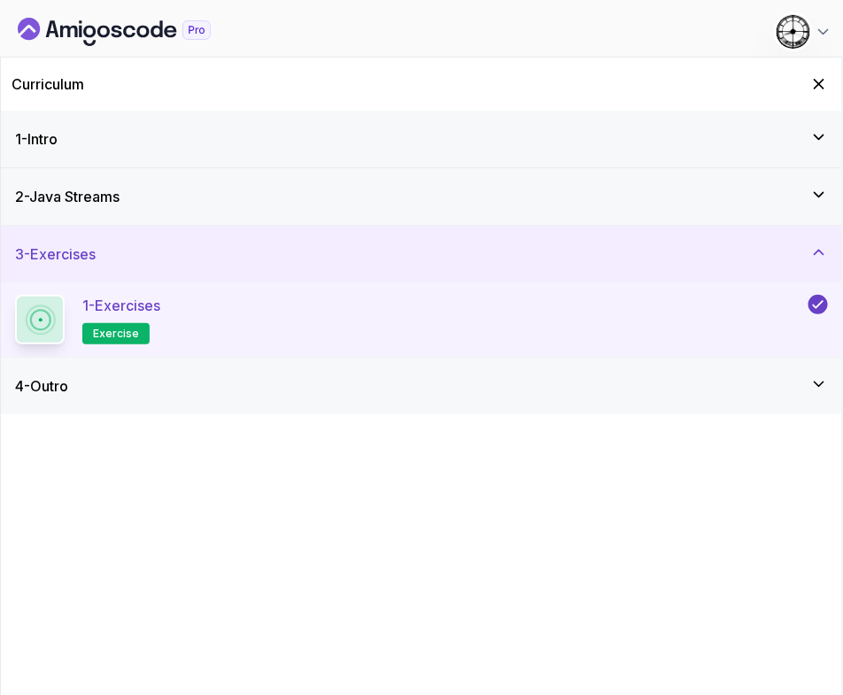
click at [156, 399] on div "4 - Outro" at bounding box center [421, 386] width 841 height 57
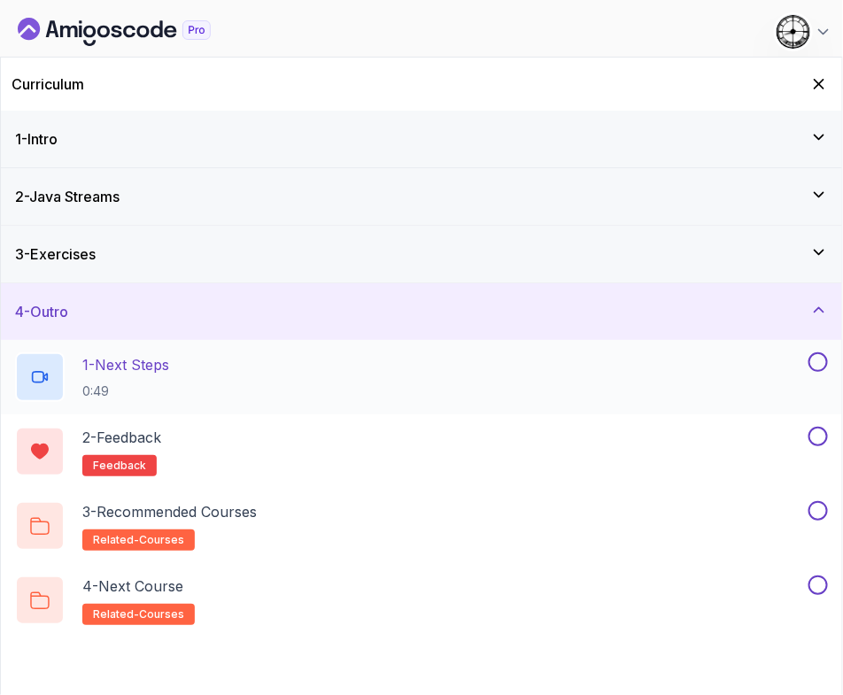
click at [283, 391] on div "1 - Next Steps 0:49" at bounding box center [409, 377] width 789 height 50
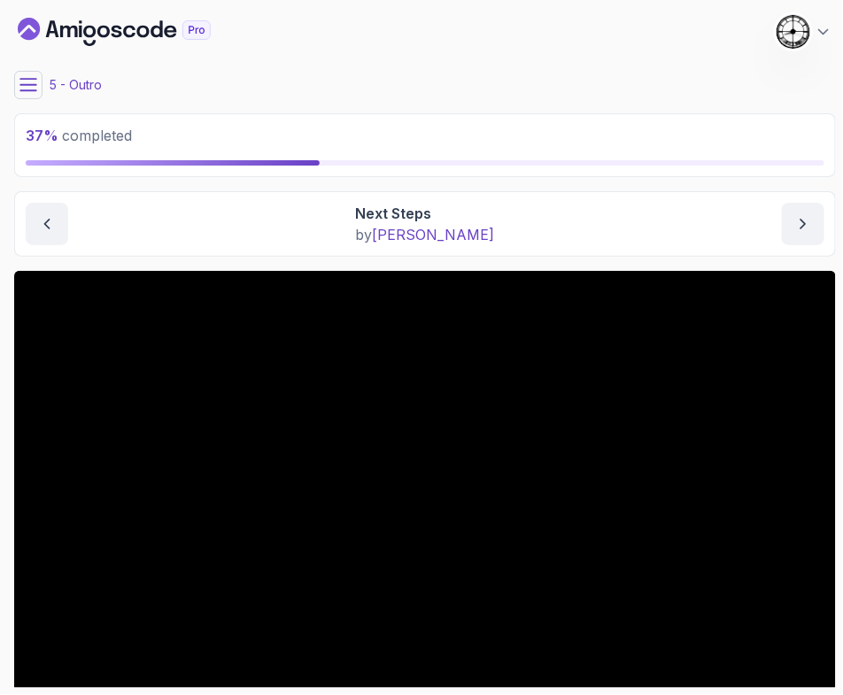
click at [19, 86] on button at bounding box center [28, 85] width 28 height 28
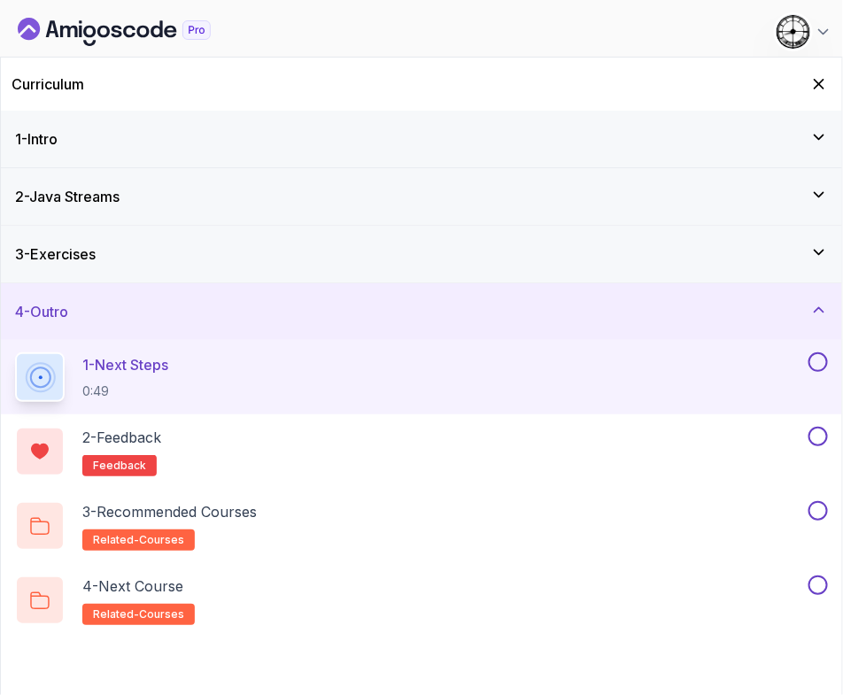
click at [823, 358] on button at bounding box center [817, 361] width 19 height 19
click at [211, 449] on div "2 - Feedback feedback" at bounding box center [409, 452] width 789 height 50
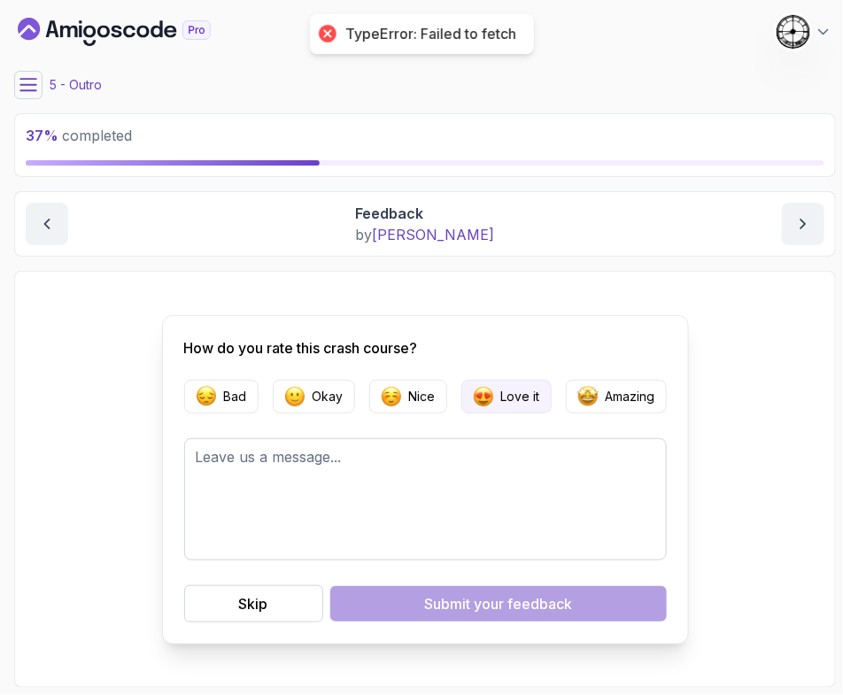
click at [522, 395] on p "Love it" at bounding box center [520, 397] width 39 height 18
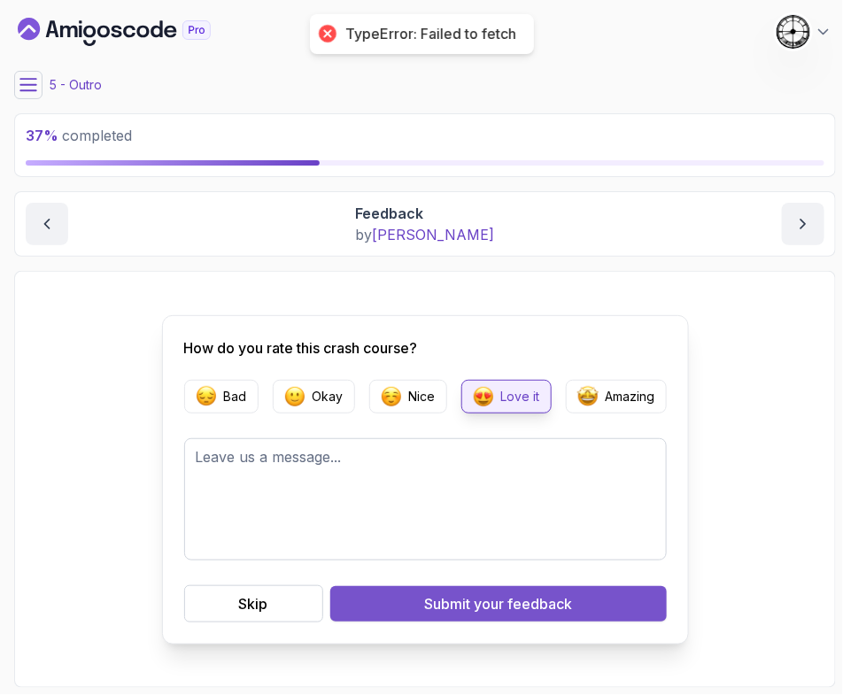
click at [429, 596] on div "Submit your feedback" at bounding box center [498, 603] width 148 height 21
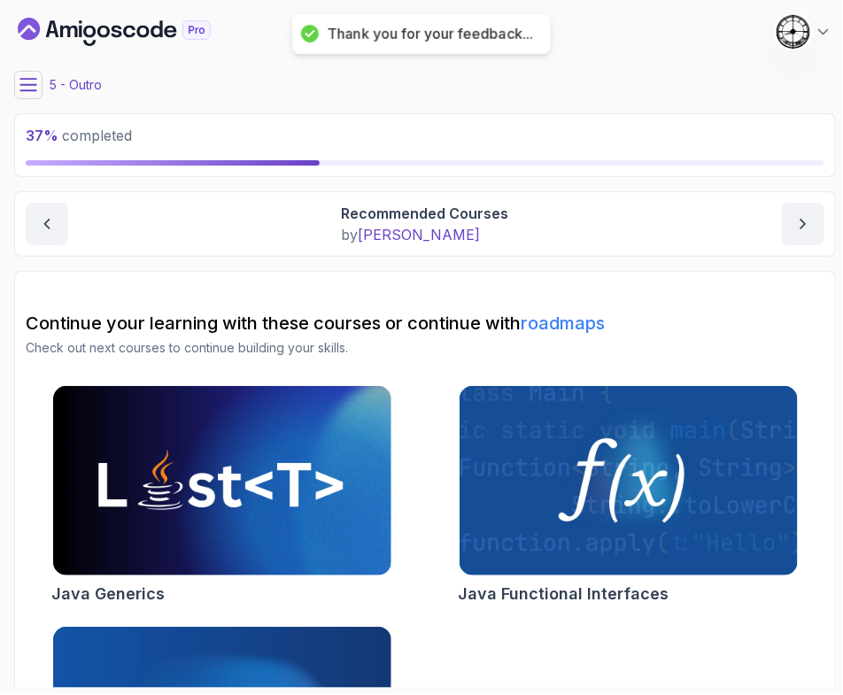
click at [25, 80] on icon at bounding box center [28, 85] width 18 height 18
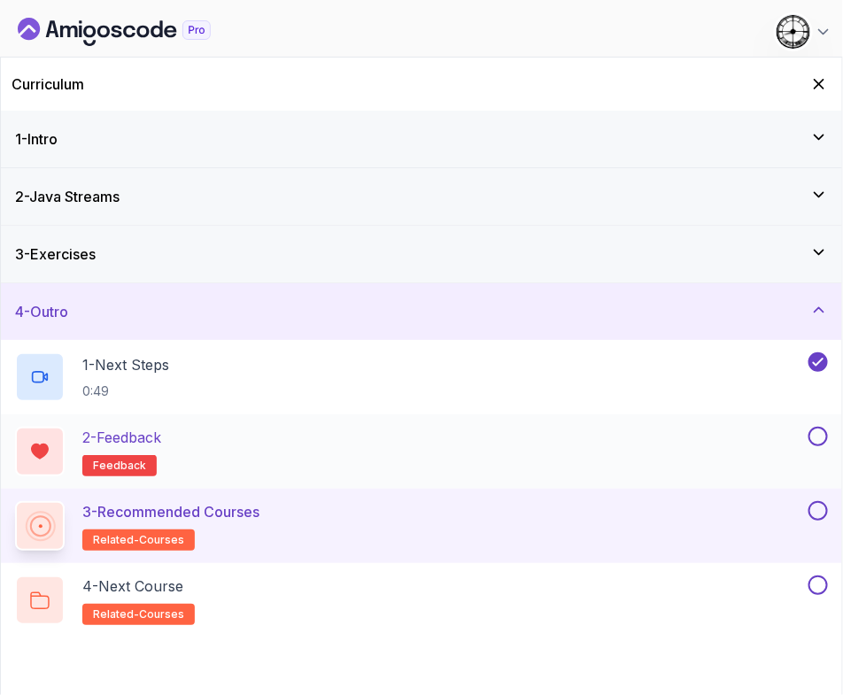
click at [825, 449] on button "2 - Feedback feedback" at bounding box center [421, 452] width 812 height 50
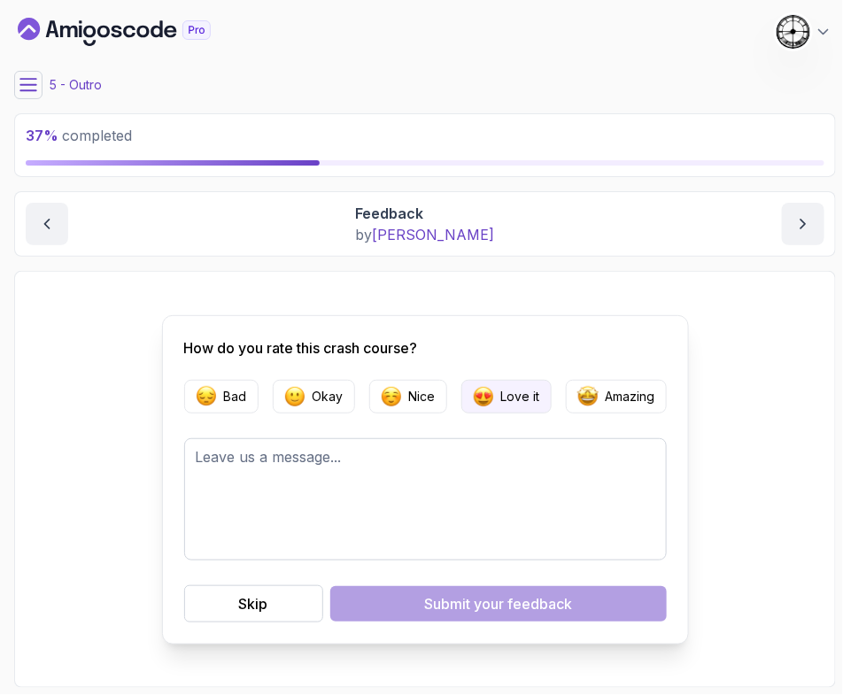
click at [525, 394] on p "Love it" at bounding box center [520, 397] width 39 height 18
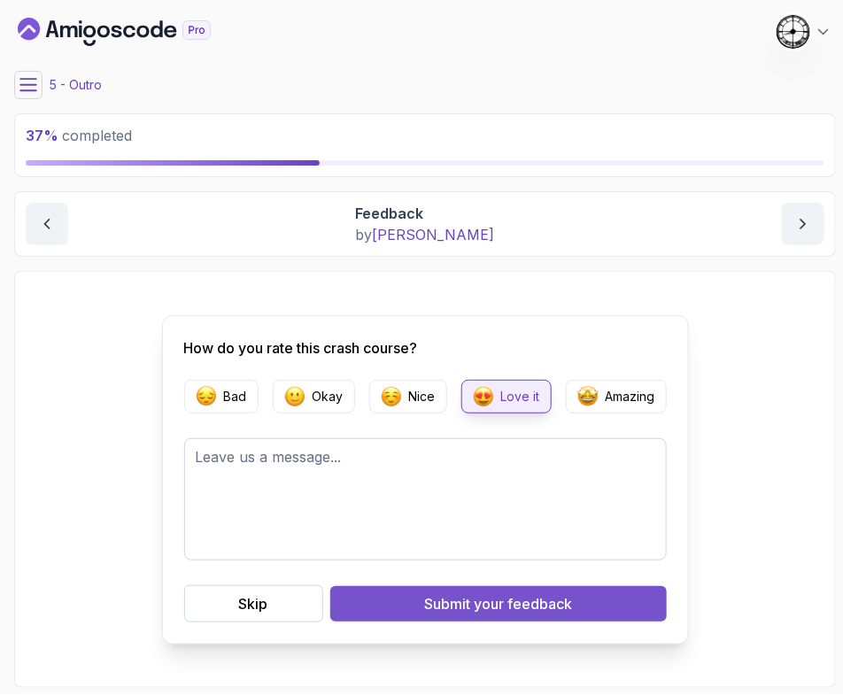
click at [405, 605] on button "Submit your feedback" at bounding box center [498, 603] width 336 height 35
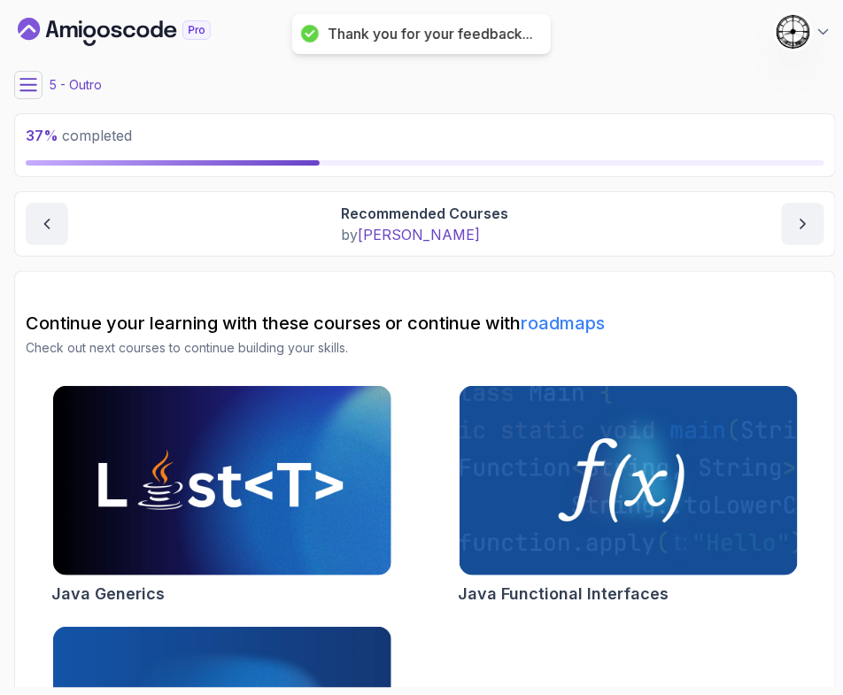
click at [44, 93] on div "5 - Outro" at bounding box center [424, 85] width 821 height 28
click at [28, 86] on icon at bounding box center [28, 85] width 18 height 18
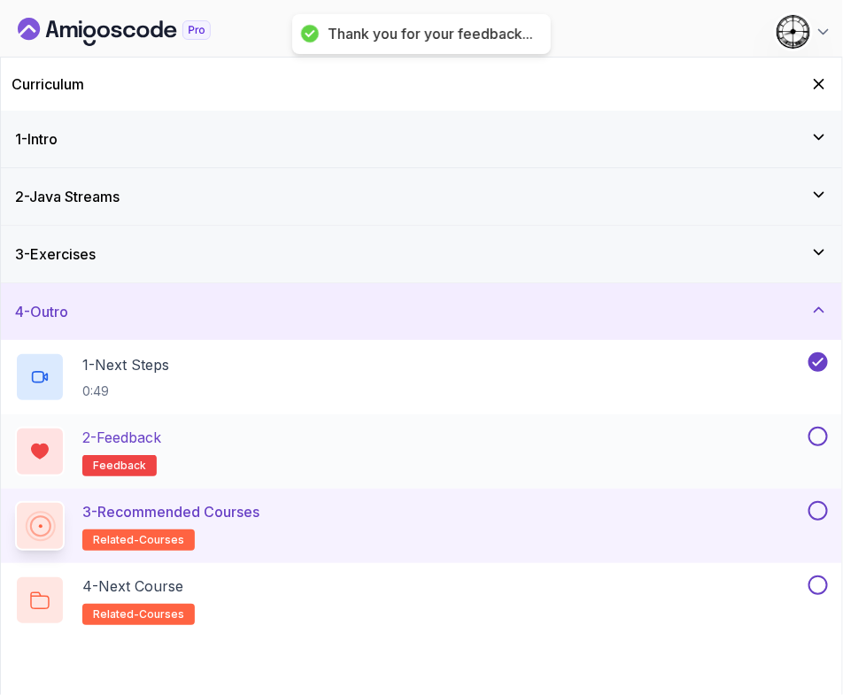
click at [817, 431] on button at bounding box center [817, 436] width 19 height 19
click at [207, 522] on h2 "3 - Recommended Courses related-courses" at bounding box center [170, 526] width 177 height 50
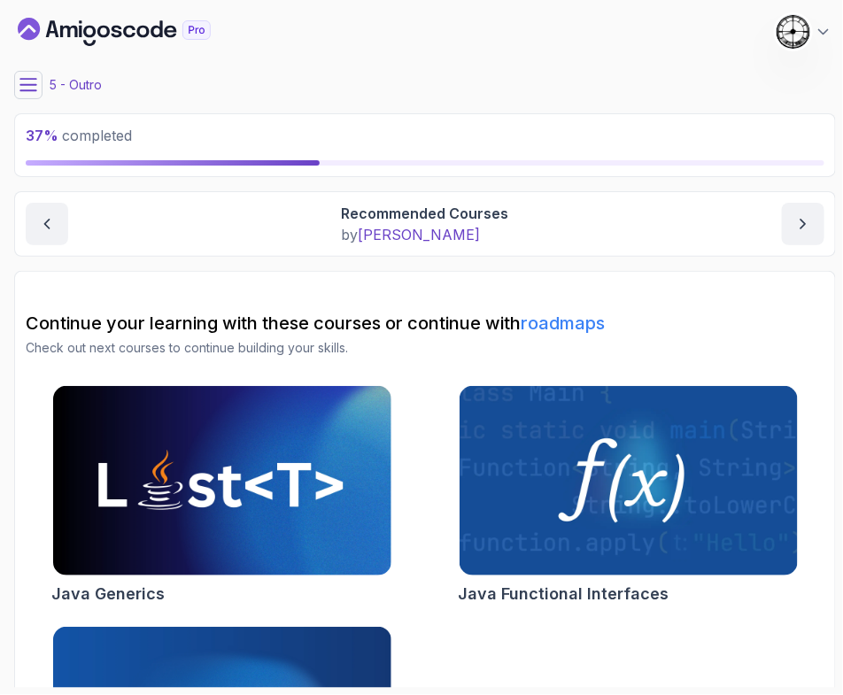
click at [31, 83] on icon at bounding box center [28, 85] width 18 height 18
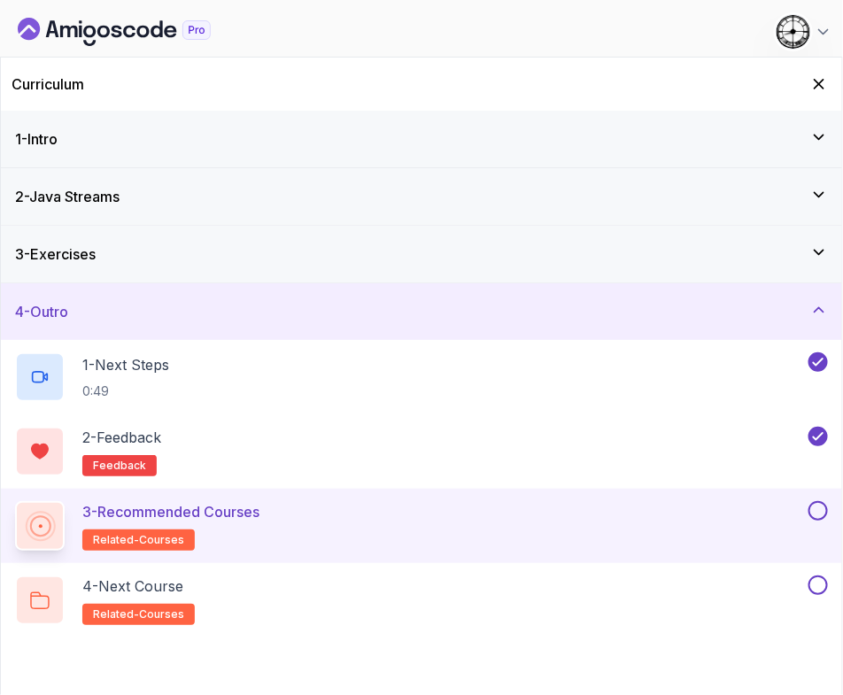
click at [822, 511] on button at bounding box center [817, 510] width 19 height 19
click at [519, 581] on div "4 - Next Course related-courses" at bounding box center [409, 600] width 789 height 50
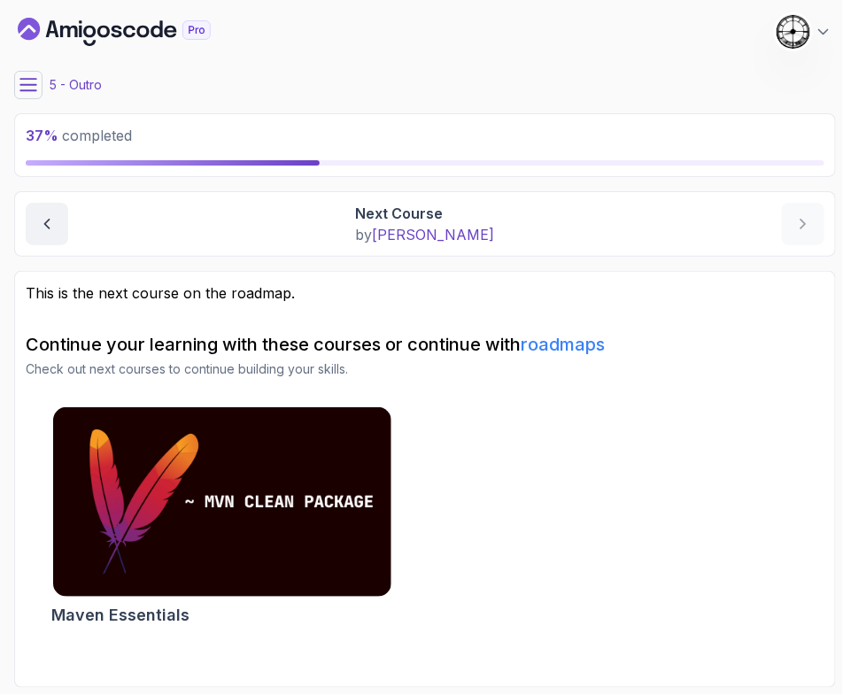
click at [16, 90] on button at bounding box center [28, 85] width 28 height 28
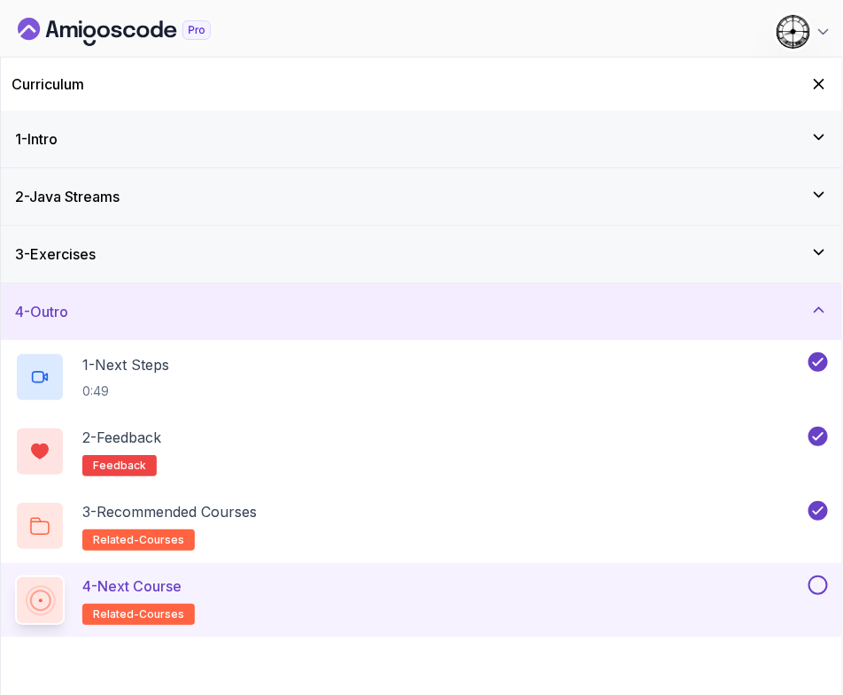
click at [823, 582] on button at bounding box center [817, 584] width 19 height 19
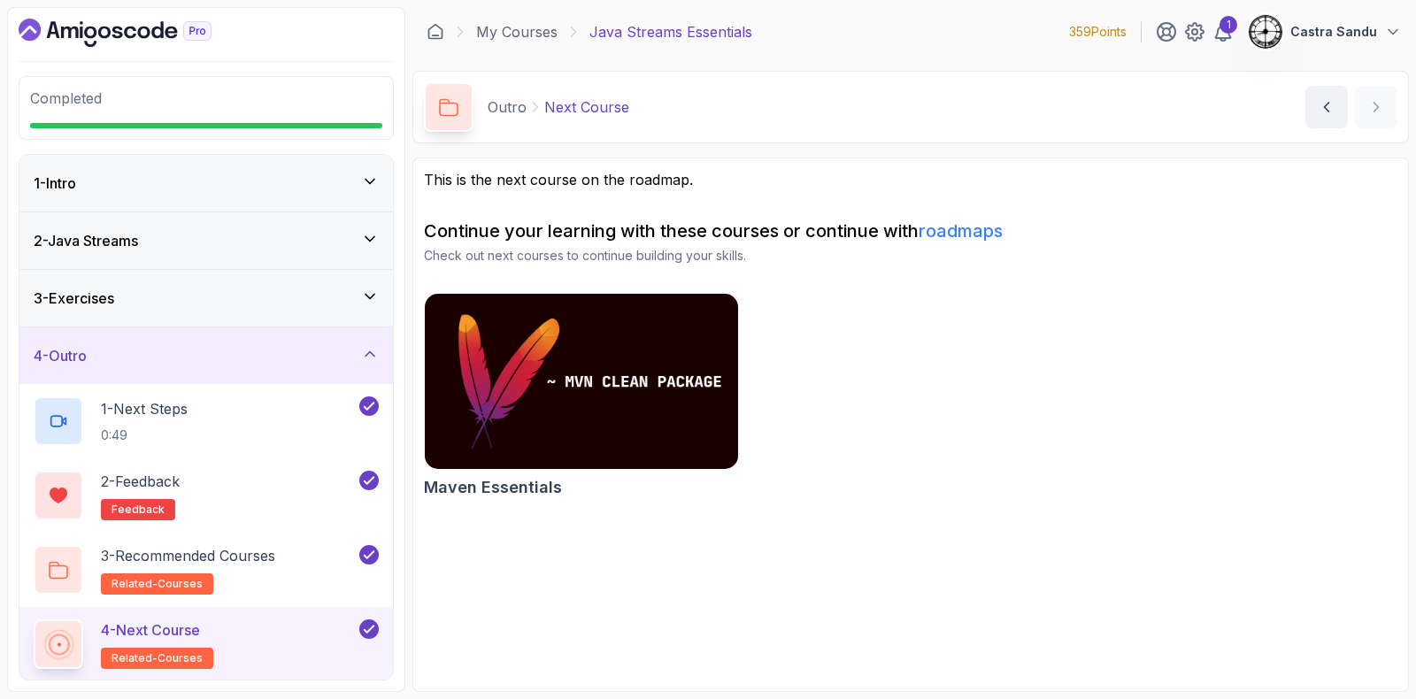
click at [158, 361] on div "4 - Outro" at bounding box center [206, 355] width 345 height 21
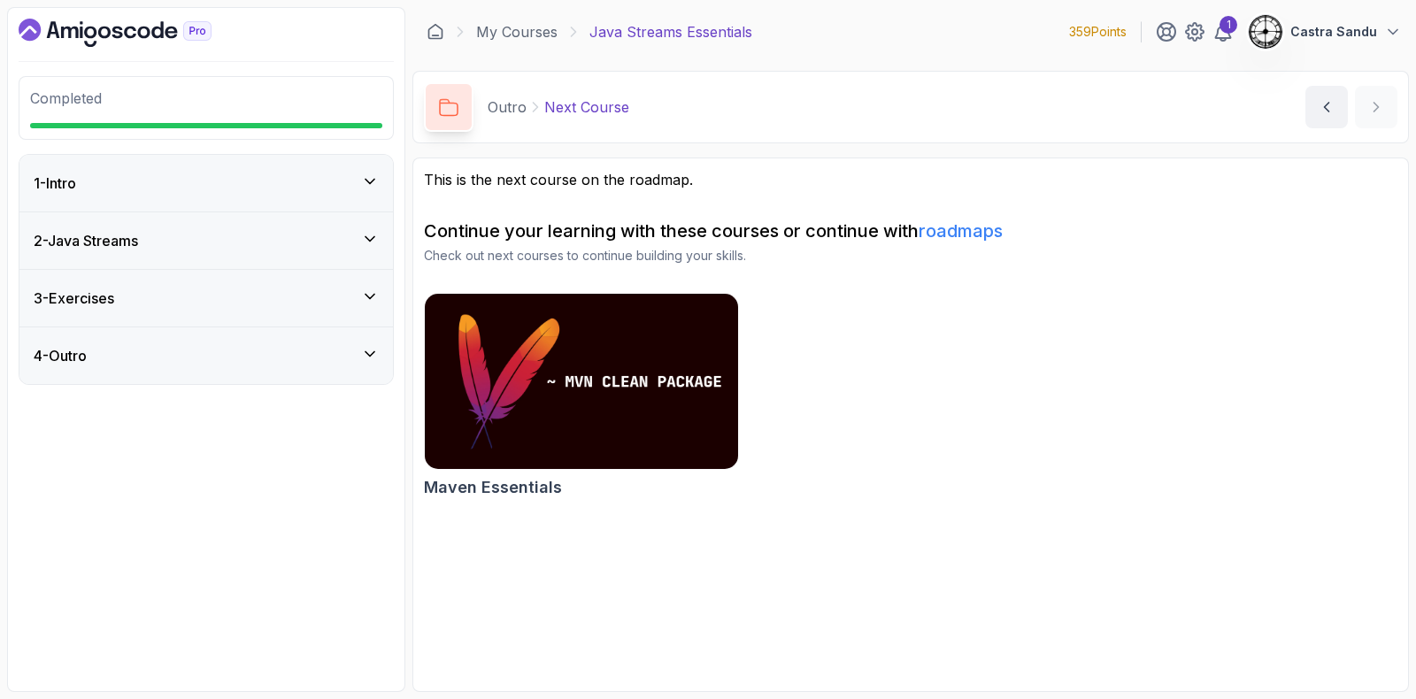
click at [102, 27] on icon "Dashboard" at bounding box center [115, 33] width 193 height 28
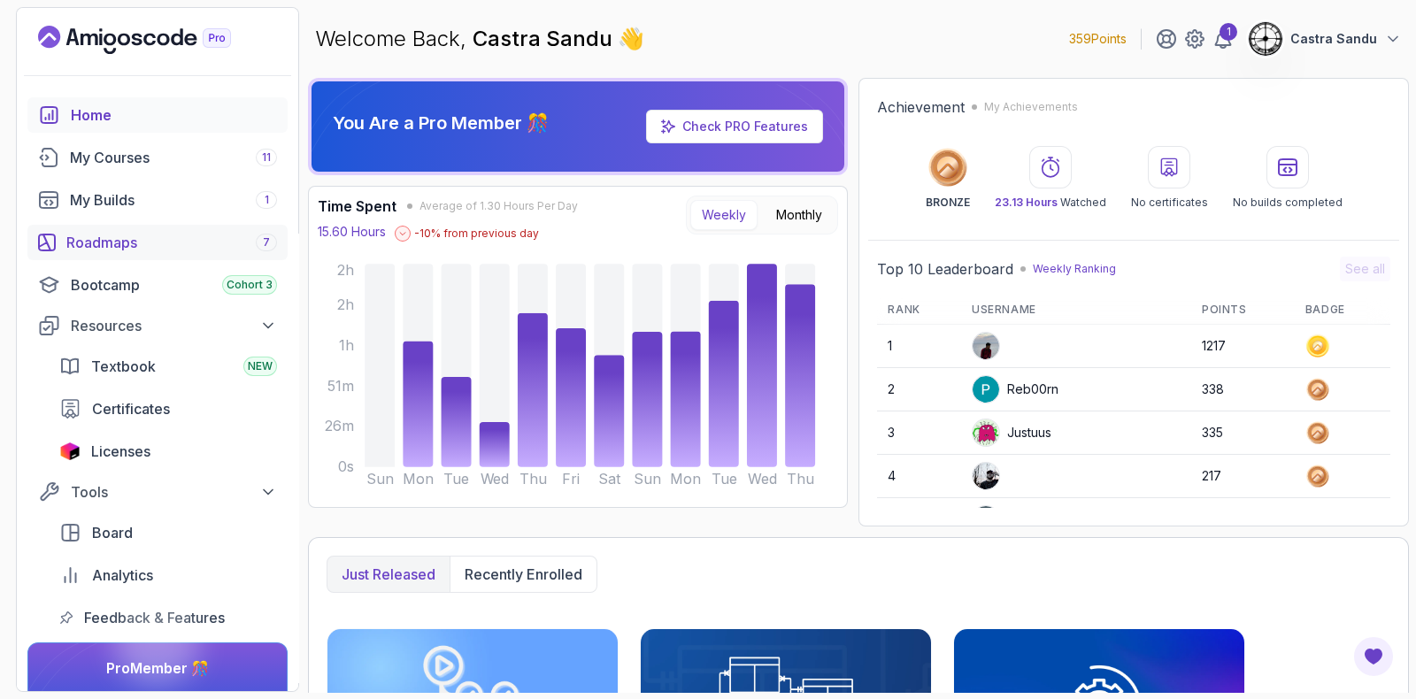
click at [97, 245] on div "Roadmaps 7" at bounding box center [171, 242] width 211 height 21
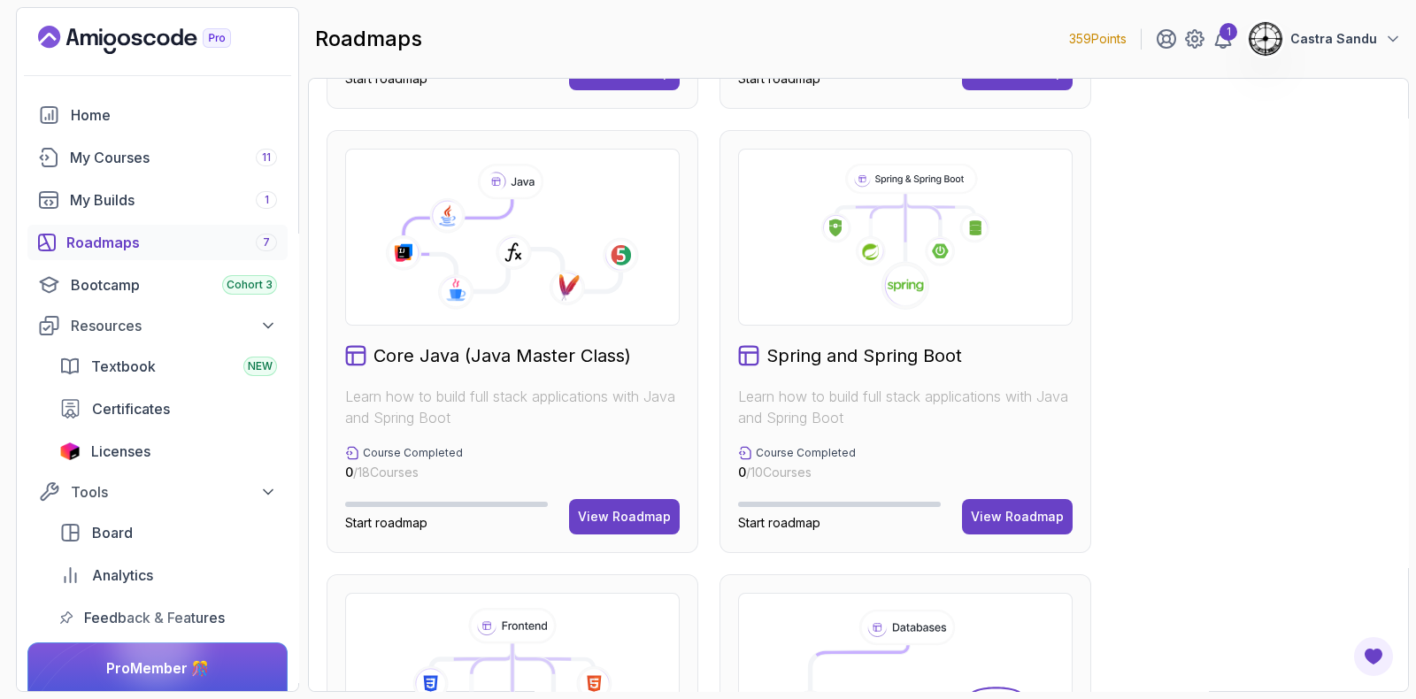
scroll to position [442, 0]
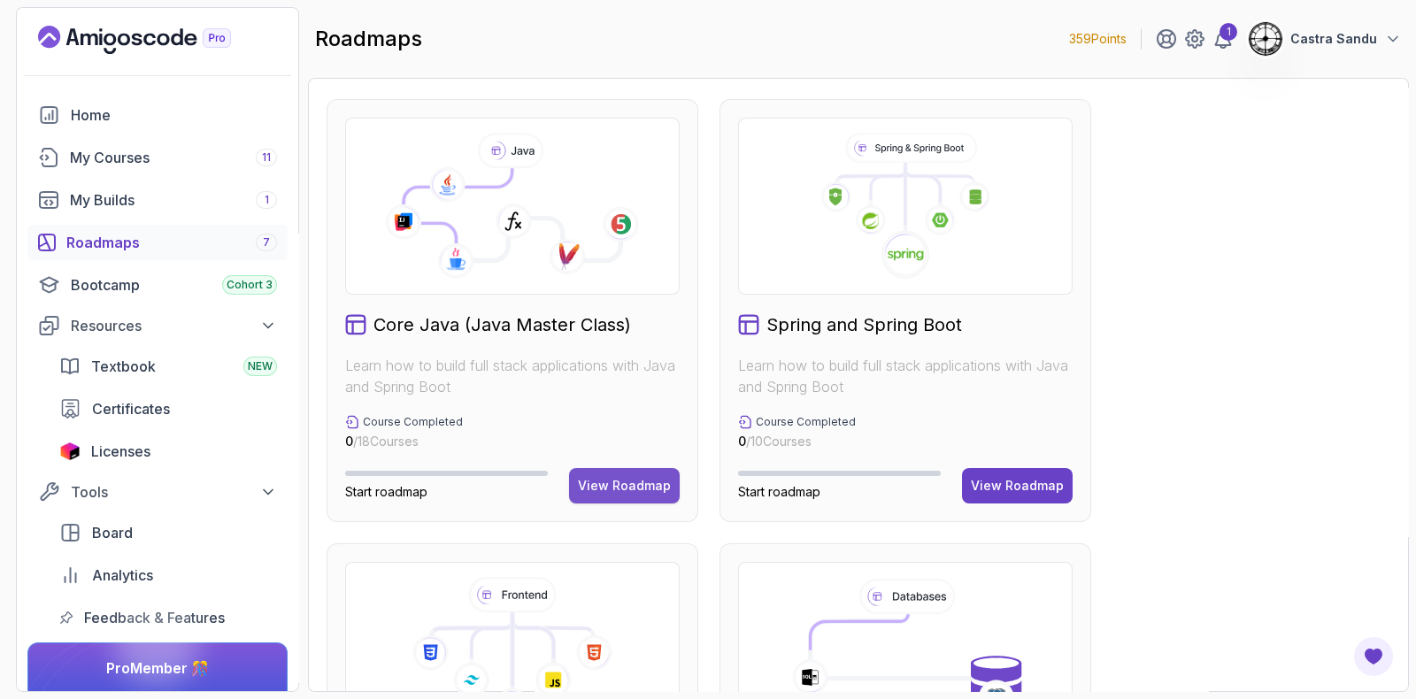
click at [600, 481] on div "View Roadmap" at bounding box center [624, 486] width 93 height 18
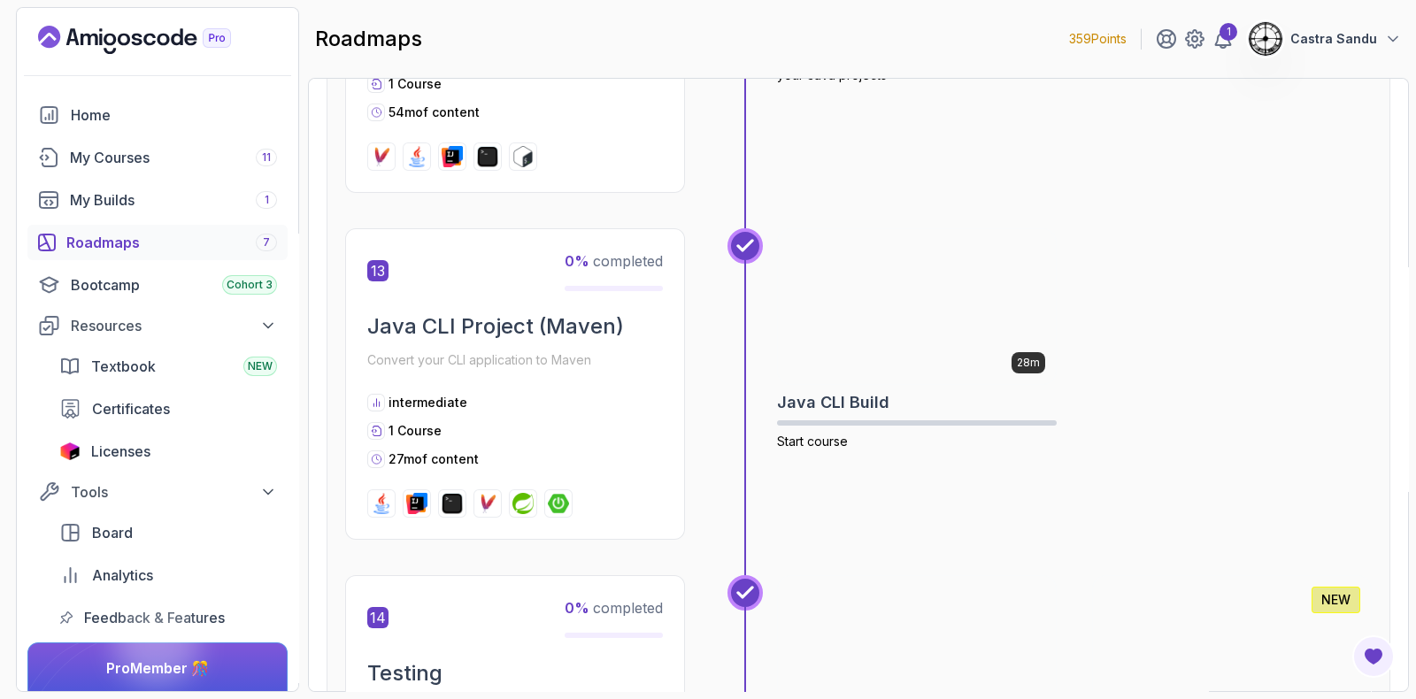
scroll to position [4315, 0]
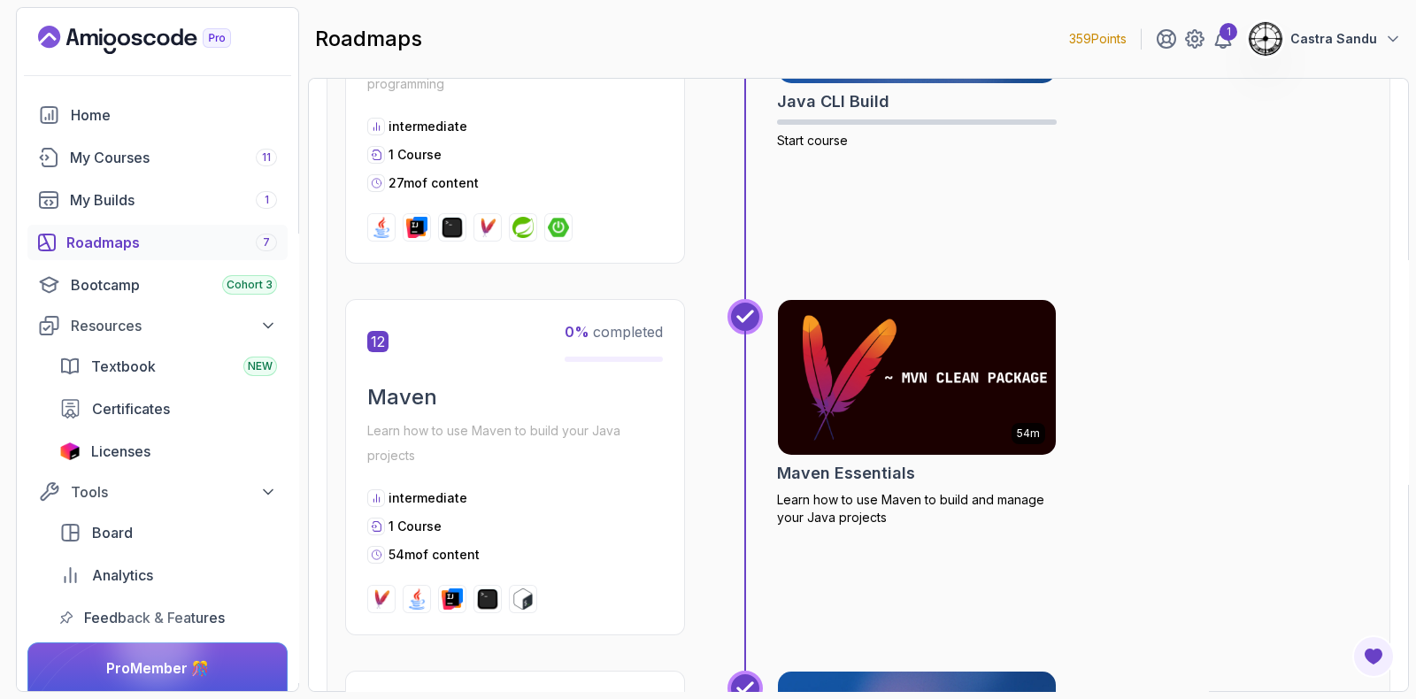
click at [883, 312] on img at bounding box center [917, 378] width 292 height 164
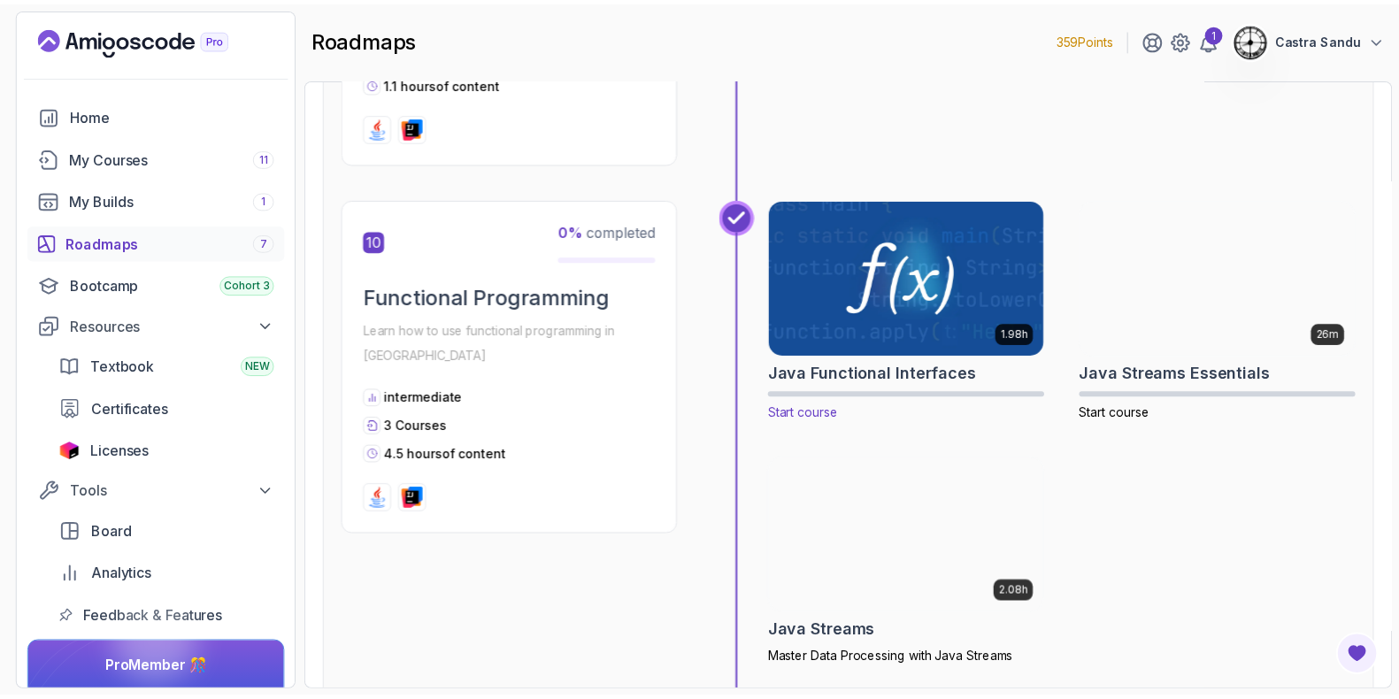
scroll to position [3761, 0]
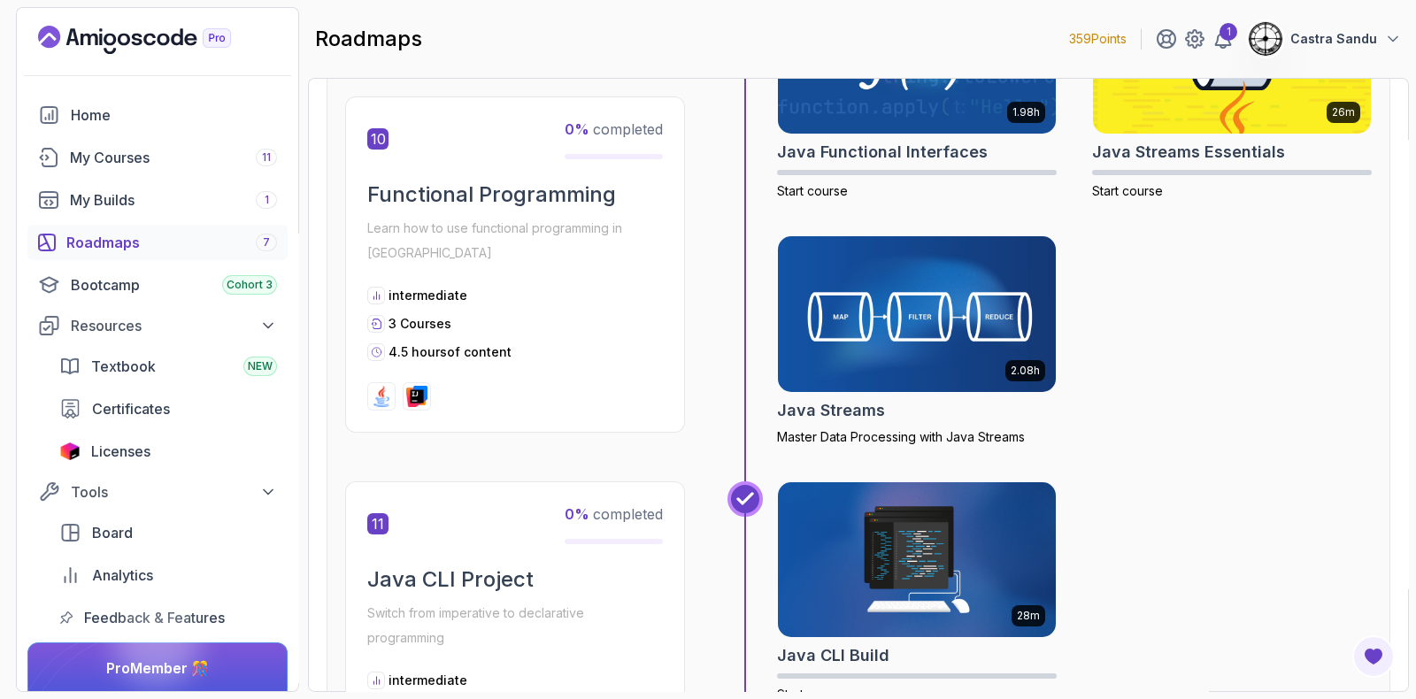
click at [892, 266] on img at bounding box center [917, 314] width 292 height 164
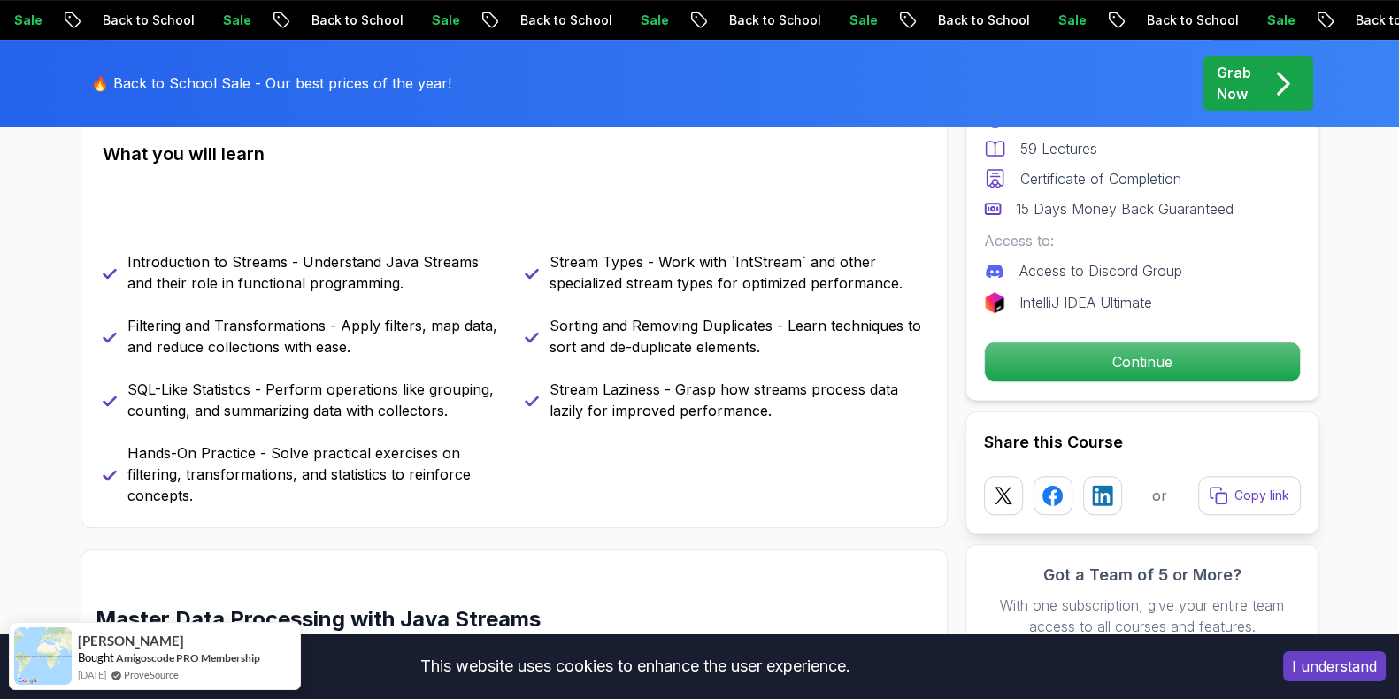
scroll to position [664, 0]
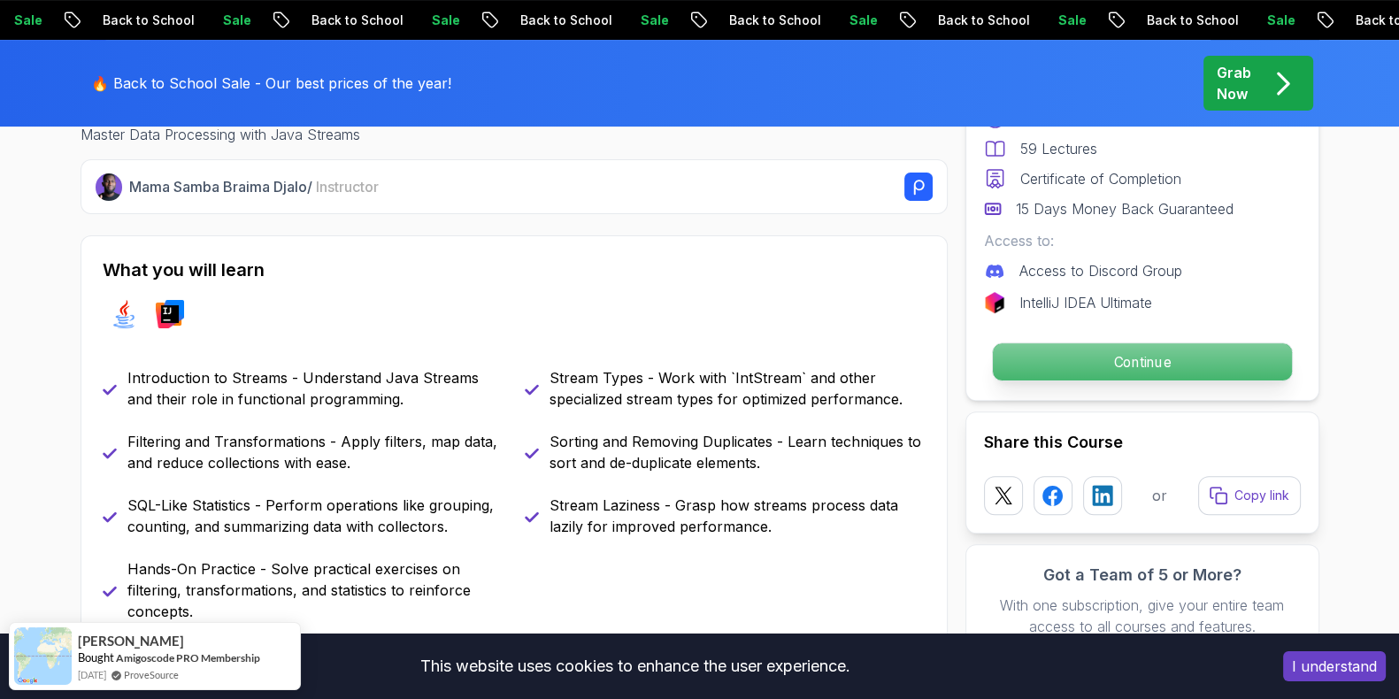
click at [1158, 371] on p "Continue" at bounding box center [1141, 361] width 299 height 37
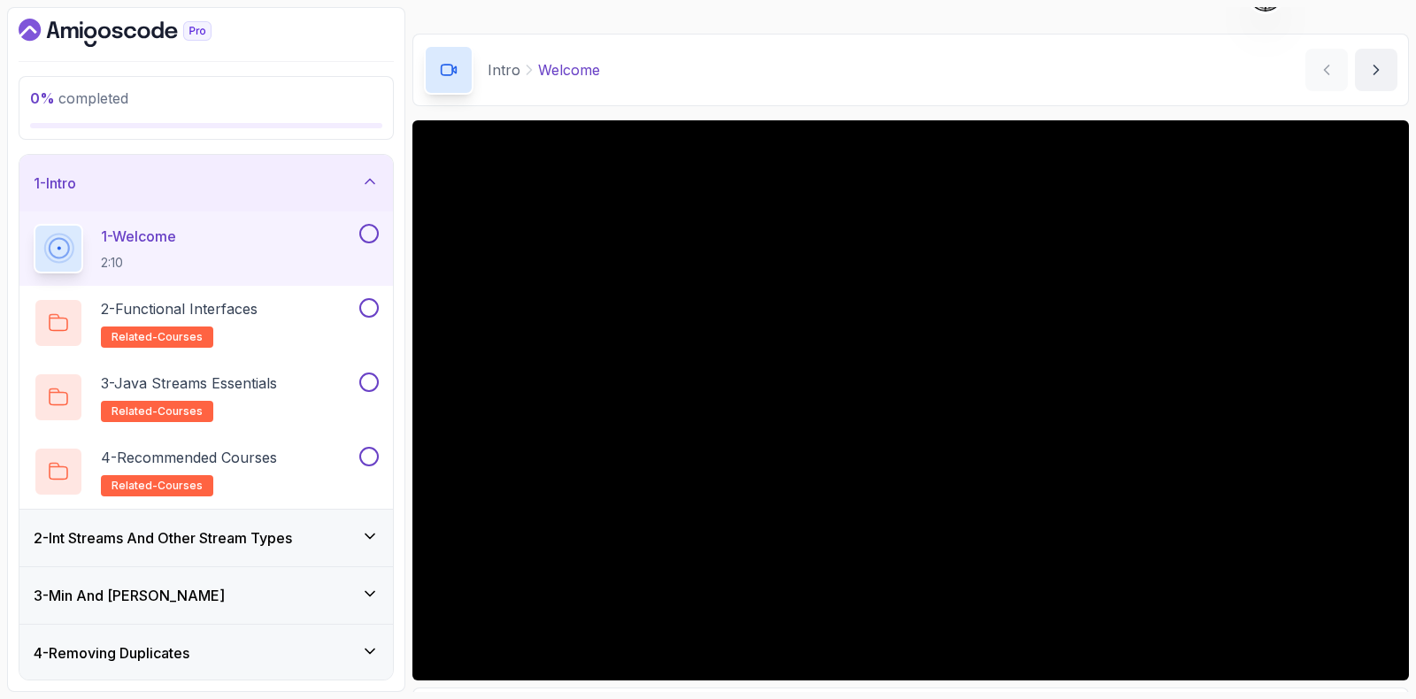
click at [375, 235] on button at bounding box center [368, 233] width 19 height 19
click at [289, 339] on div "2 - Functional Interfaces related-courses" at bounding box center [195, 323] width 322 height 50
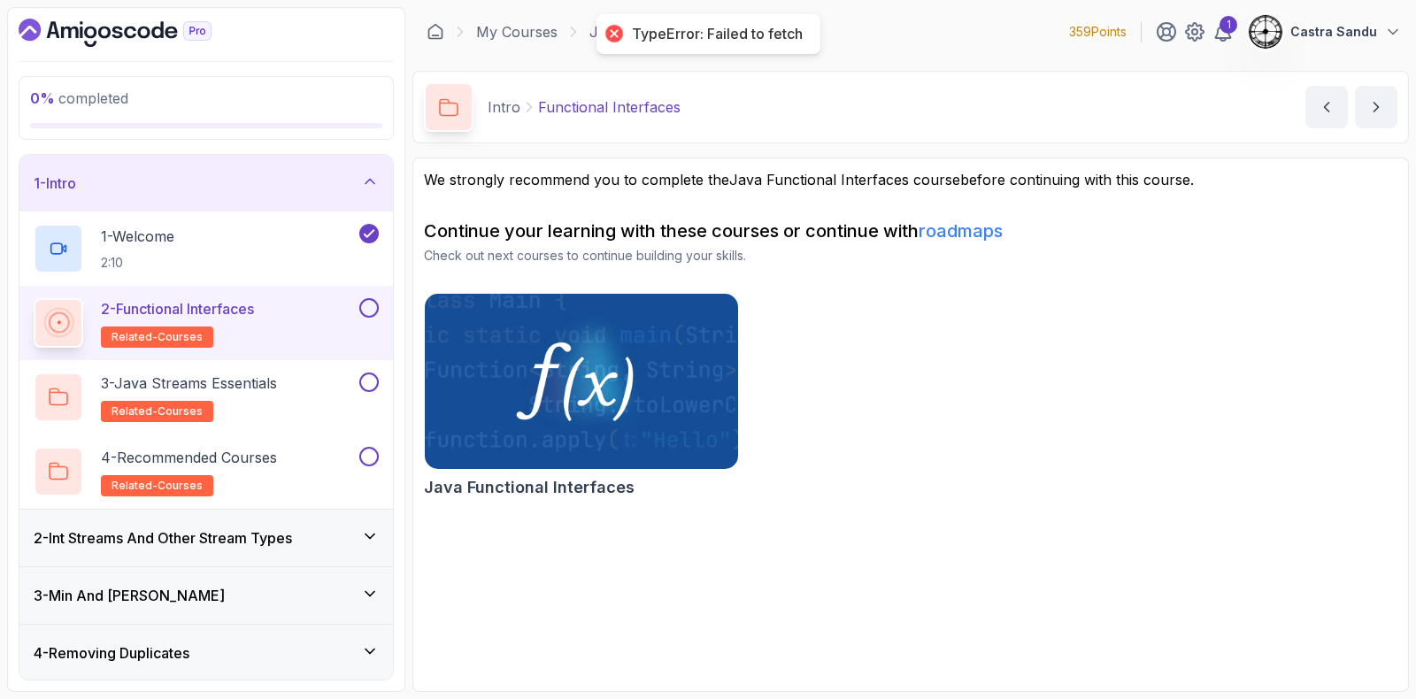
click at [371, 306] on button at bounding box center [368, 307] width 19 height 19
click at [323, 390] on div "3 - Java Streams Essentials related-courses" at bounding box center [195, 398] width 322 height 50
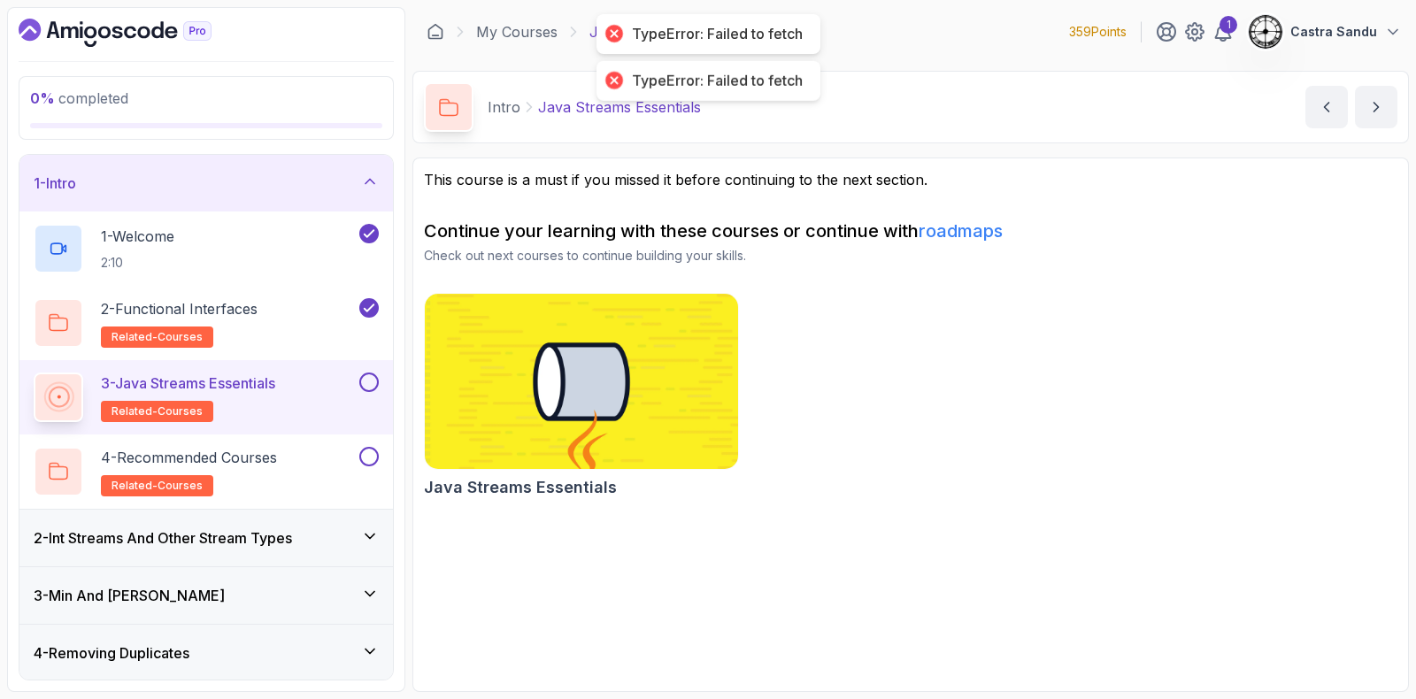
click at [369, 379] on button at bounding box center [368, 382] width 19 height 19
click at [301, 471] on div "4 - Recommended Courses related-courses" at bounding box center [195, 472] width 322 height 50
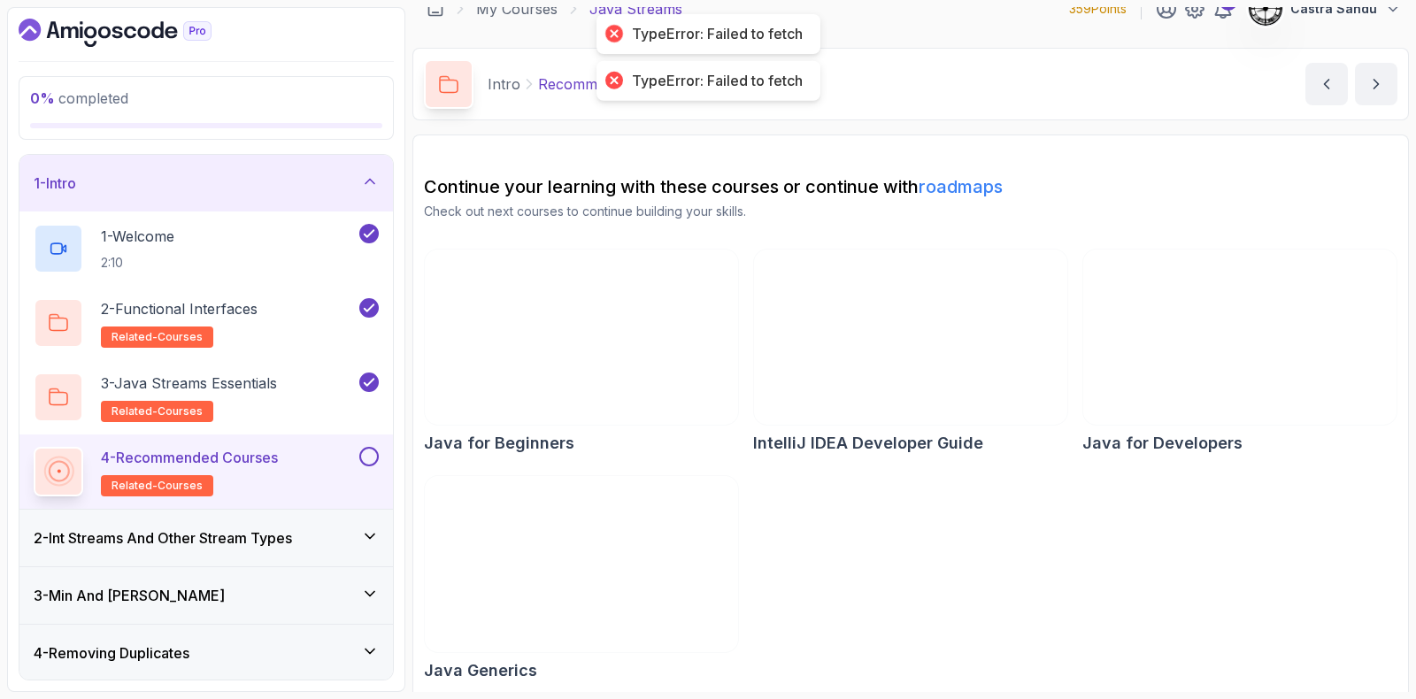
scroll to position [29, 0]
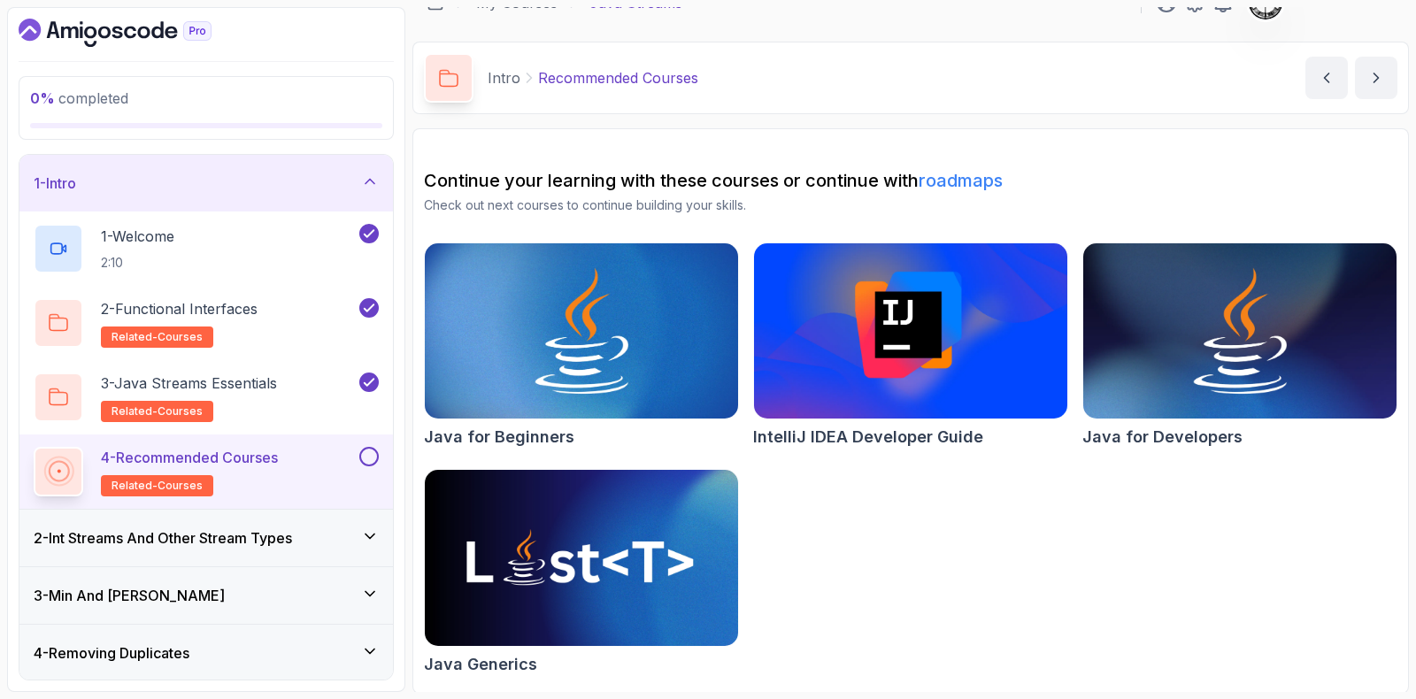
click at [369, 452] on button at bounding box center [368, 456] width 19 height 19
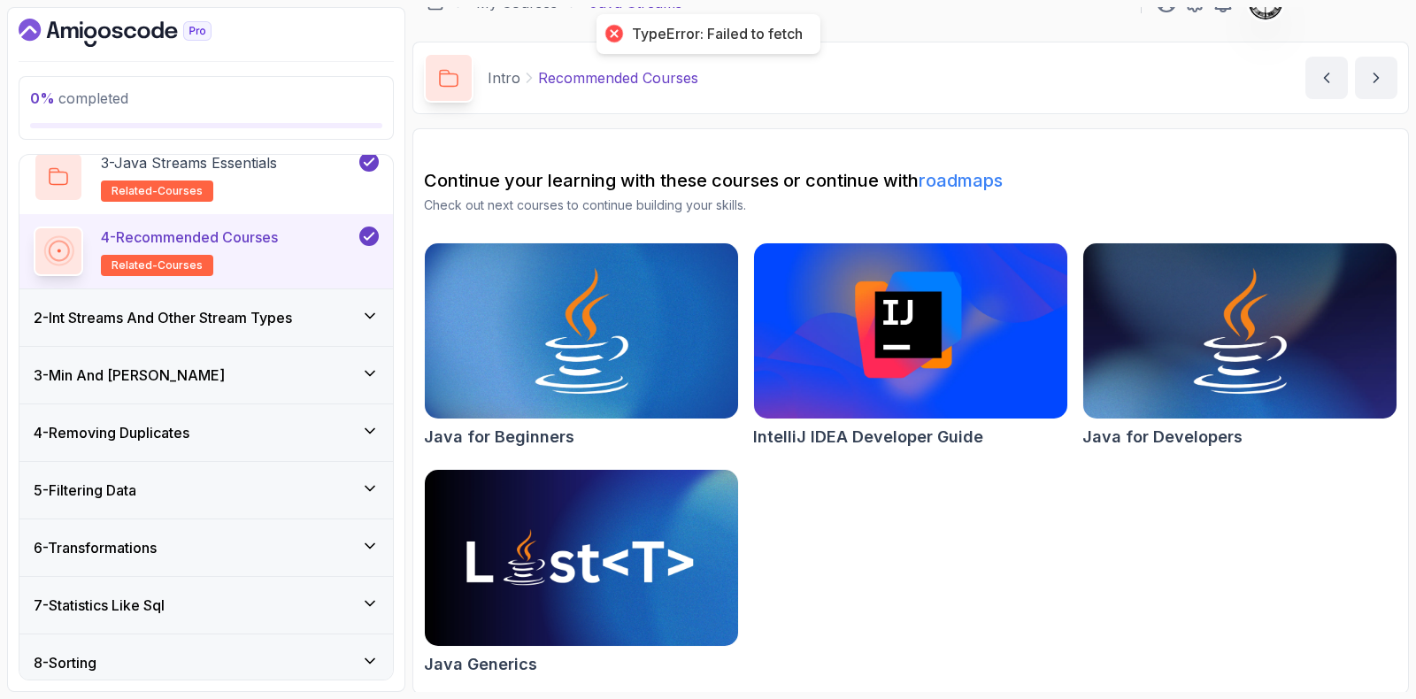
click at [161, 321] on h3 "2 - Int Streams And Other Stream Types" at bounding box center [163, 317] width 258 height 21
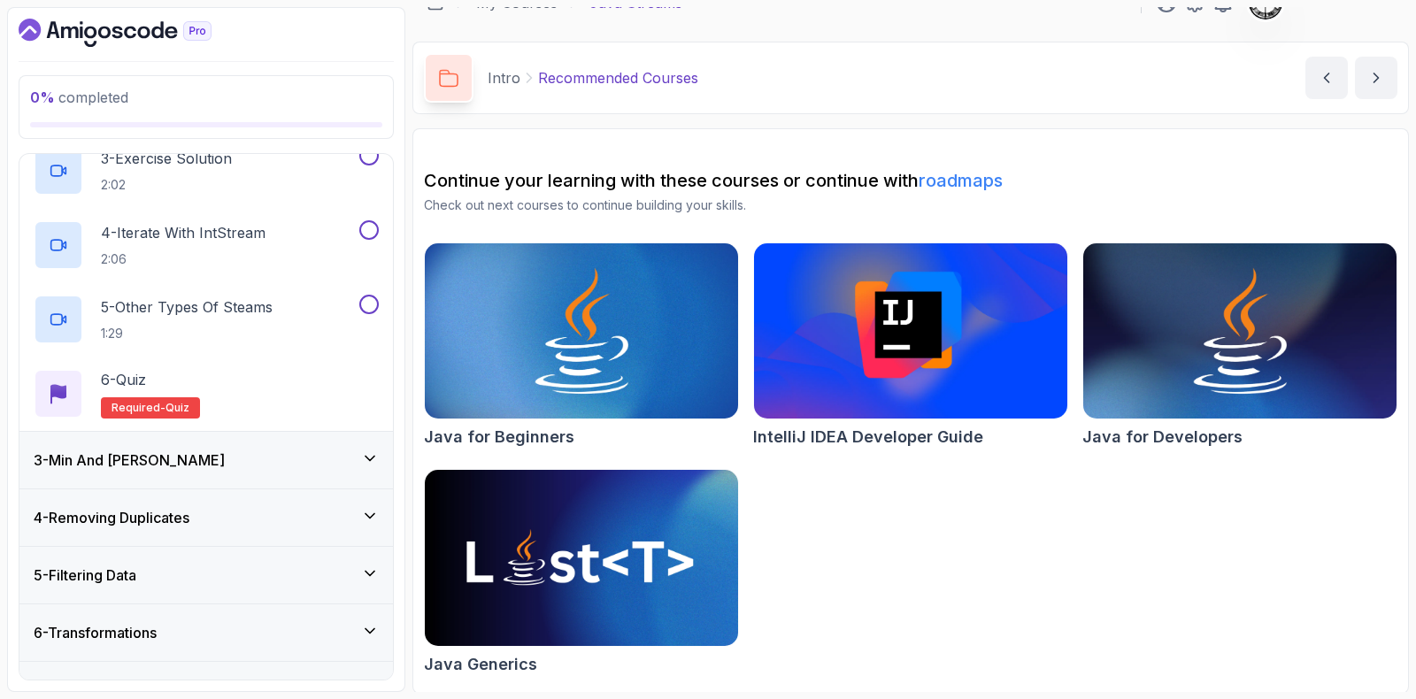
scroll to position [0, 0]
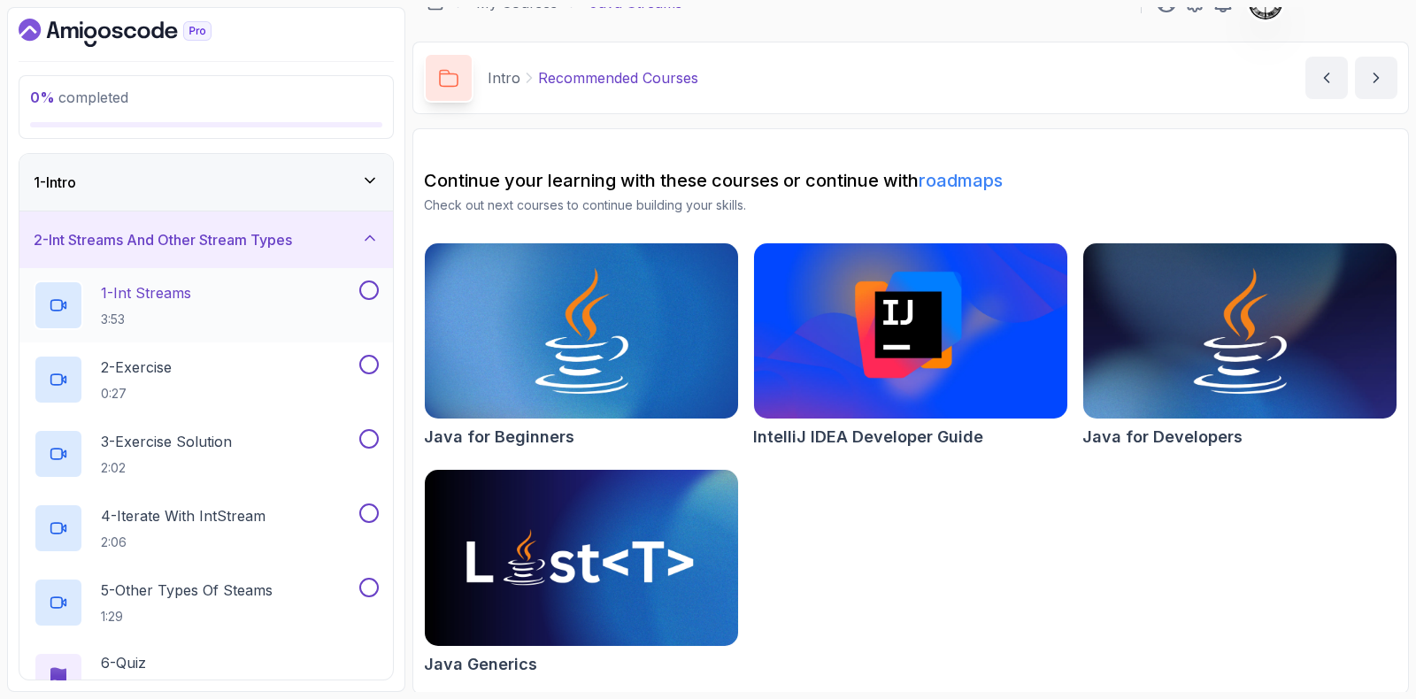
click at [142, 298] on p "1 - Int Streams" at bounding box center [146, 292] width 90 height 21
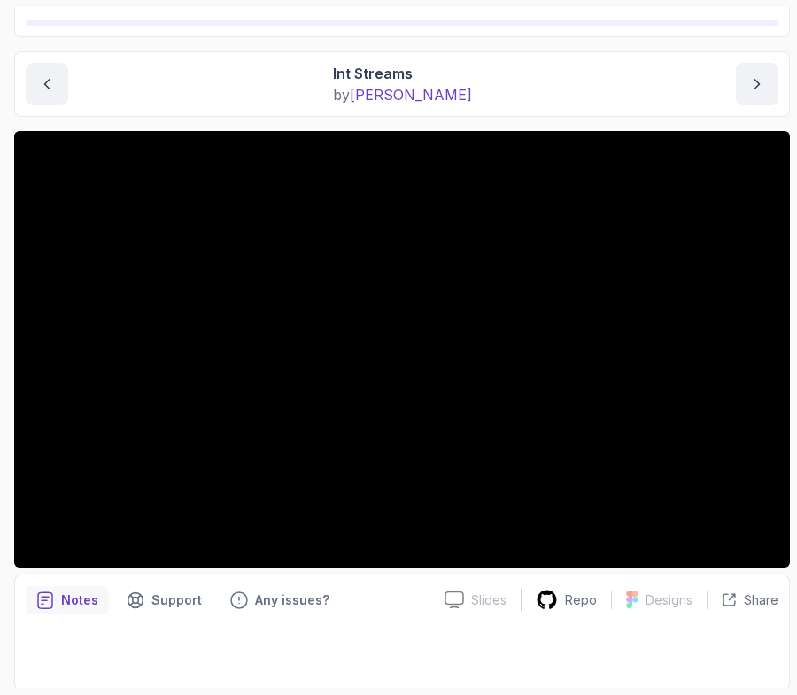
scroll to position [141, 0]
